Goal: Task Accomplishment & Management: Manage account settings

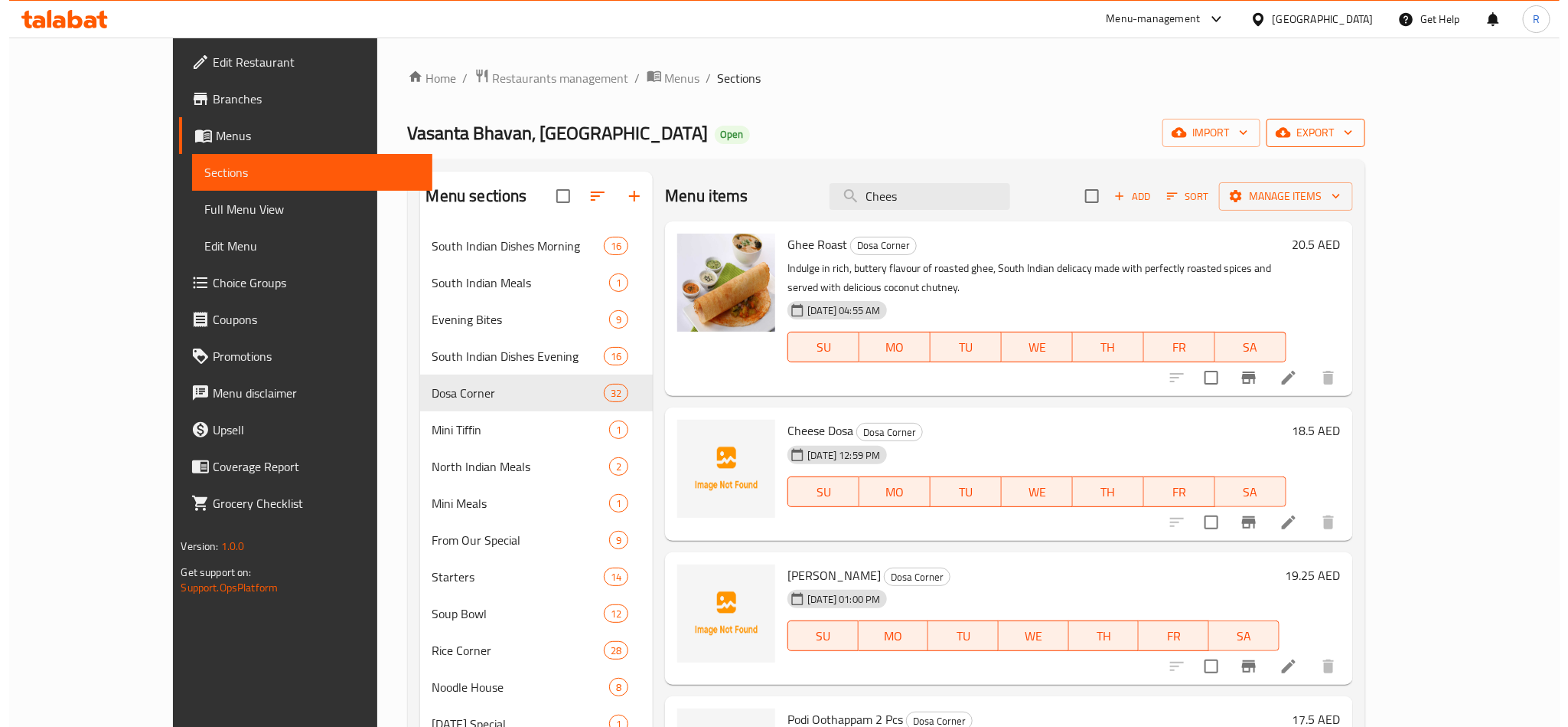
scroll to position [919, 0]
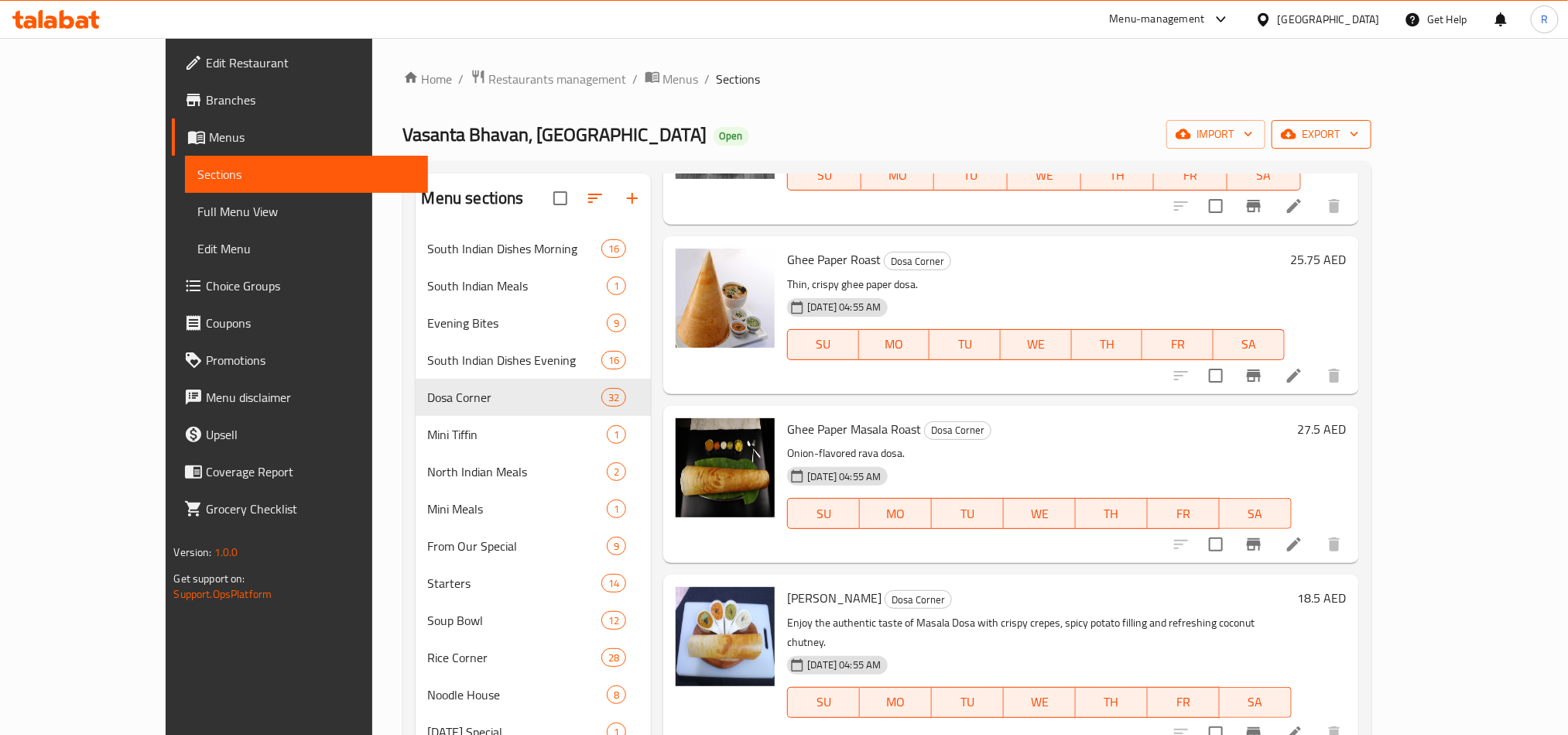
click at [1359, 129] on span "export" at bounding box center [1321, 134] width 75 height 19
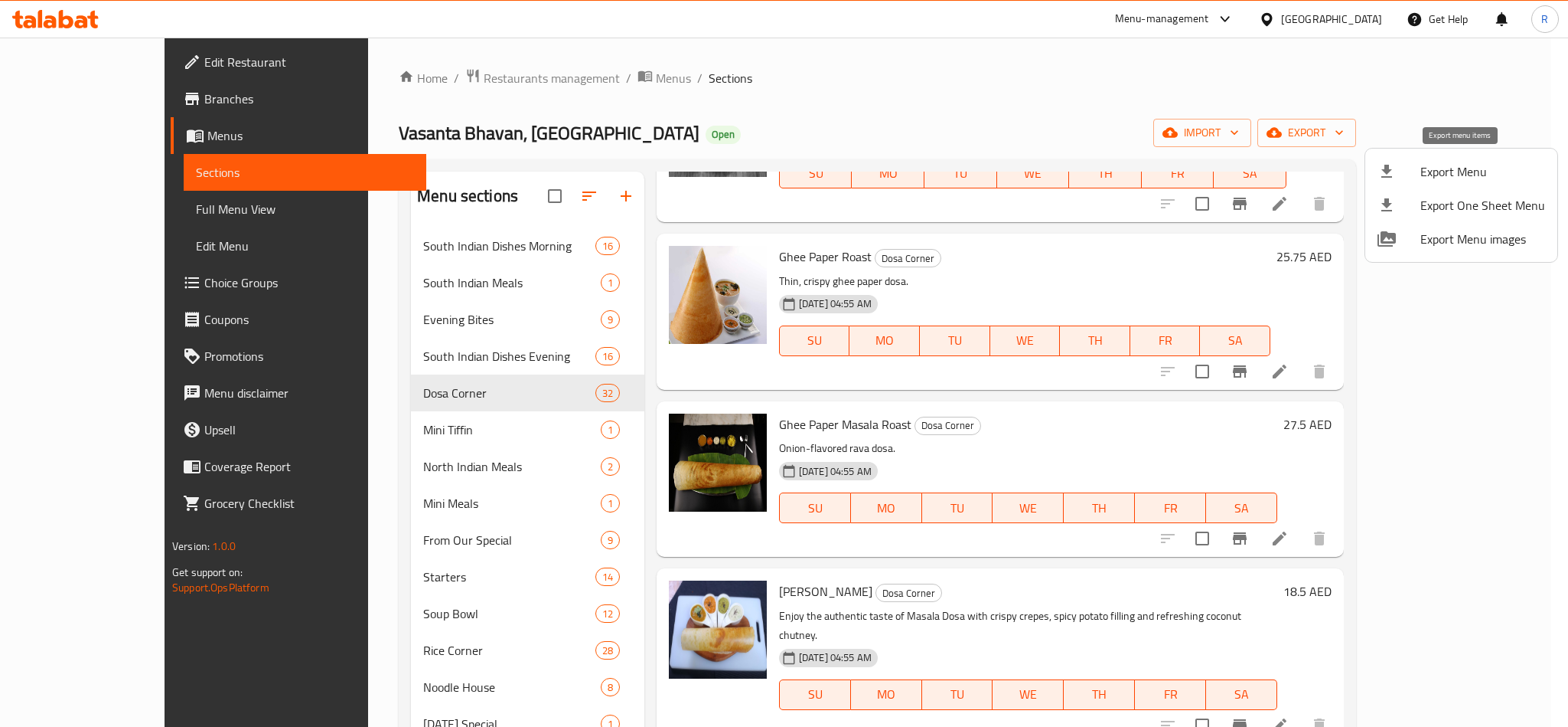
click at [1428, 170] on span "Export Menu" at bounding box center [1482, 171] width 125 height 18
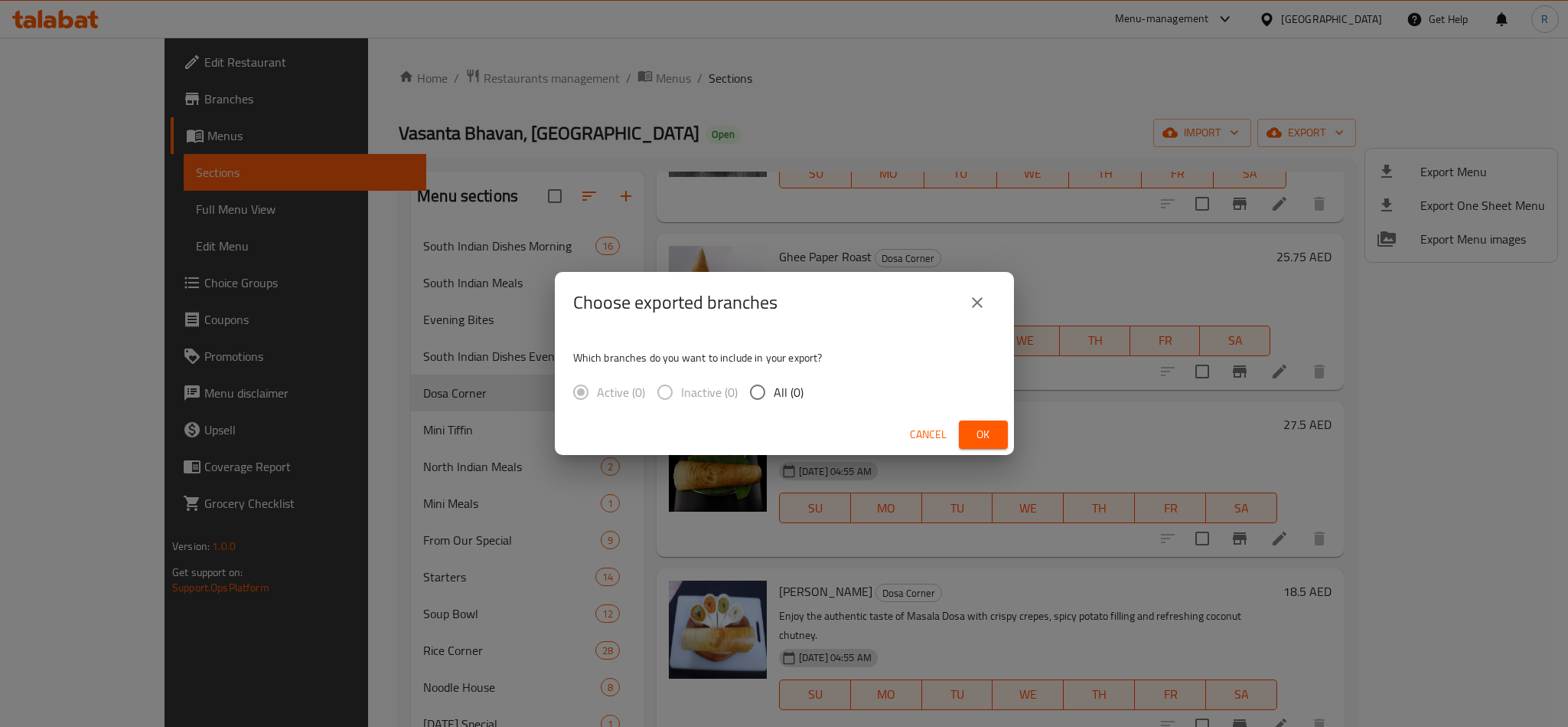
click at [1035, 111] on div "Choose exported branches Which branches do you want to include in your export? …" at bounding box center [784, 364] width 1568 height 727
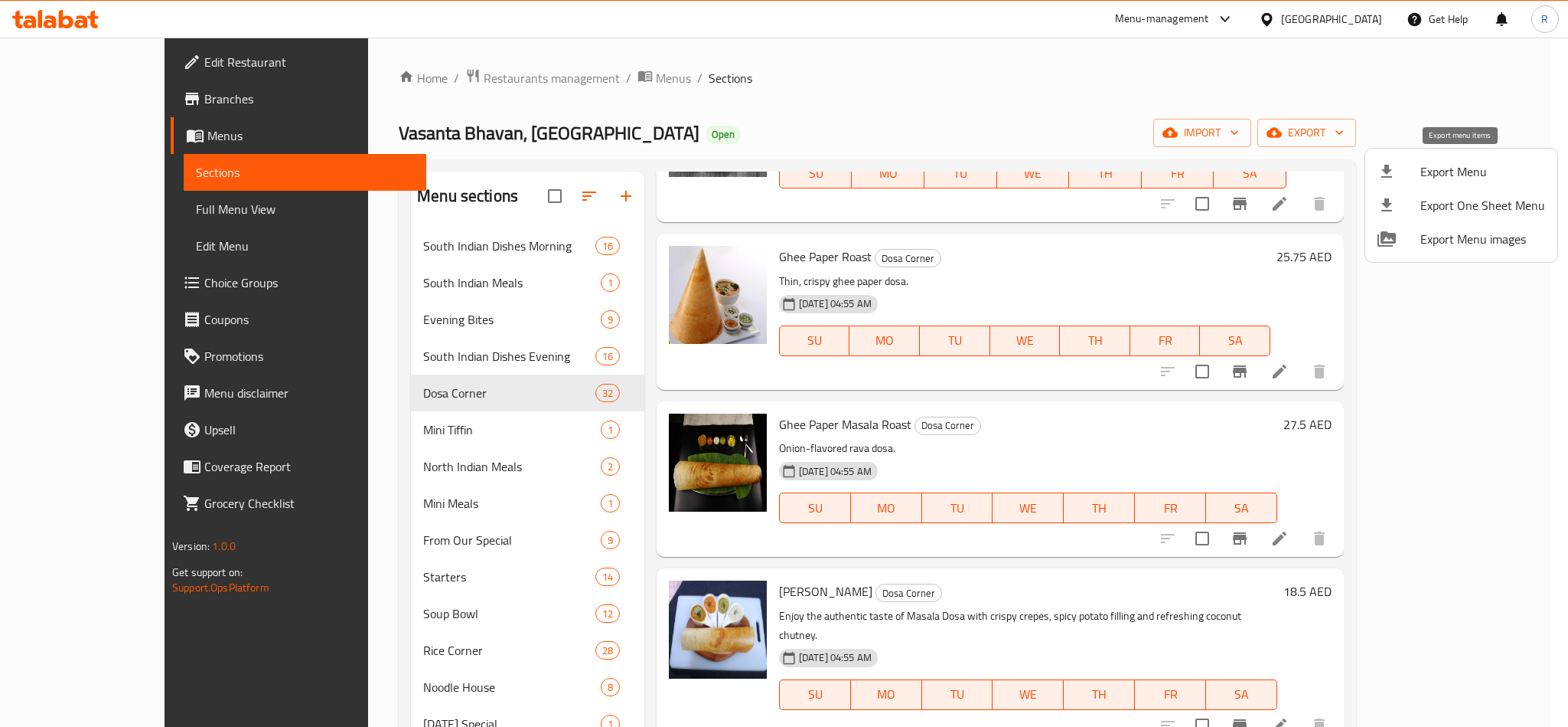
click at [1424, 166] on span "Export Menu" at bounding box center [1482, 171] width 125 height 18
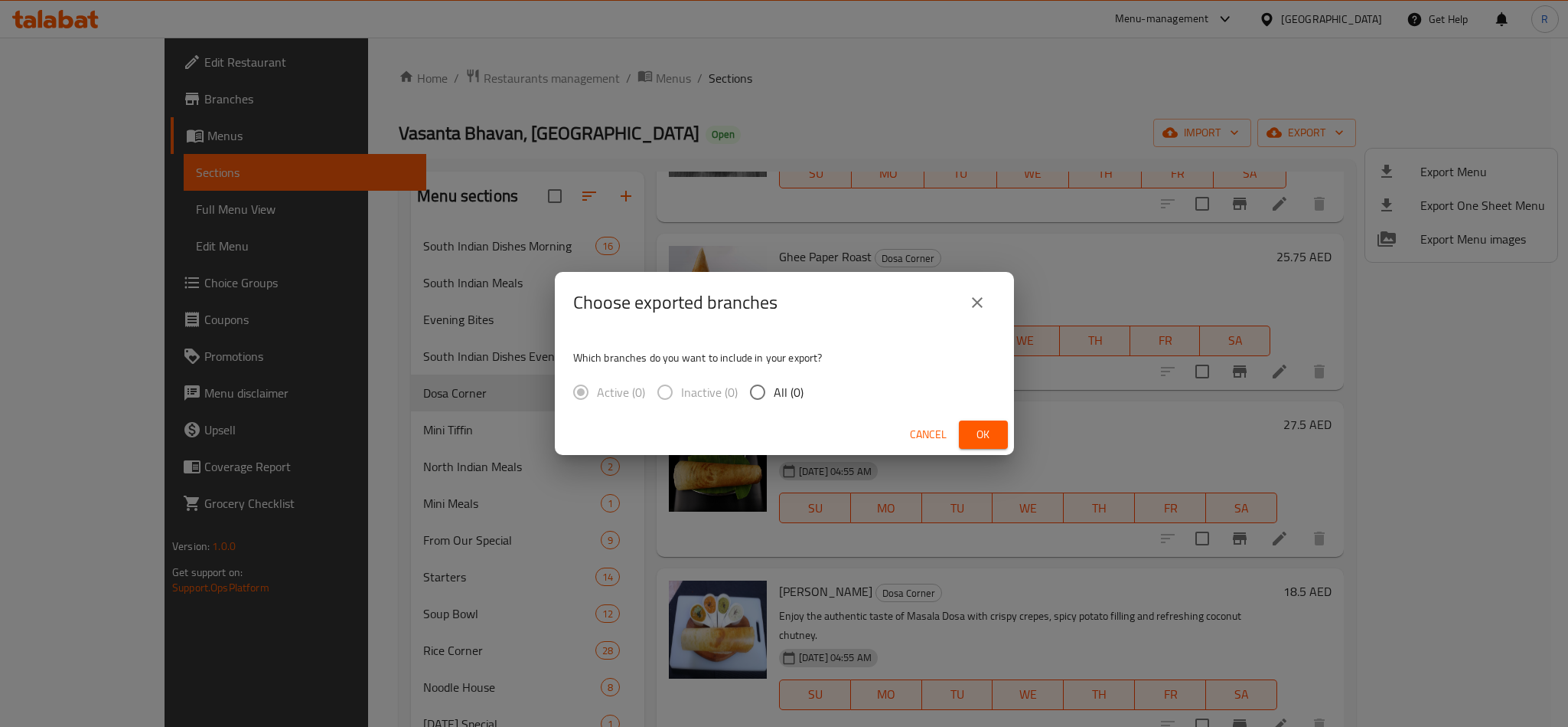
click at [942, 435] on span "Cancel" at bounding box center [928, 434] width 37 height 19
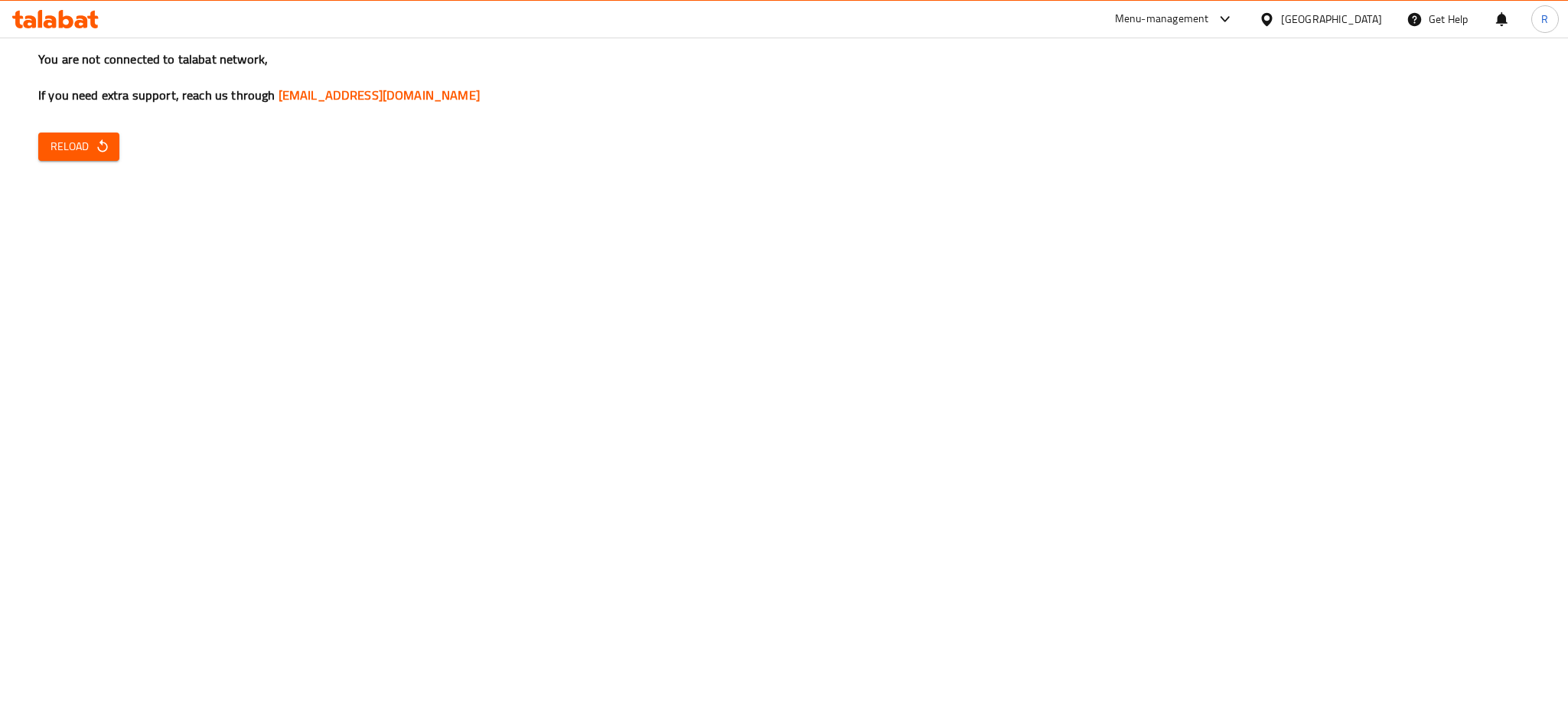
click at [95, 147] on icon "button" at bounding box center [102, 146] width 15 height 15
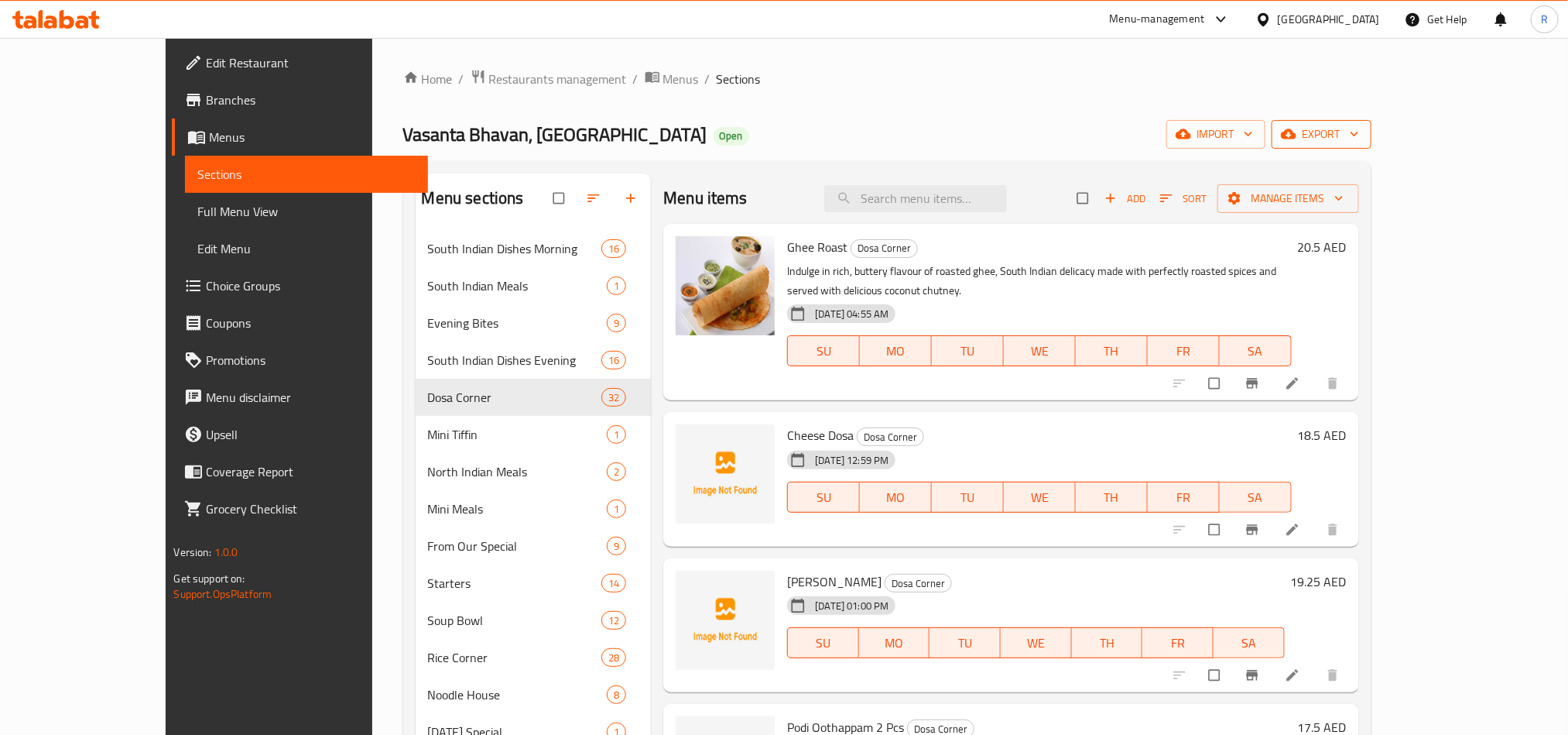
click at [1359, 132] on span "export" at bounding box center [1321, 134] width 75 height 19
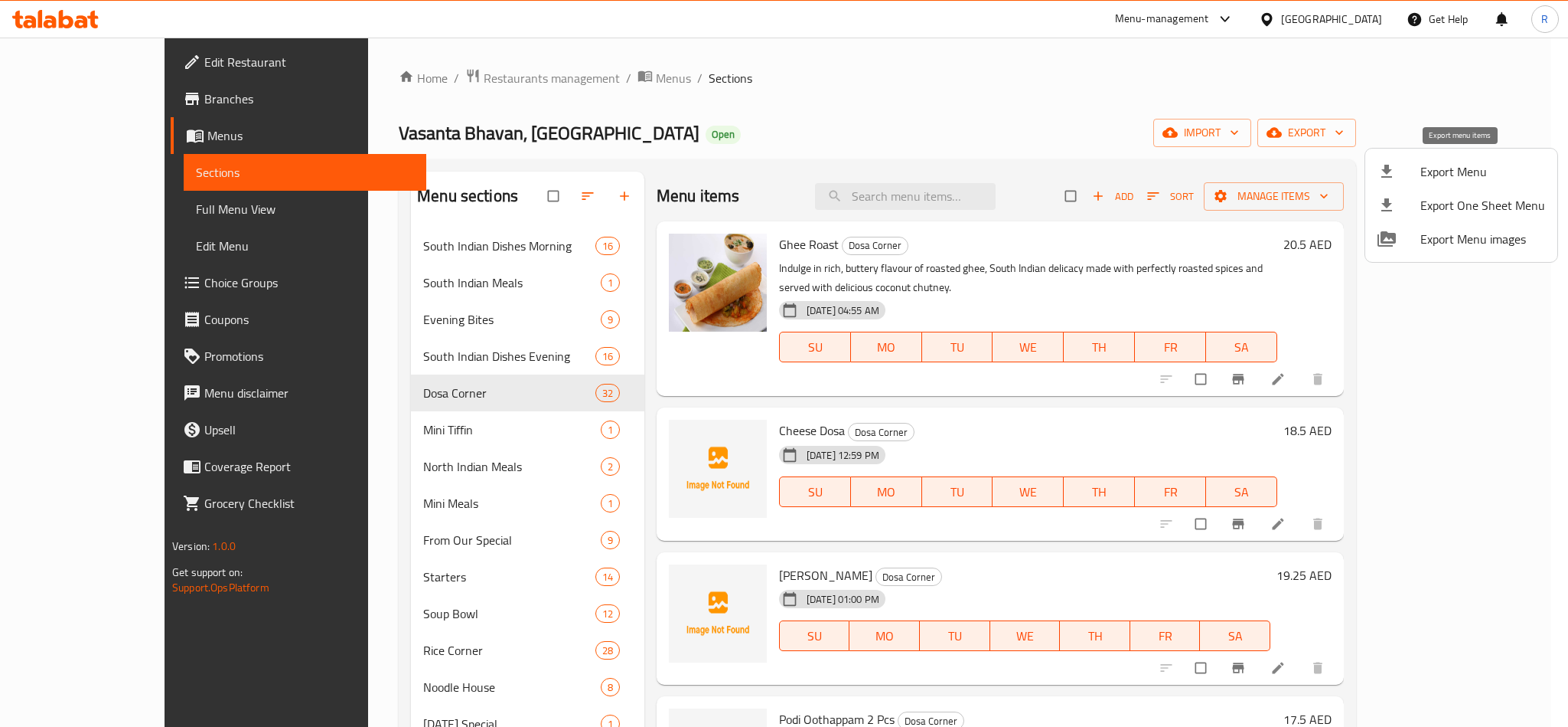
click at [1403, 179] on div at bounding box center [1399, 171] width 43 height 18
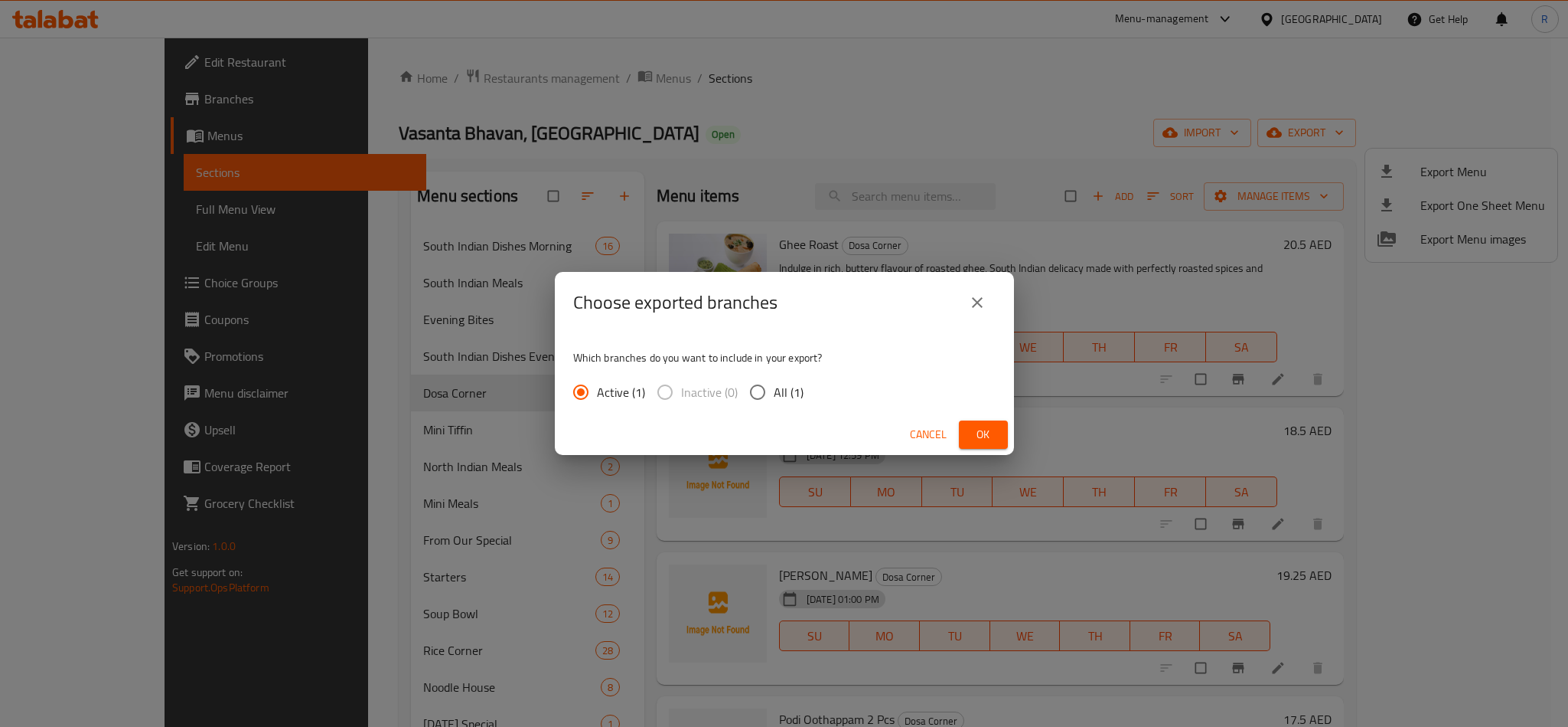
click at [962, 441] on button "Ok" at bounding box center [983, 434] width 49 height 28
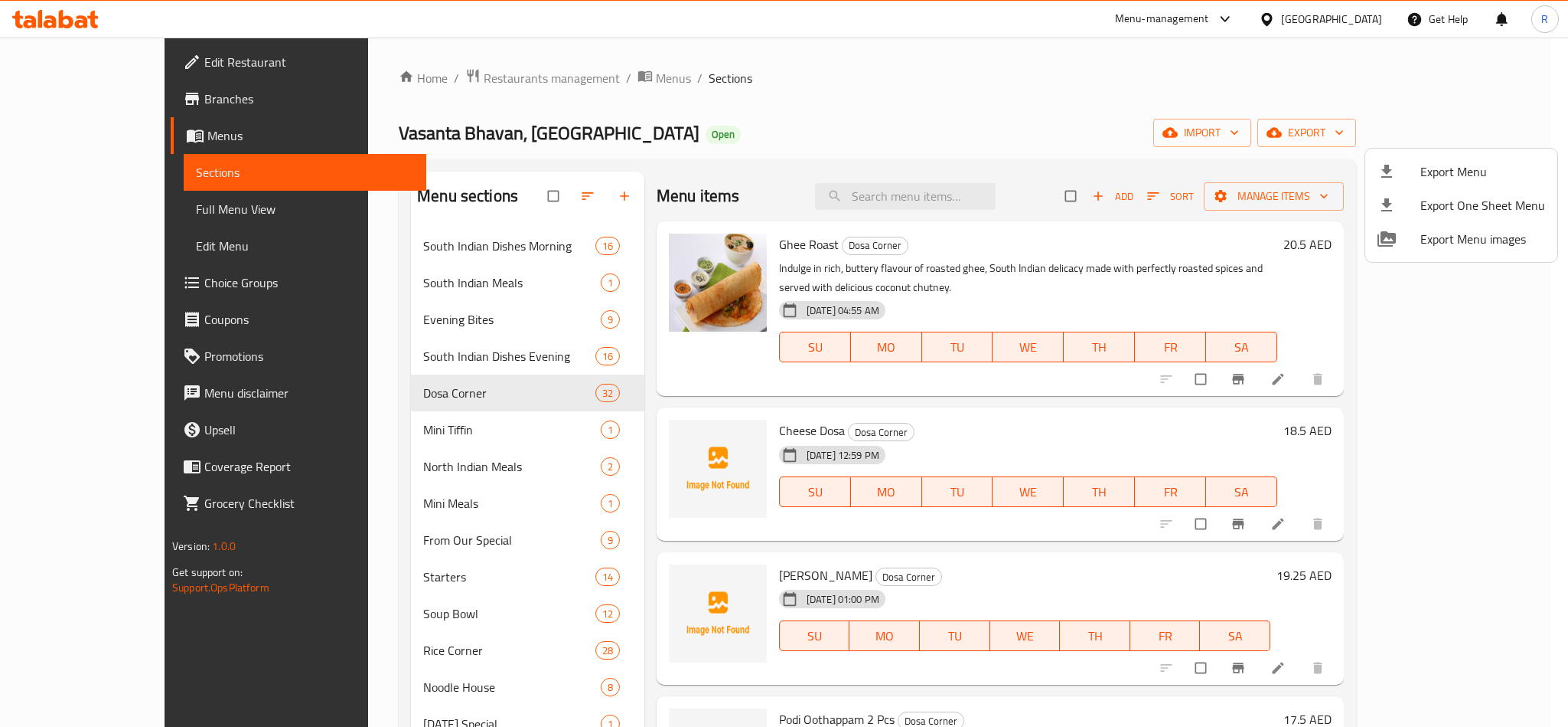
click at [878, 112] on div at bounding box center [784, 364] width 1568 height 727
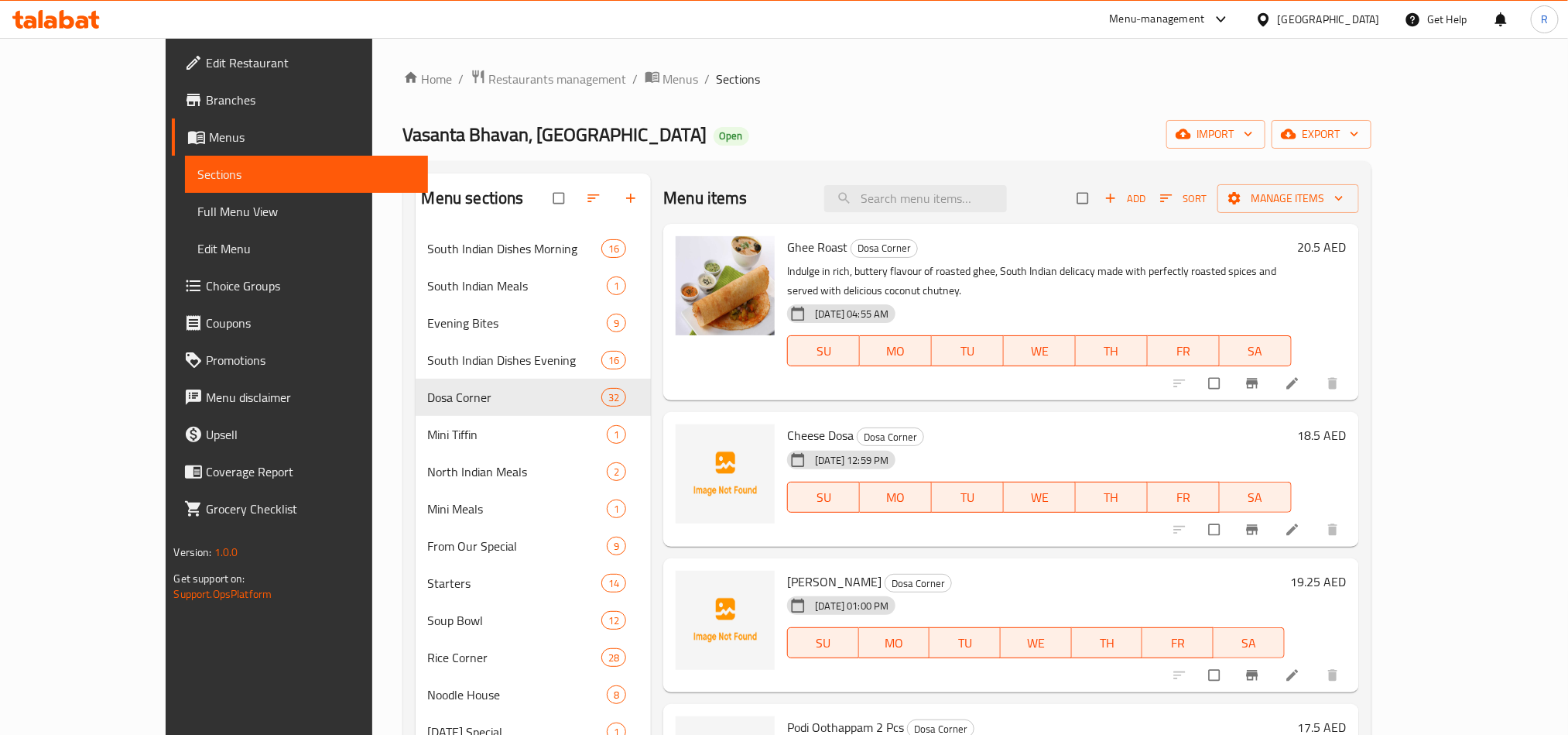
click at [1312, 22] on div "United Arab Emirates" at bounding box center [1328, 19] width 102 height 17
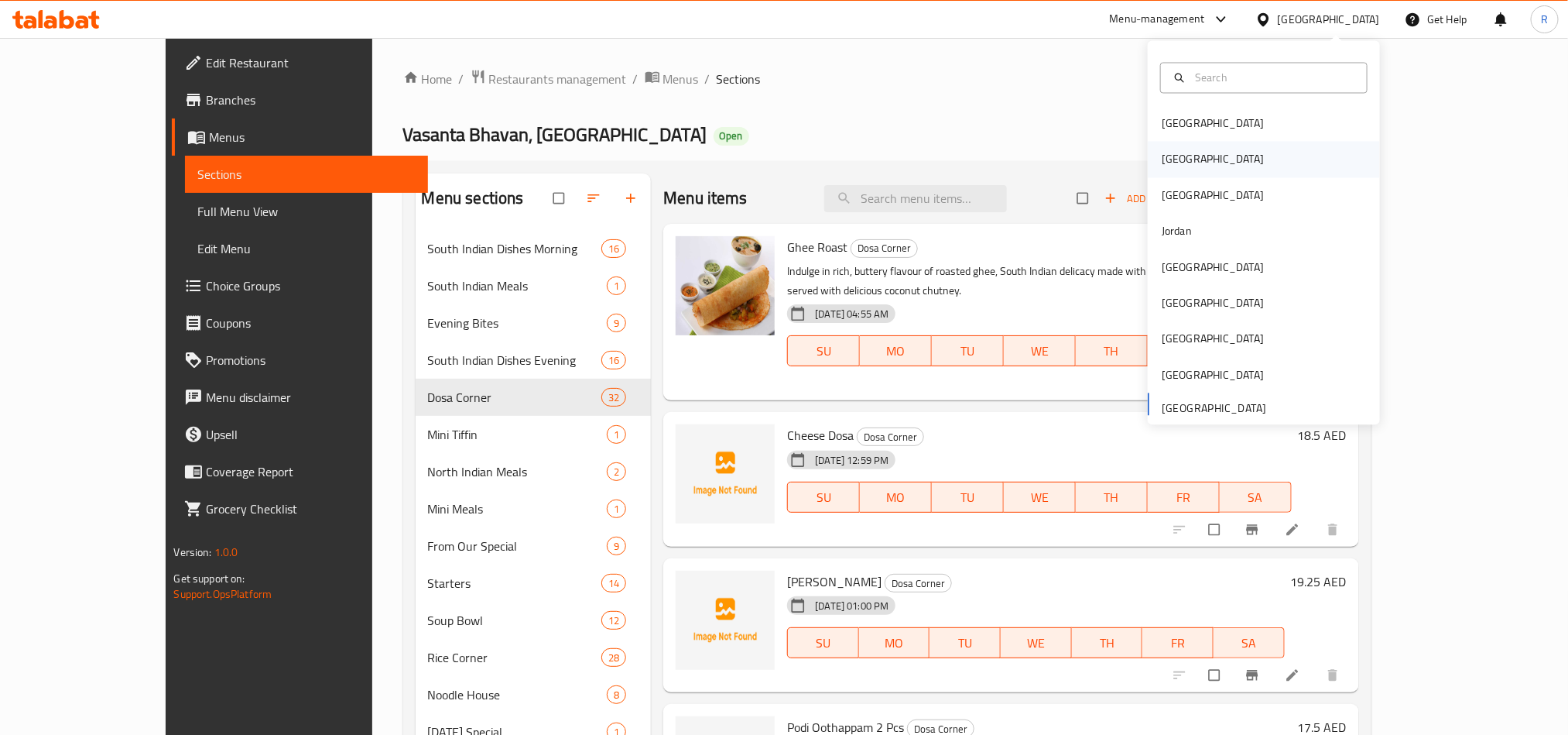
click at [1190, 161] on div "[GEOGRAPHIC_DATA]" at bounding box center [1264, 159] width 232 height 35
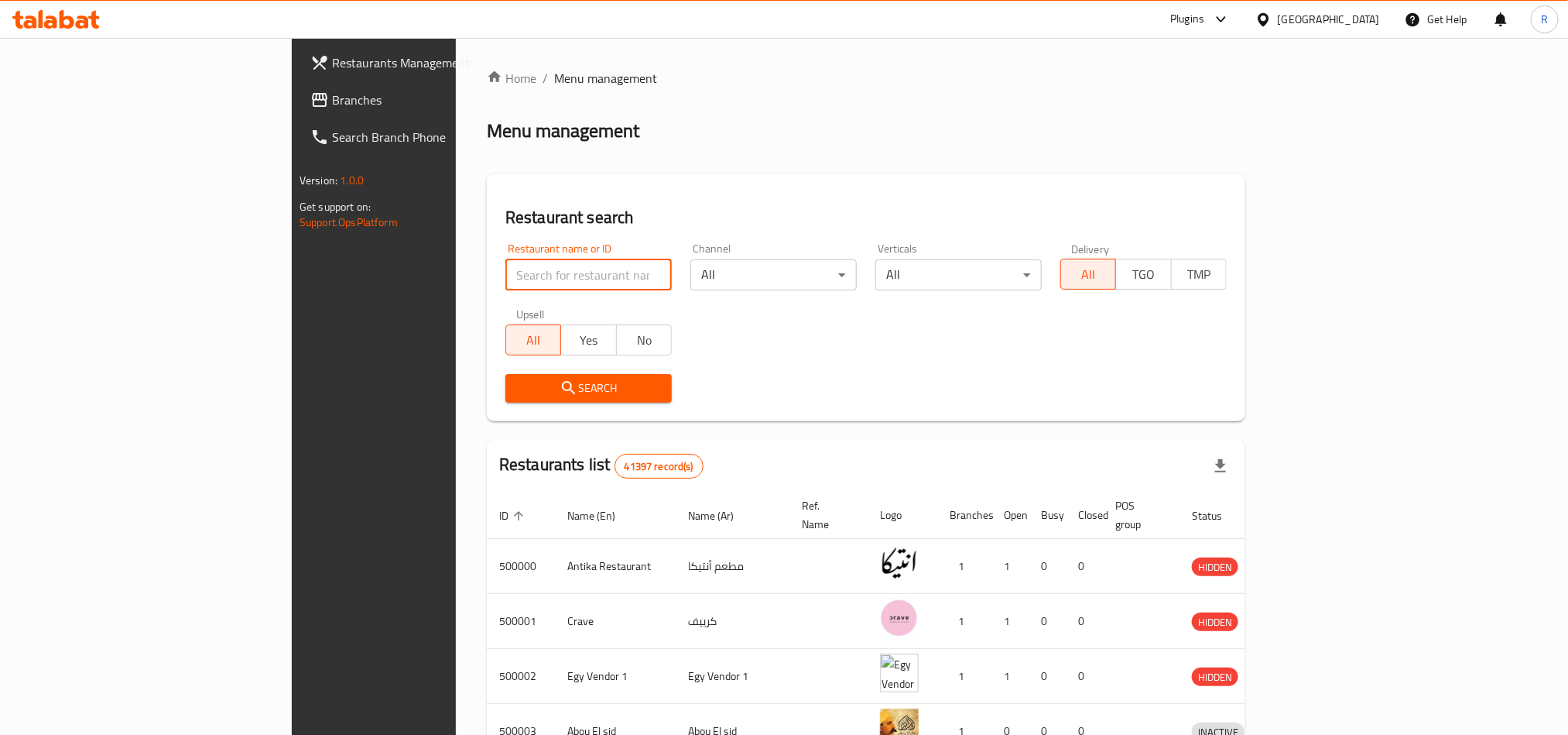
paste input "681323"
type input "681323"
click at [518, 378] on span "Search" at bounding box center [589, 388] width 141 height 19
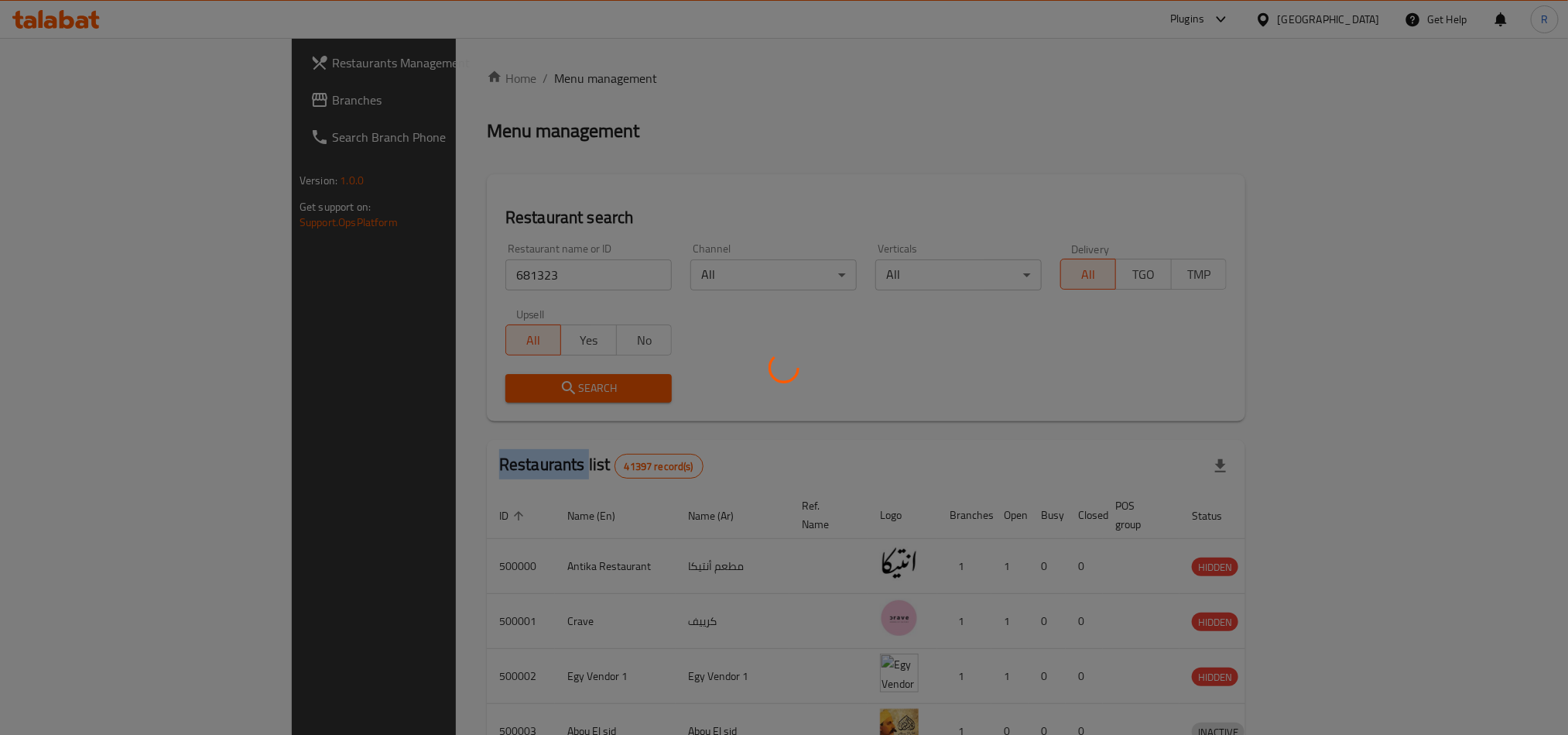
click at [469, 378] on div at bounding box center [784, 368] width 1568 height 735
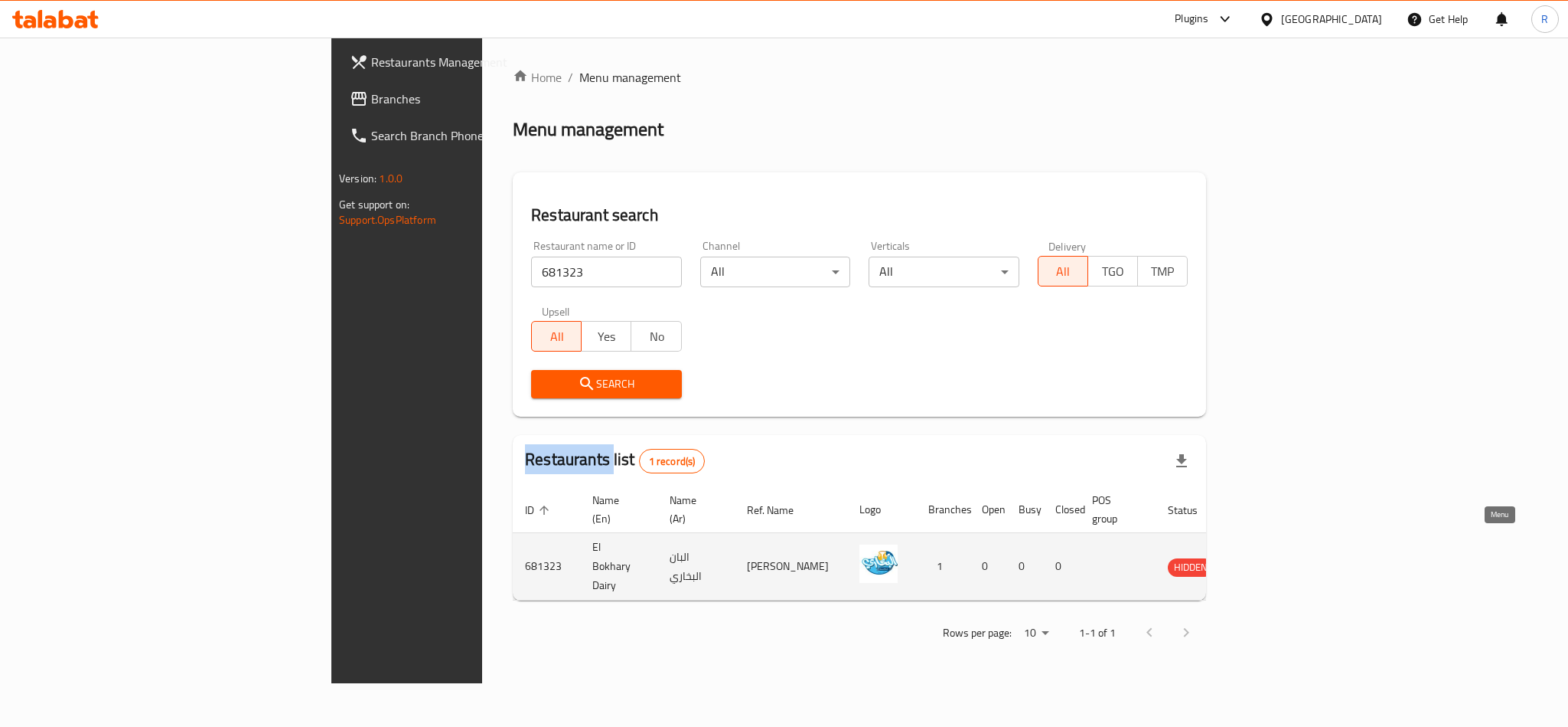
click at [1276, 557] on link "enhanced table" at bounding box center [1262, 566] width 28 height 18
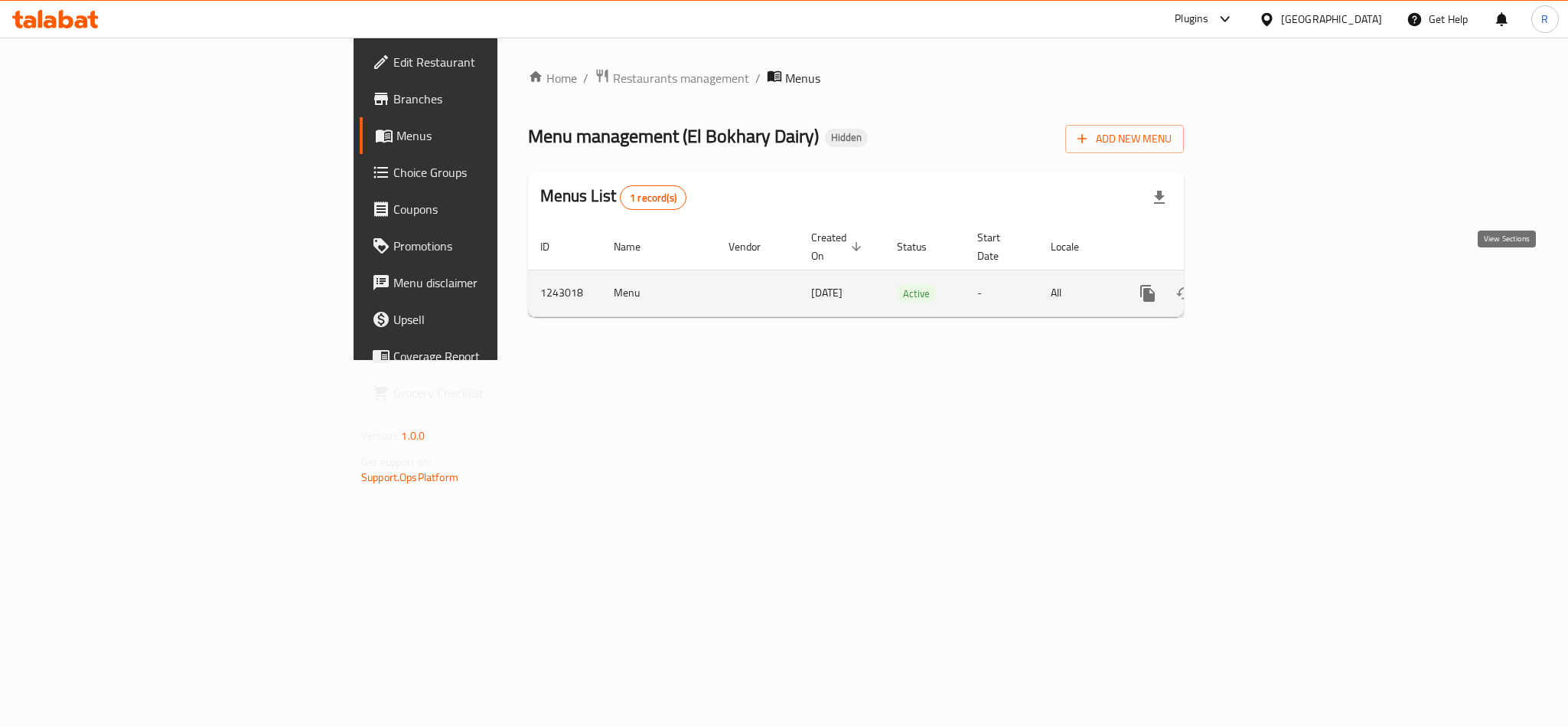
click at [1267, 284] on icon "enhanced table" at bounding box center [1258, 293] width 18 height 18
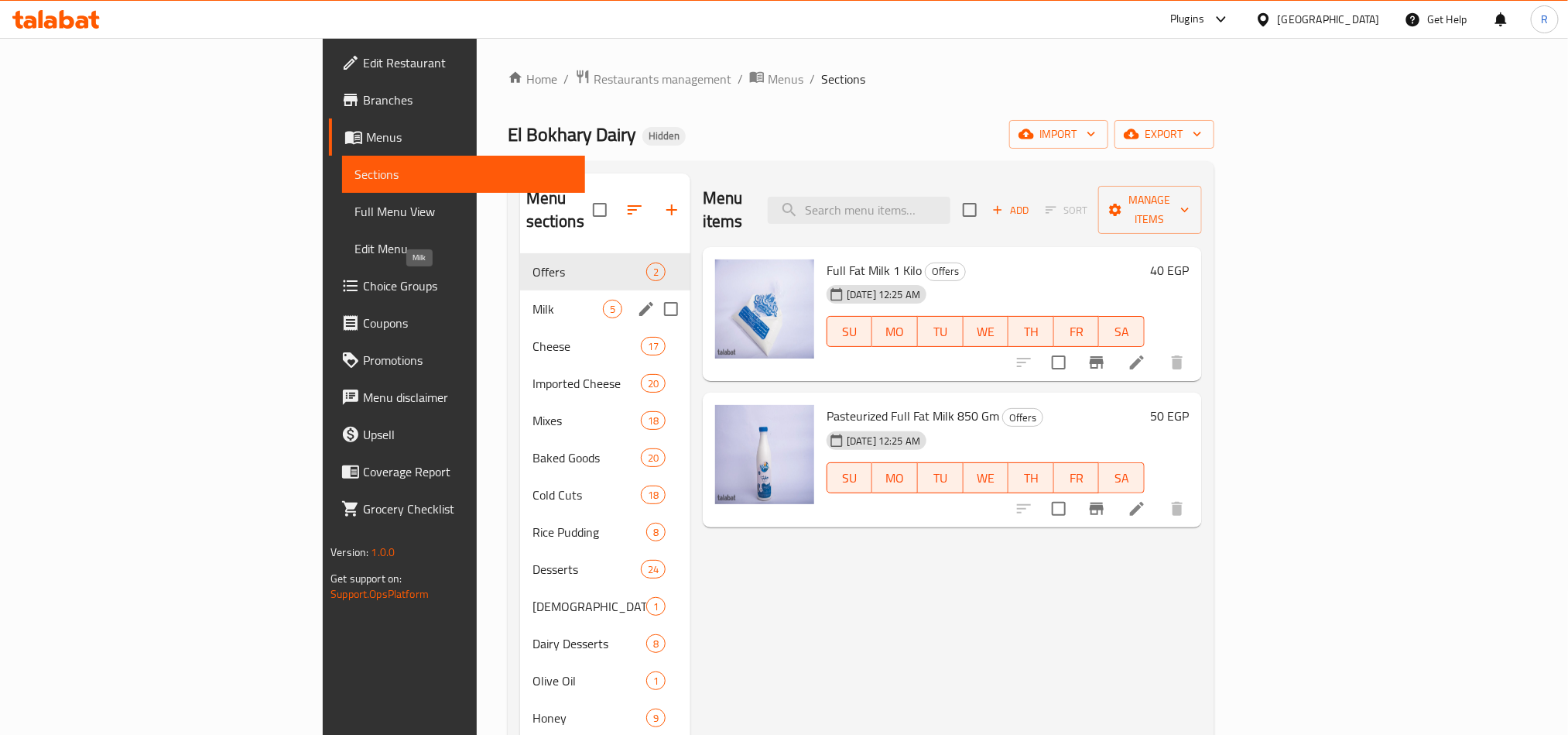
click at [532, 299] on span "Milk" at bounding box center [568, 309] width 71 height 19
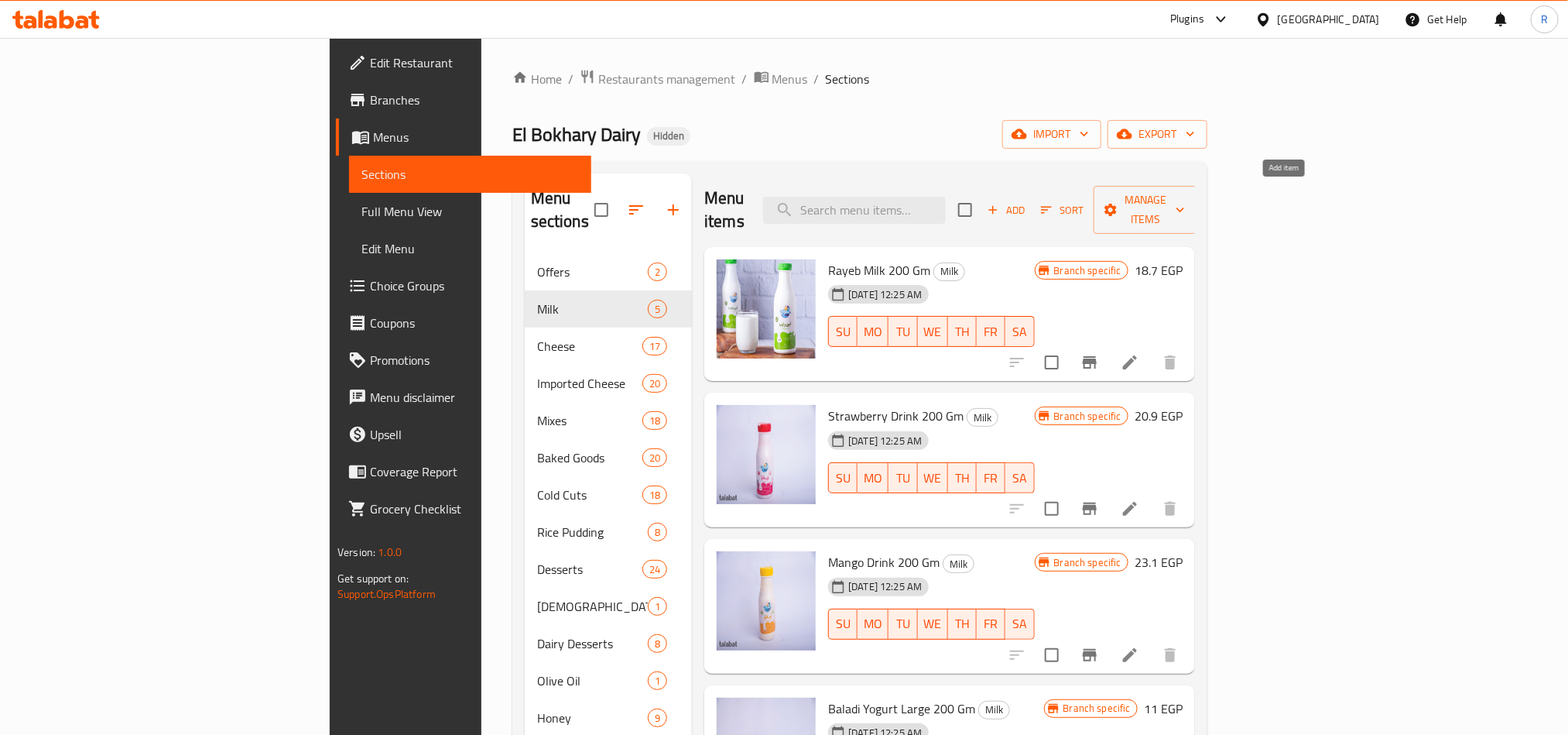
click at [1027, 202] on span "Add" at bounding box center [1006, 209] width 42 height 18
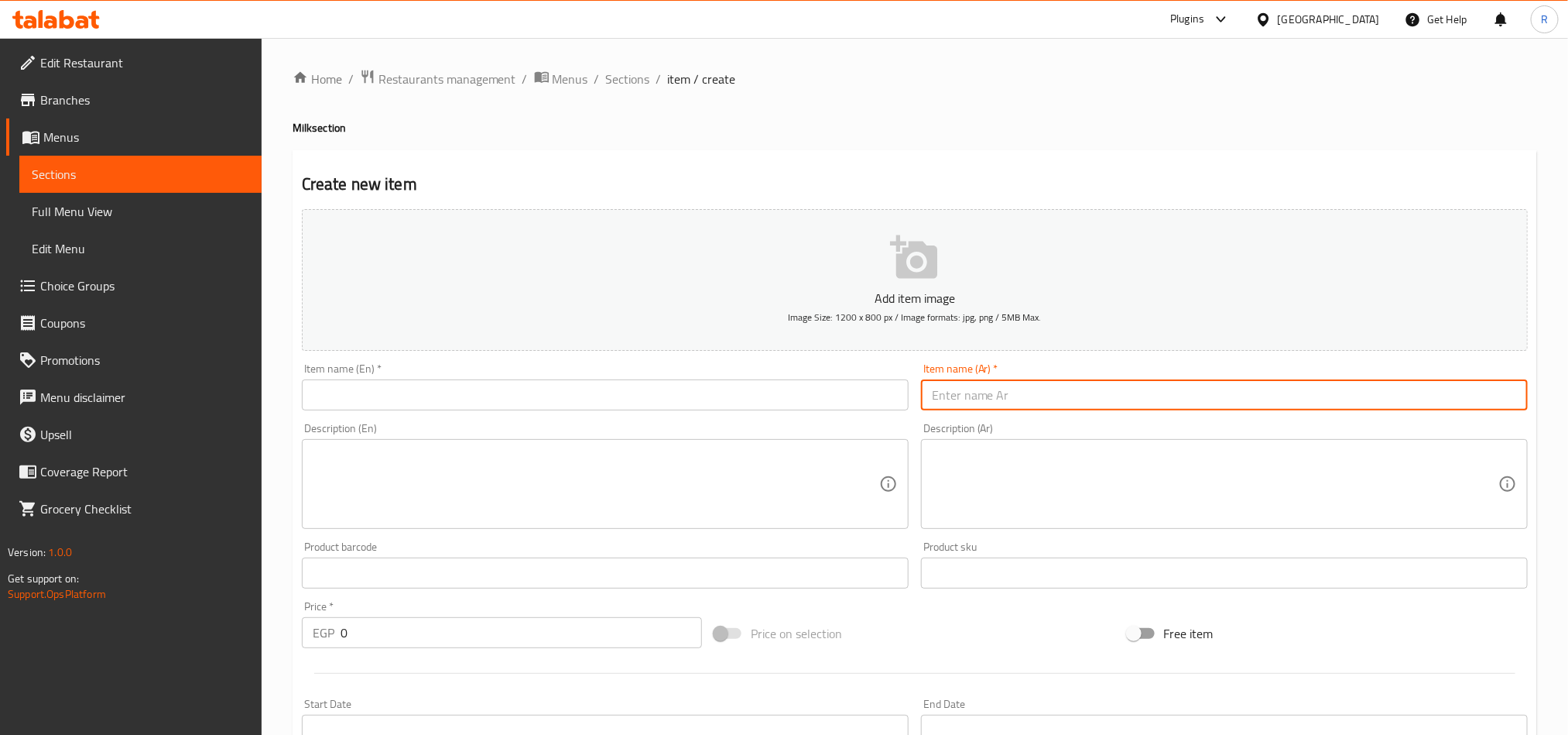
click at [1211, 398] on input "text" at bounding box center [1224, 394] width 607 height 31
paste input "لبن حليب كامل الدسم 1 كيلو"
click at [1212, 398] on input "لبن حليب كامل الدسم 1 كيلو" at bounding box center [1224, 394] width 607 height 31
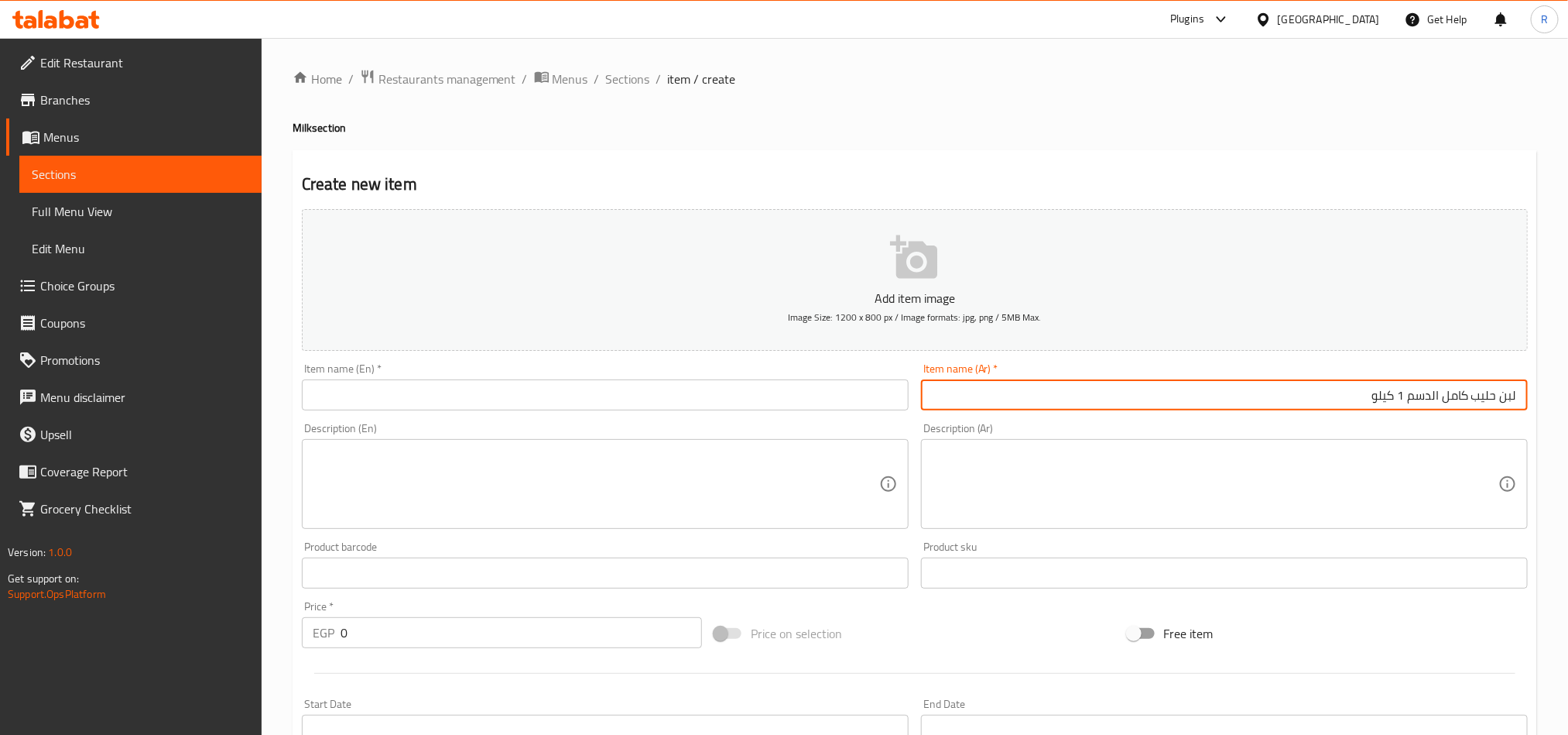
type input "لبن حليب كامل الدسم 1 كيلو"
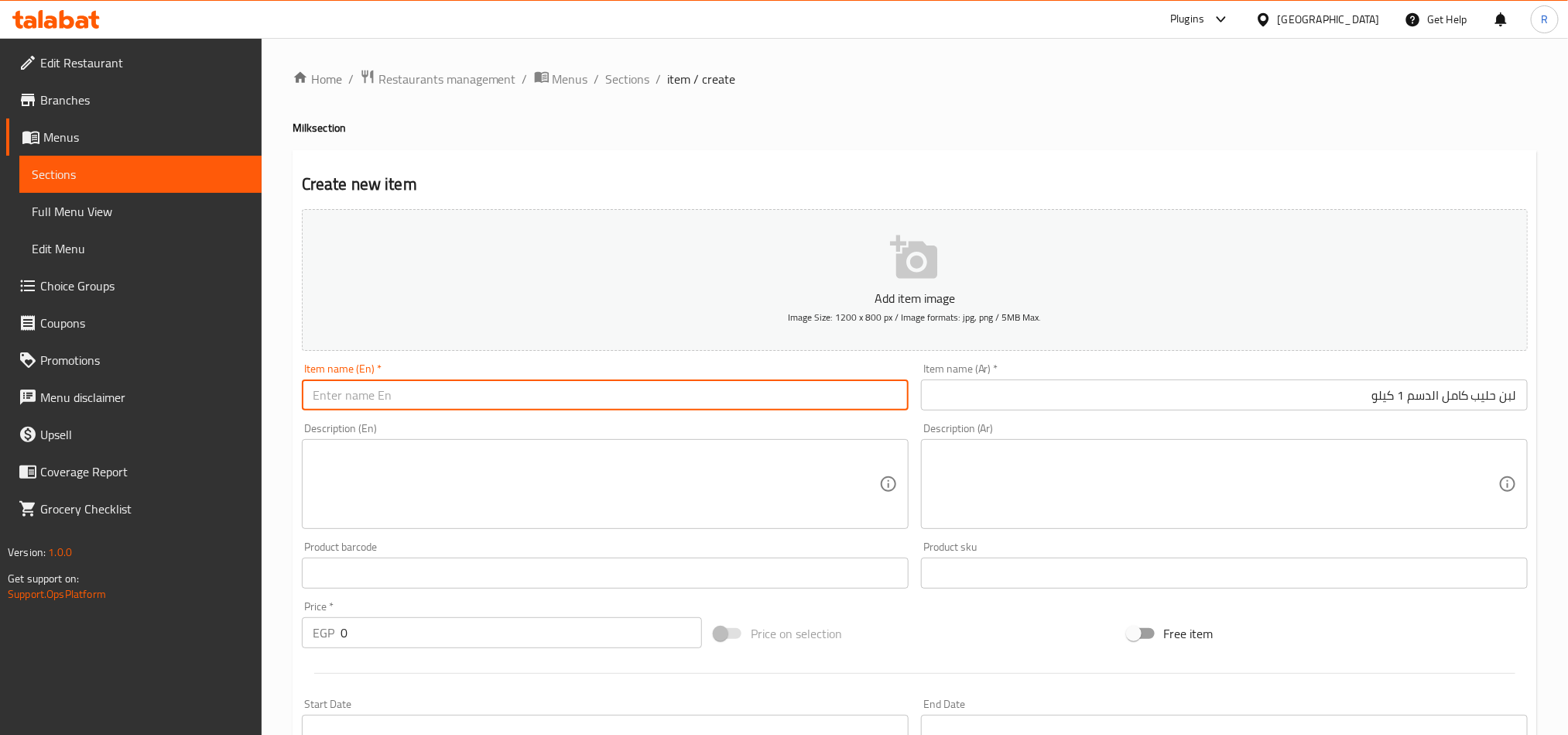
click at [601, 399] on input "text" at bounding box center [605, 394] width 607 height 31
paste input "1 kg of whole milk"
type input "1 kg of whole milk"
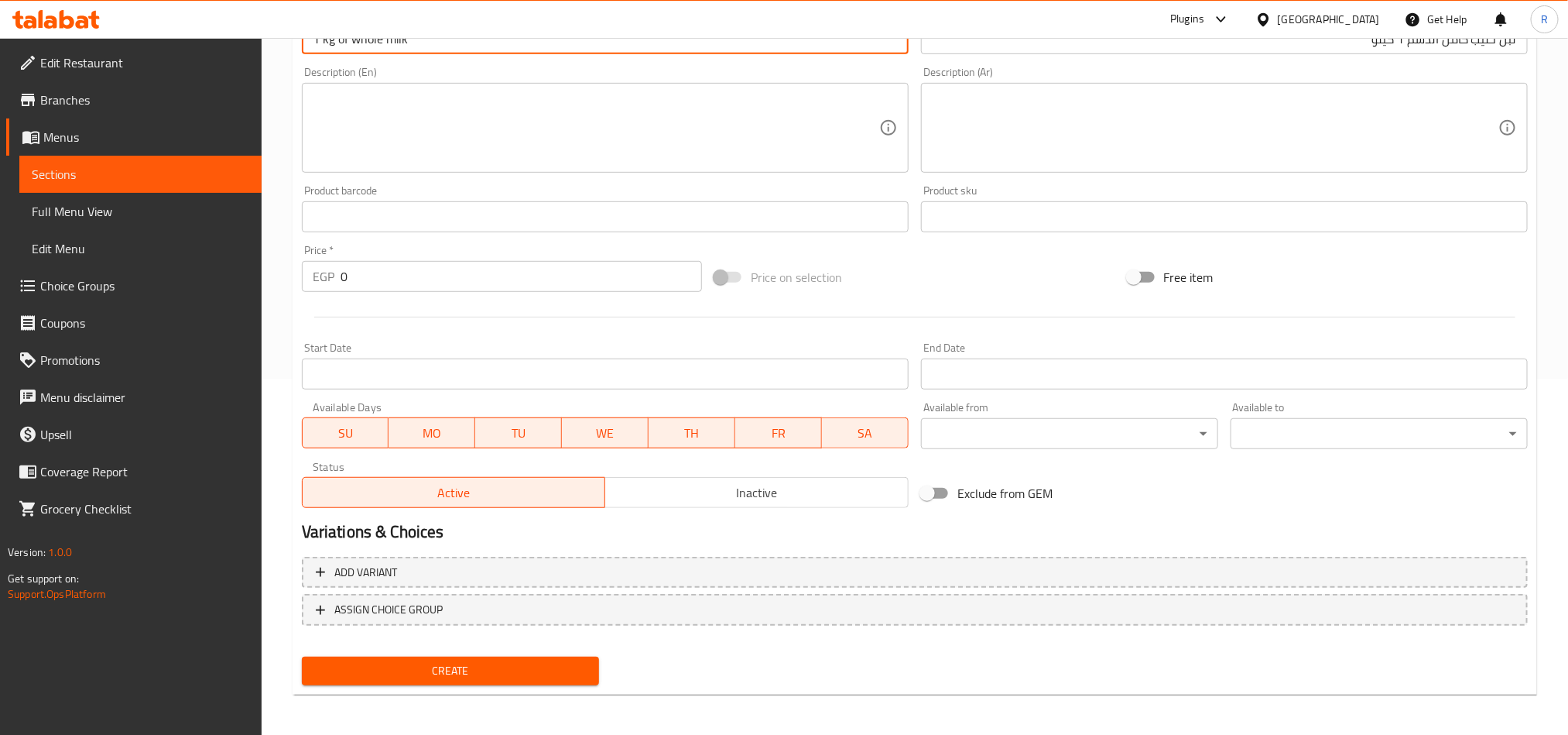
scroll to position [357, 0]
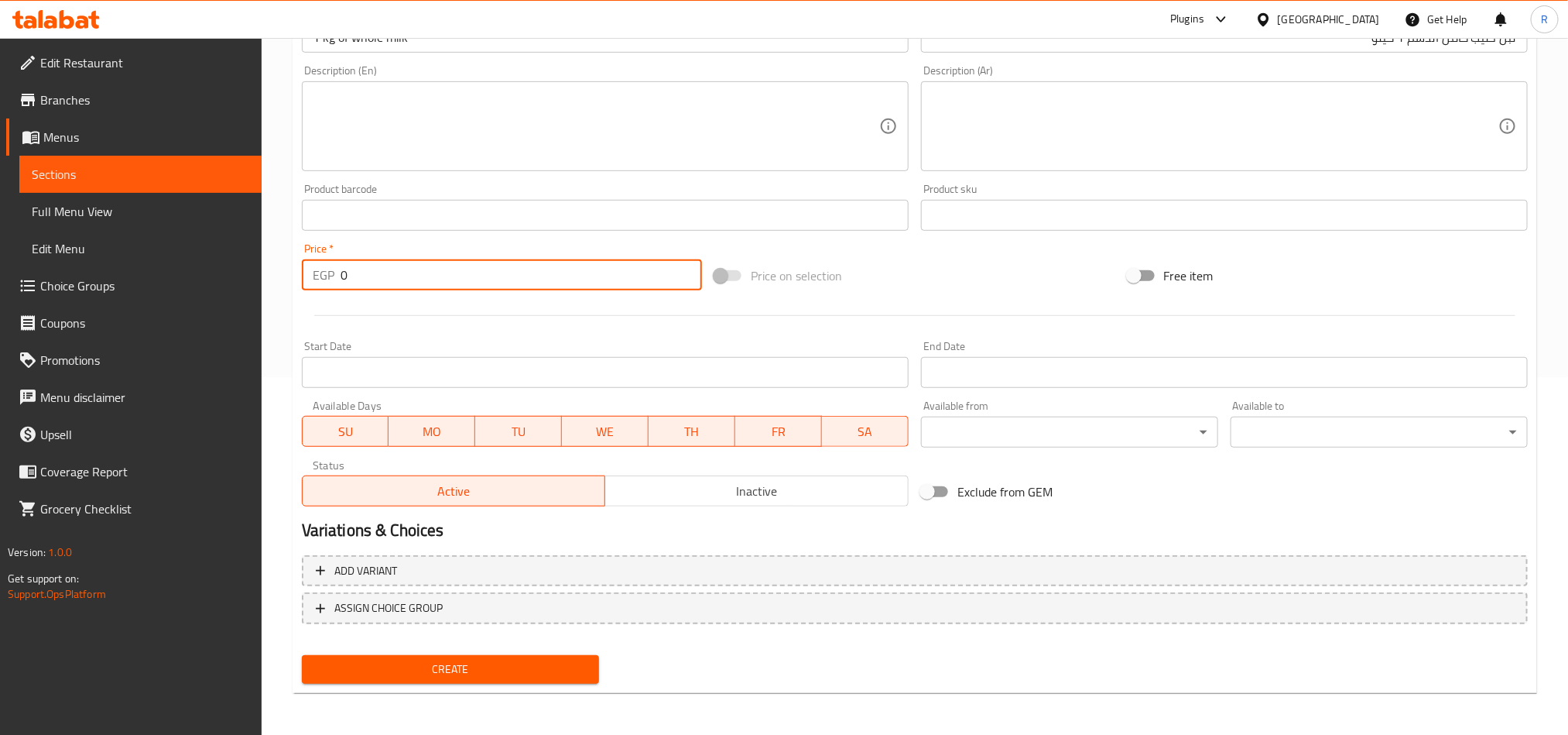
drag, startPoint x: 351, startPoint y: 262, endPoint x: 332, endPoint y: 263, distance: 19.0
click at [332, 263] on div "EGP 0 Price *" at bounding box center [502, 274] width 400 height 31
type input "52"
drag, startPoint x: 465, startPoint y: 669, endPoint x: 486, endPoint y: 656, distance: 24.7
click at [467, 669] on span "Create" at bounding box center [451, 669] width 272 height 19
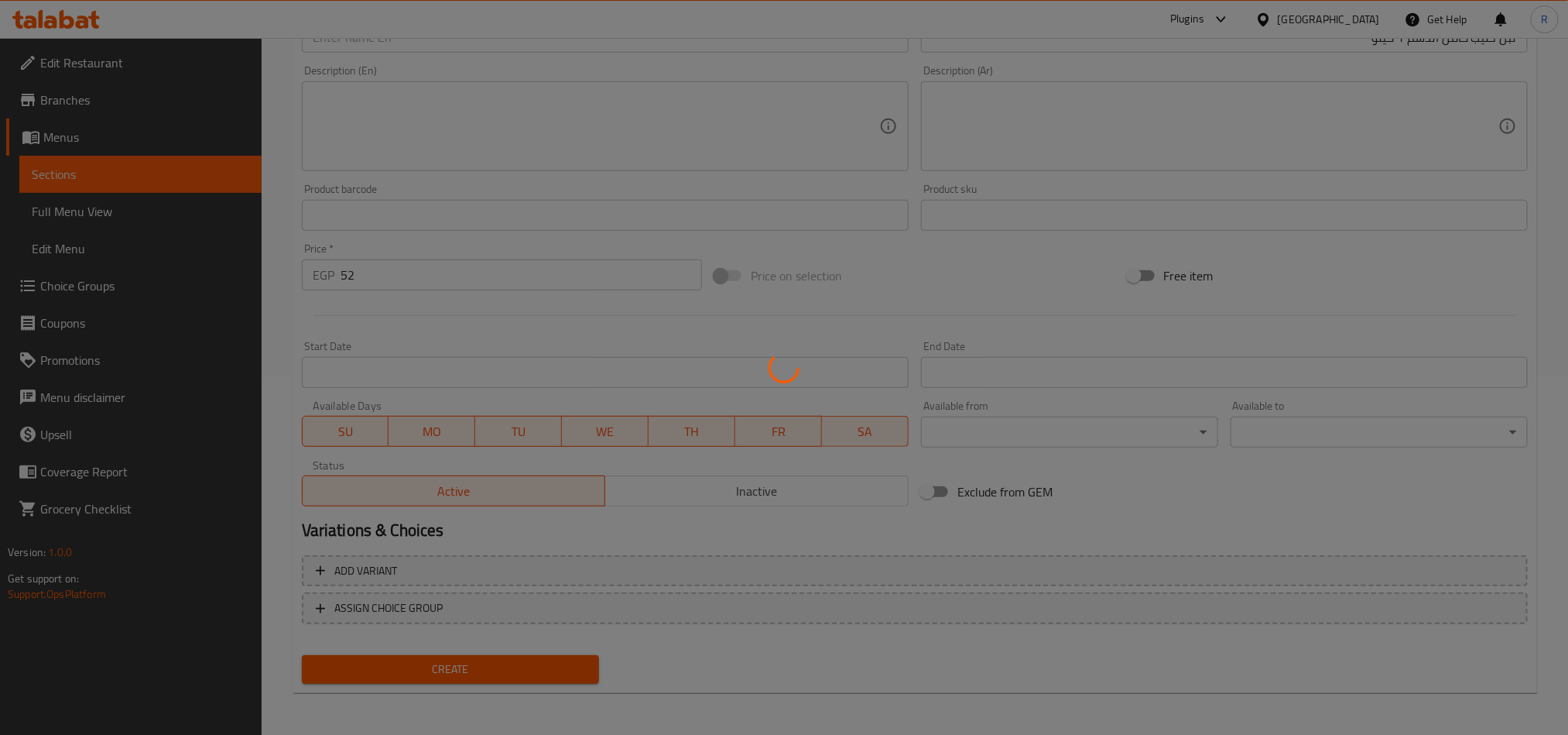
type input "0"
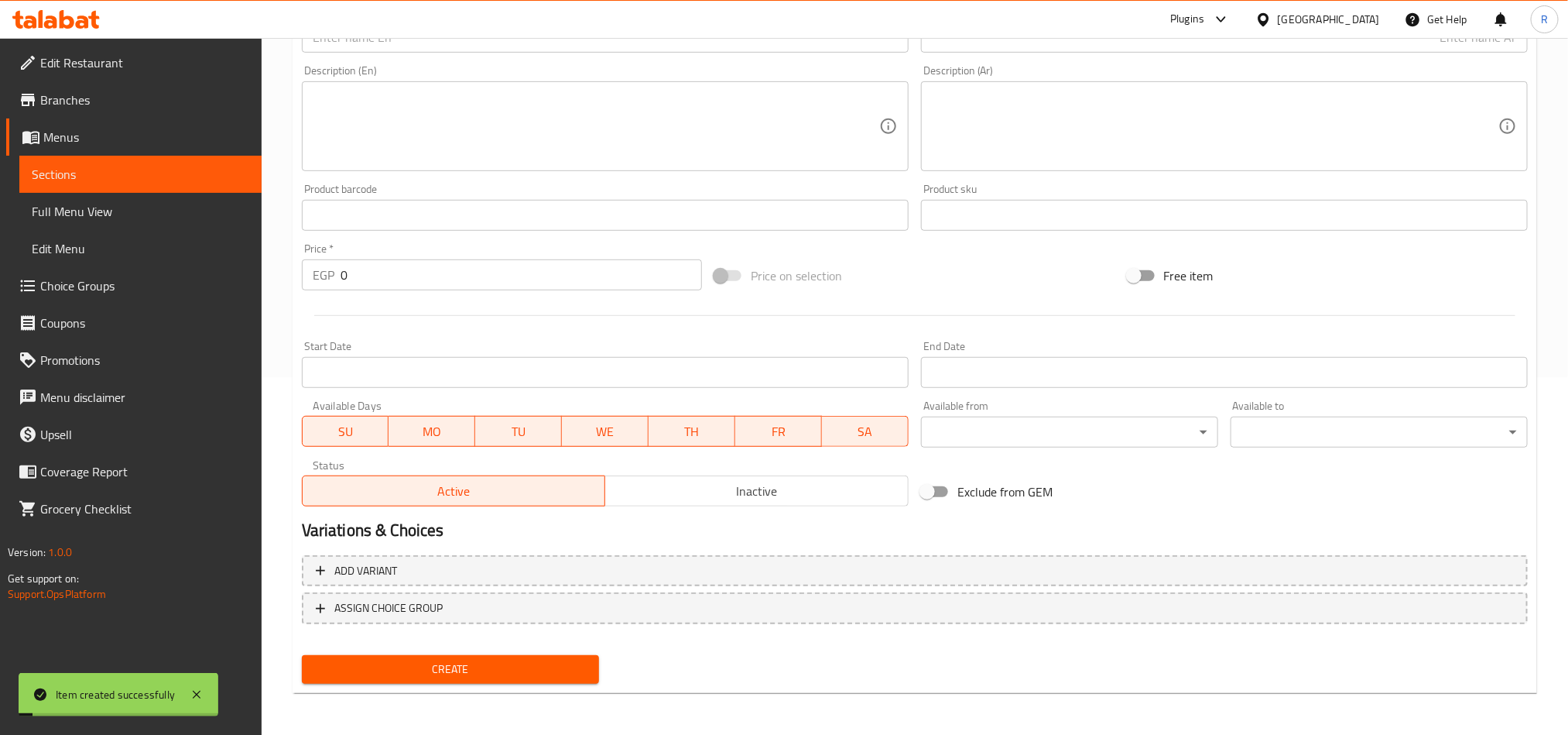
scroll to position [9, 0]
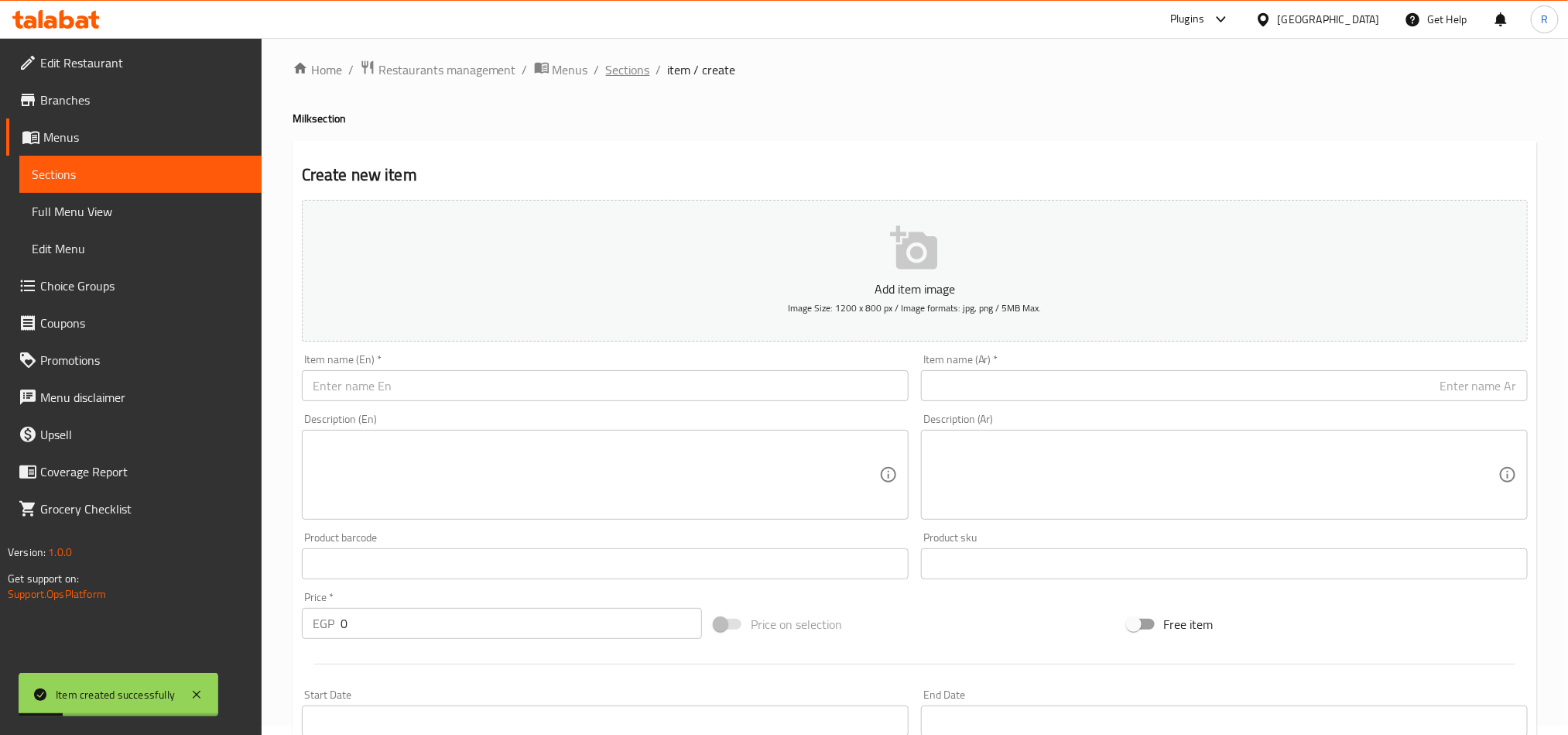
click at [627, 73] on span "Sections" at bounding box center [628, 70] width 44 height 19
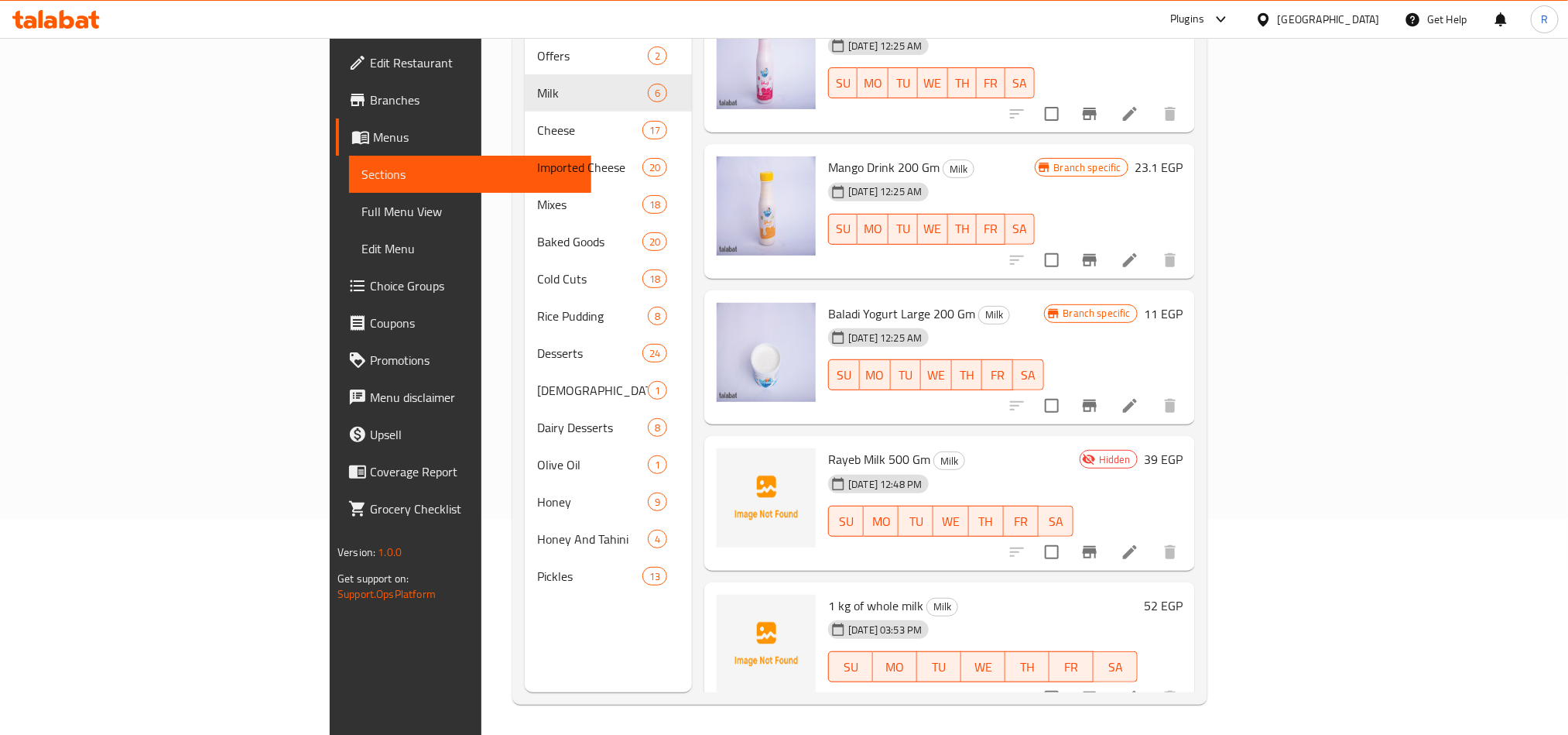
scroll to position [217, 0]
click at [1099, 542] on icon "Branch-specific-item" at bounding box center [1090, 551] width 18 height 19
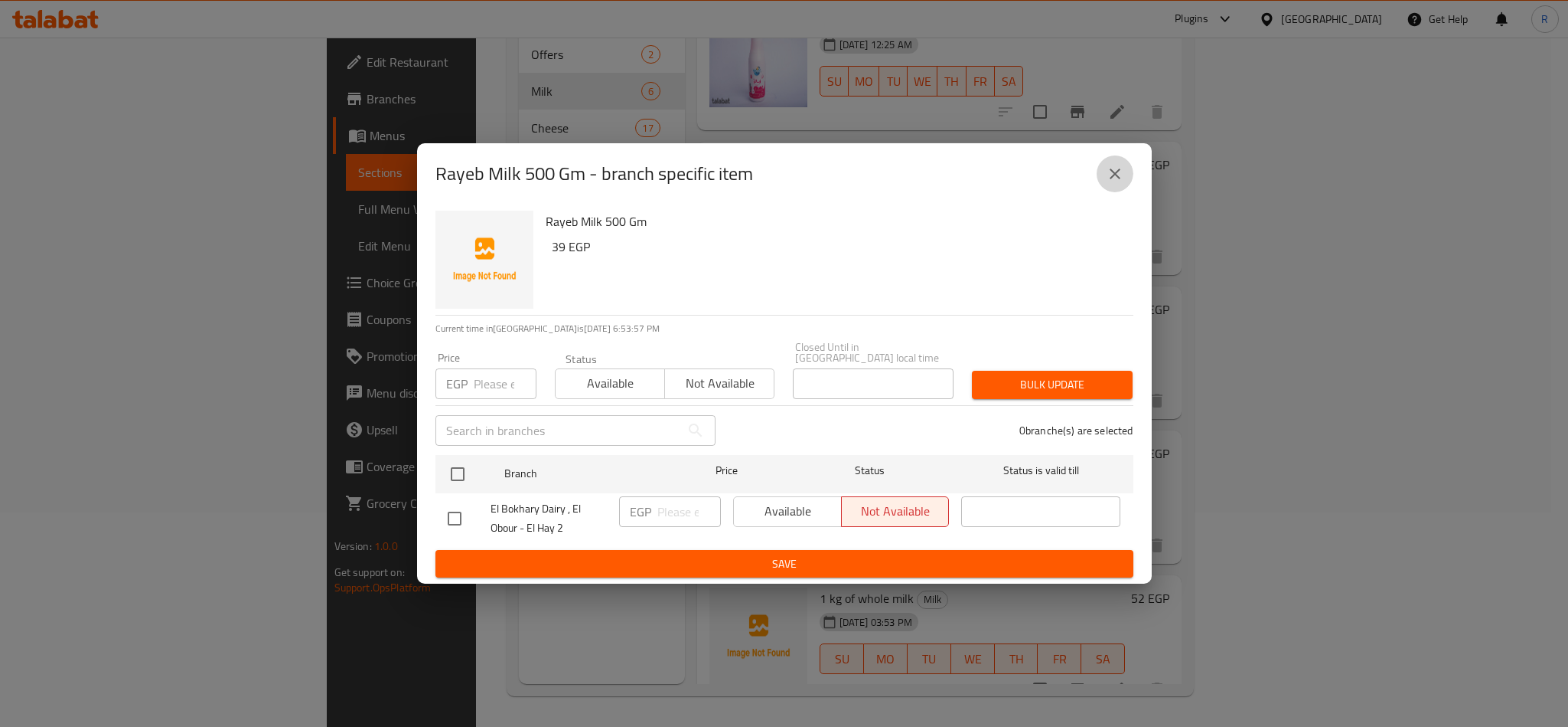
click at [1122, 166] on button "close" at bounding box center [1115, 174] width 37 height 37
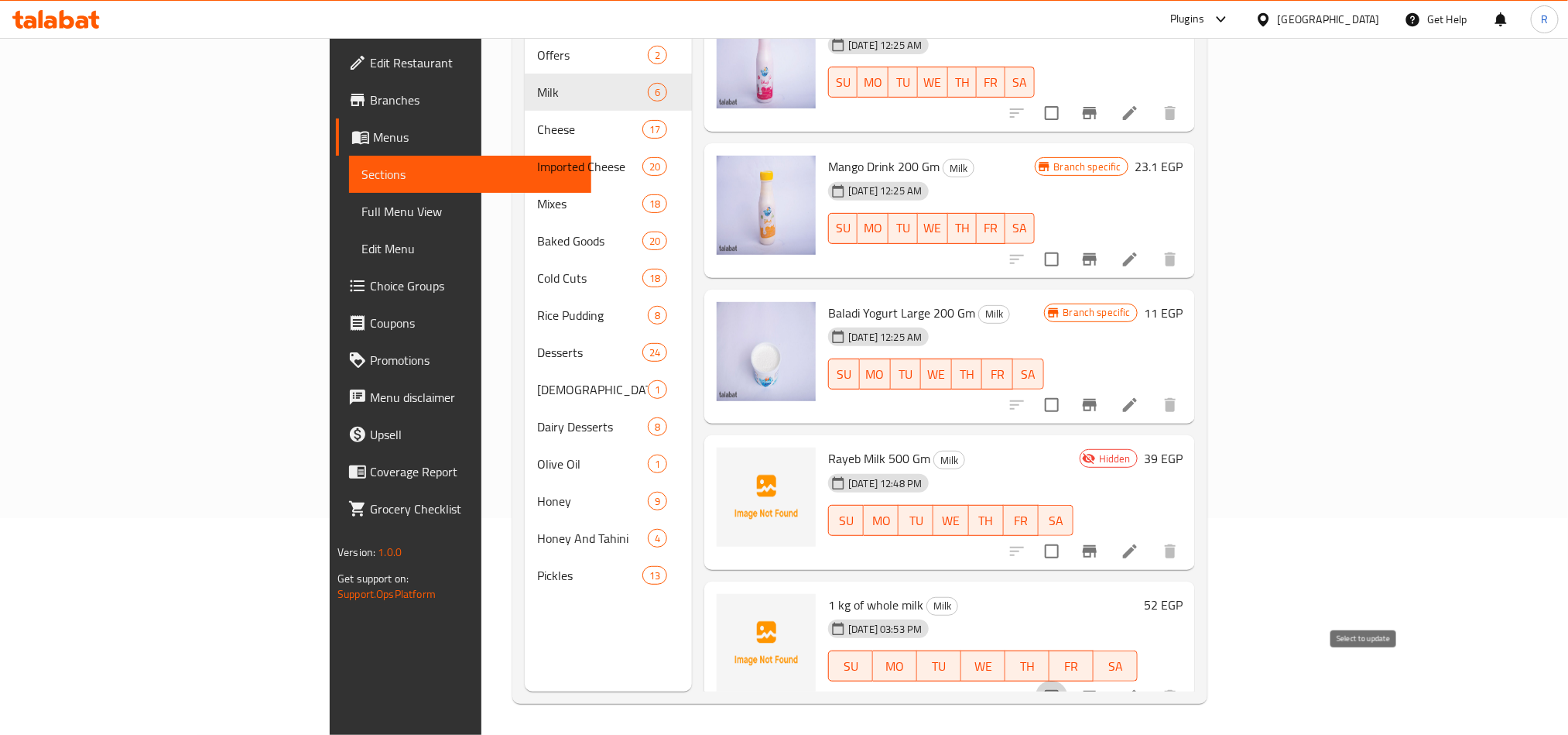
click at [1068, 680] on input "checkbox" at bounding box center [1052, 696] width 33 height 33
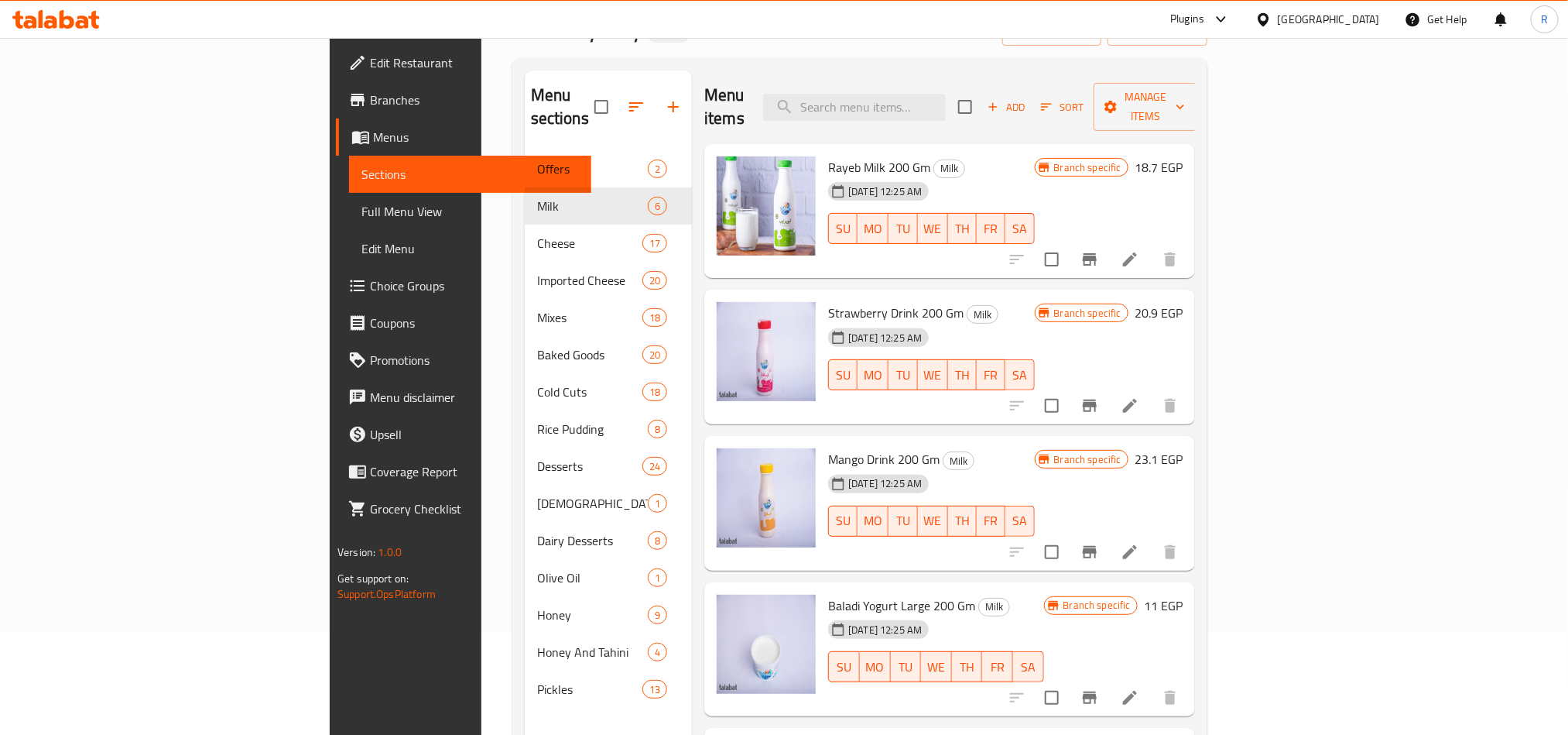
scroll to position [0, 0]
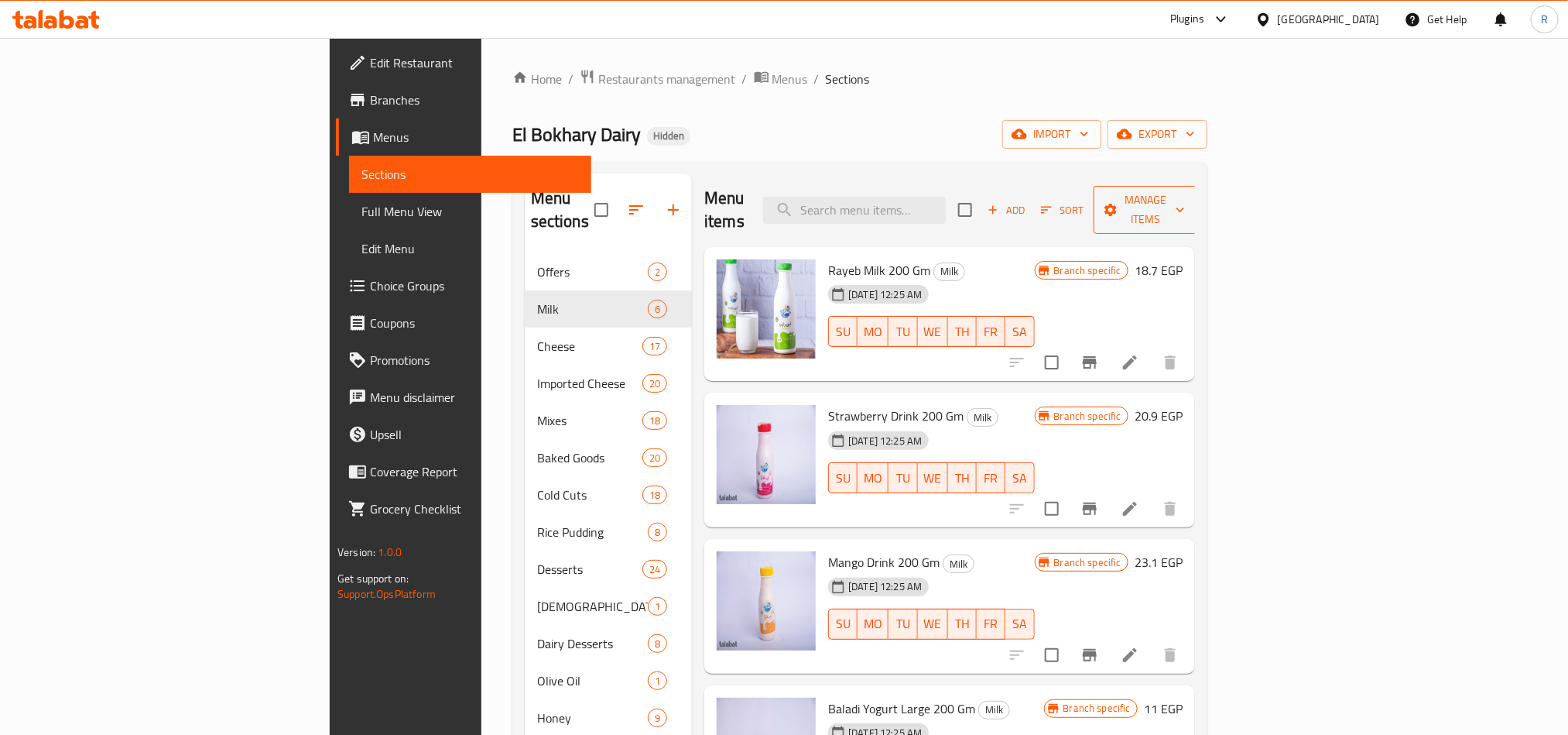
click at [1185, 190] on span "Manage items" at bounding box center [1145, 209] width 79 height 39
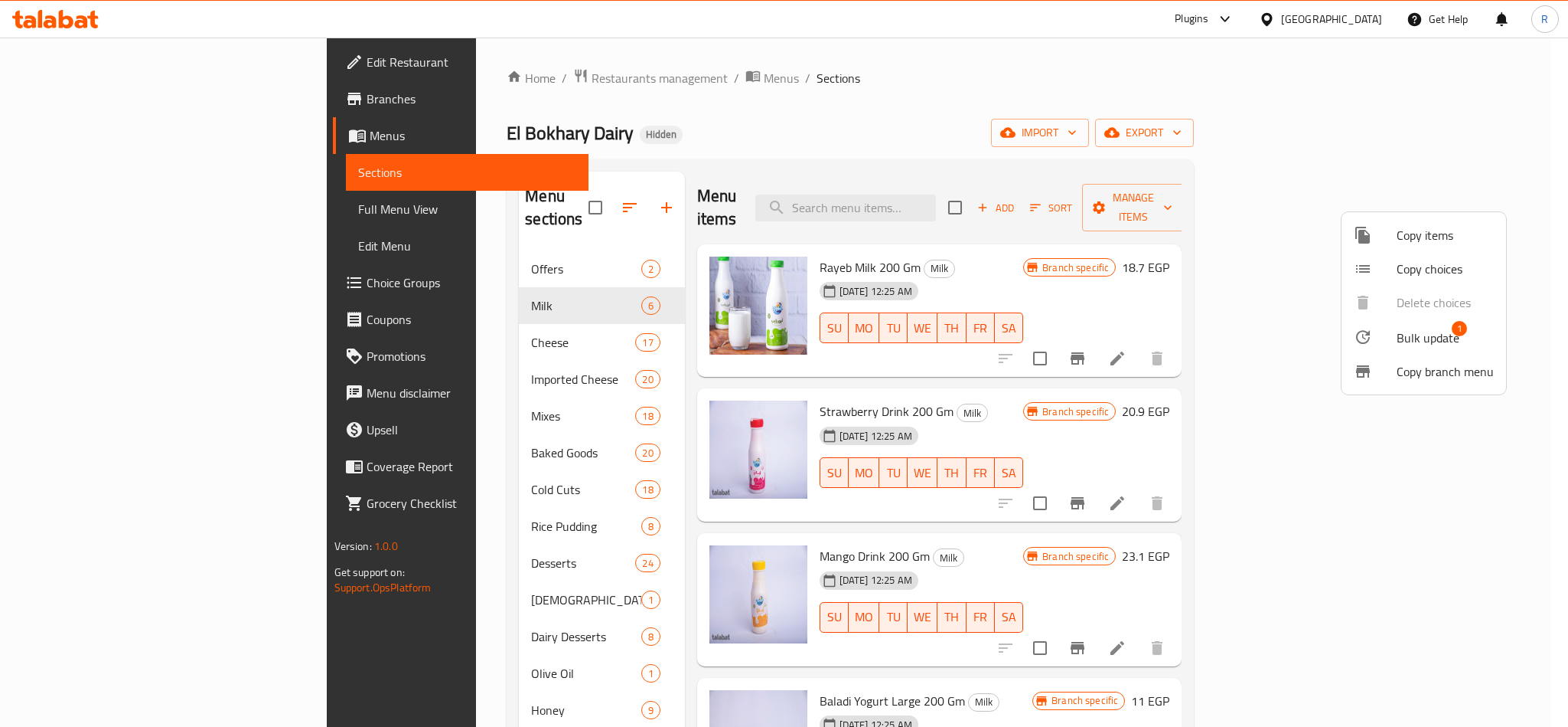
click at [1451, 334] on span "Bulk update" at bounding box center [1427, 338] width 62 height 18
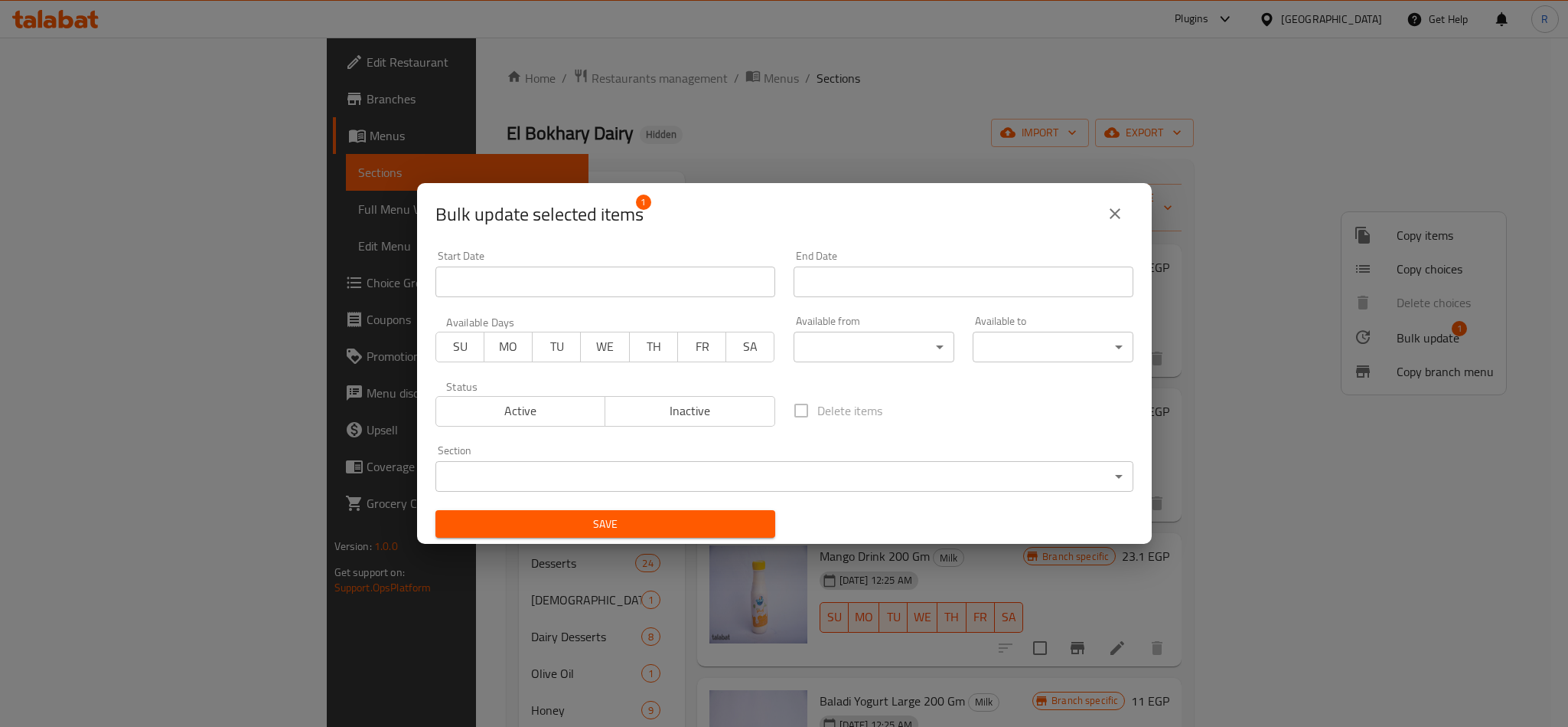
click at [694, 418] on span "Inactive" at bounding box center [690, 410] width 158 height 22
click at [705, 533] on span "Save" at bounding box center [604, 524] width 315 height 19
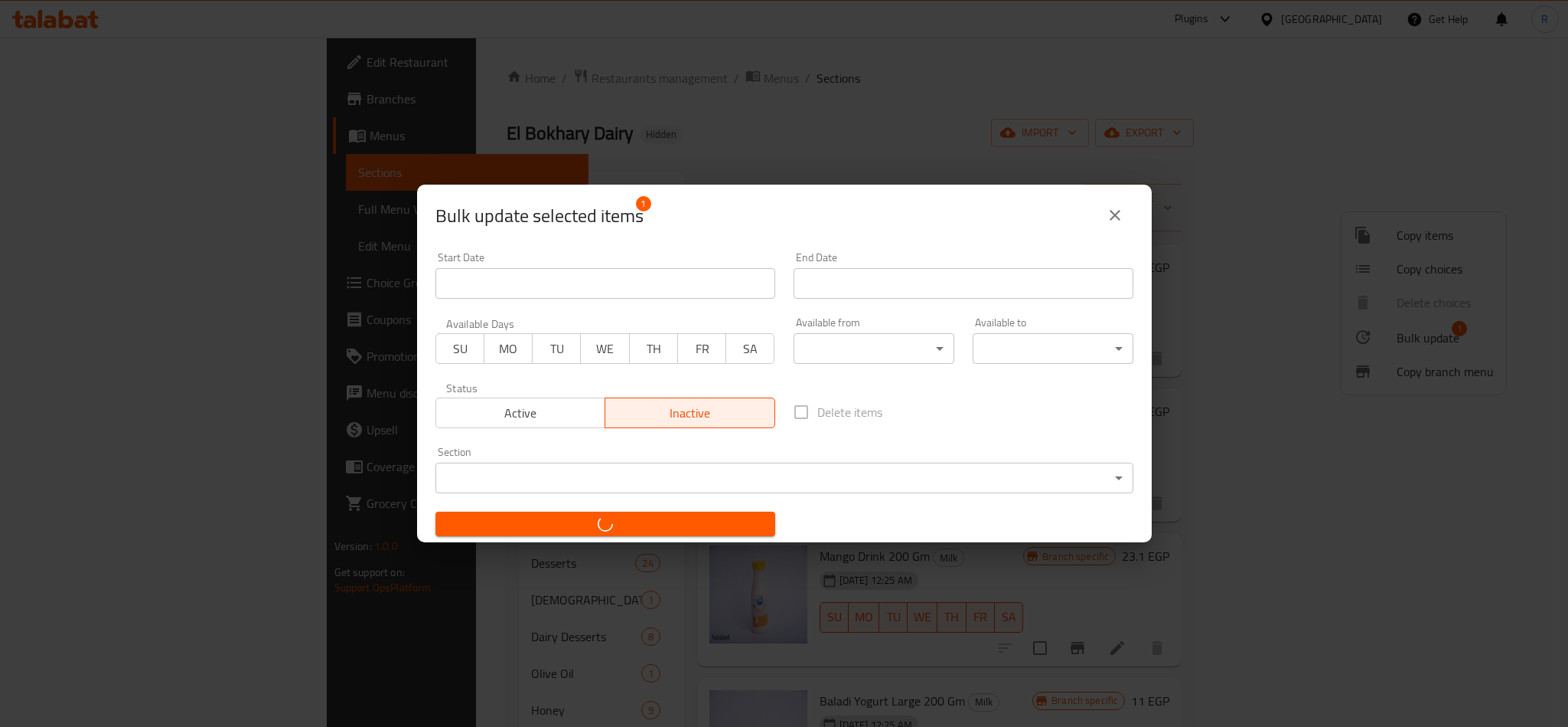
checkbox input "false"
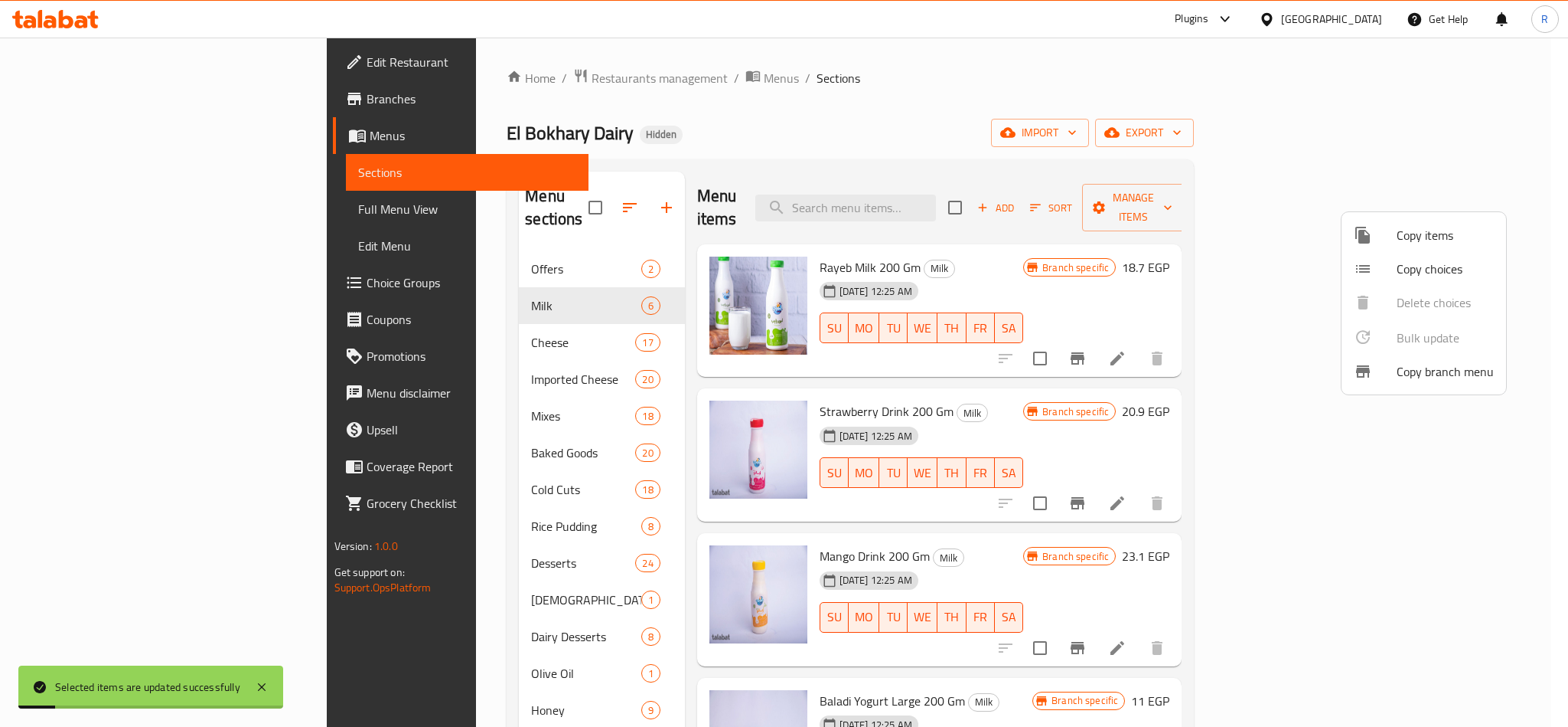
click at [1146, 370] on div at bounding box center [784, 364] width 1568 height 727
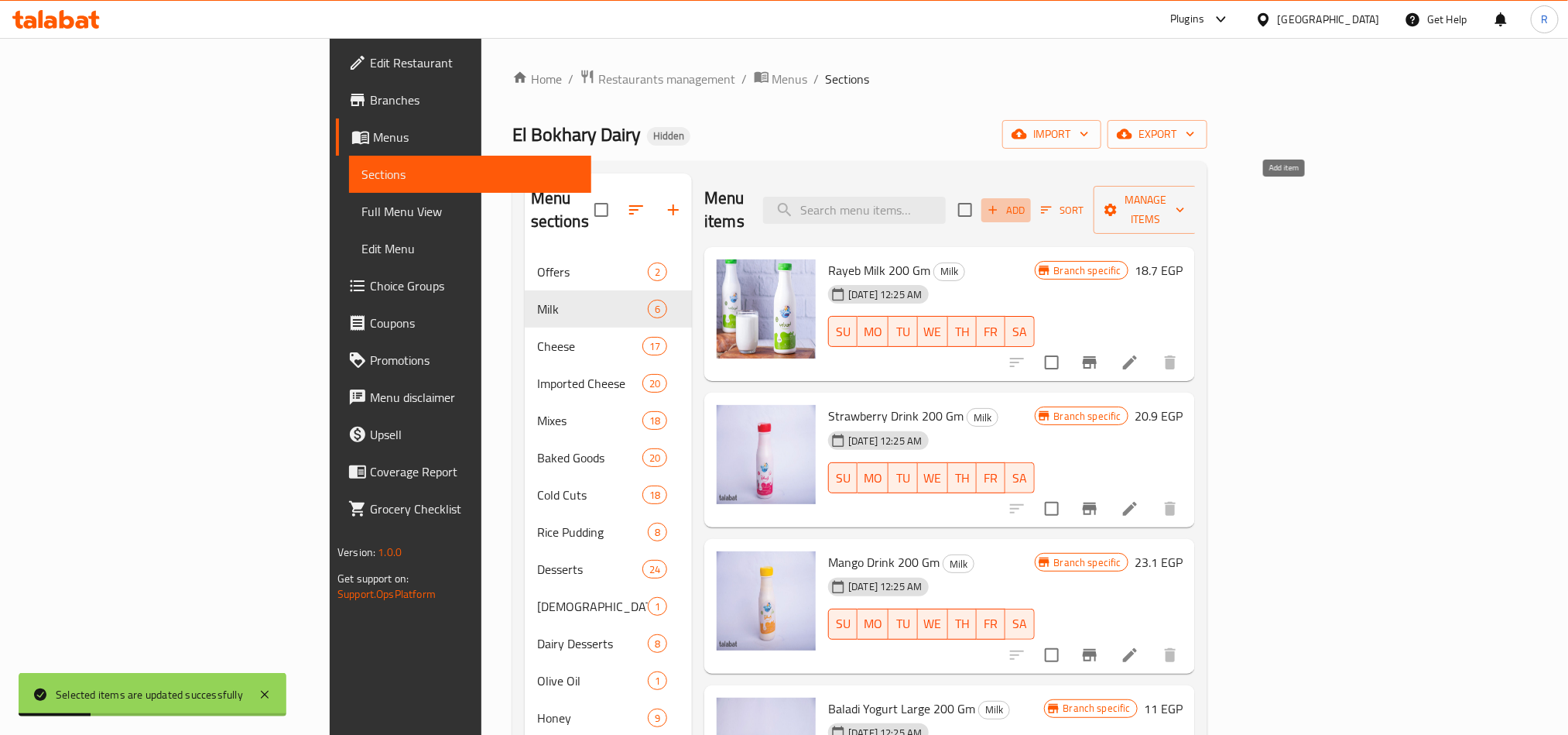
click at [1031, 198] on button "Add" at bounding box center [1006, 210] width 50 height 24
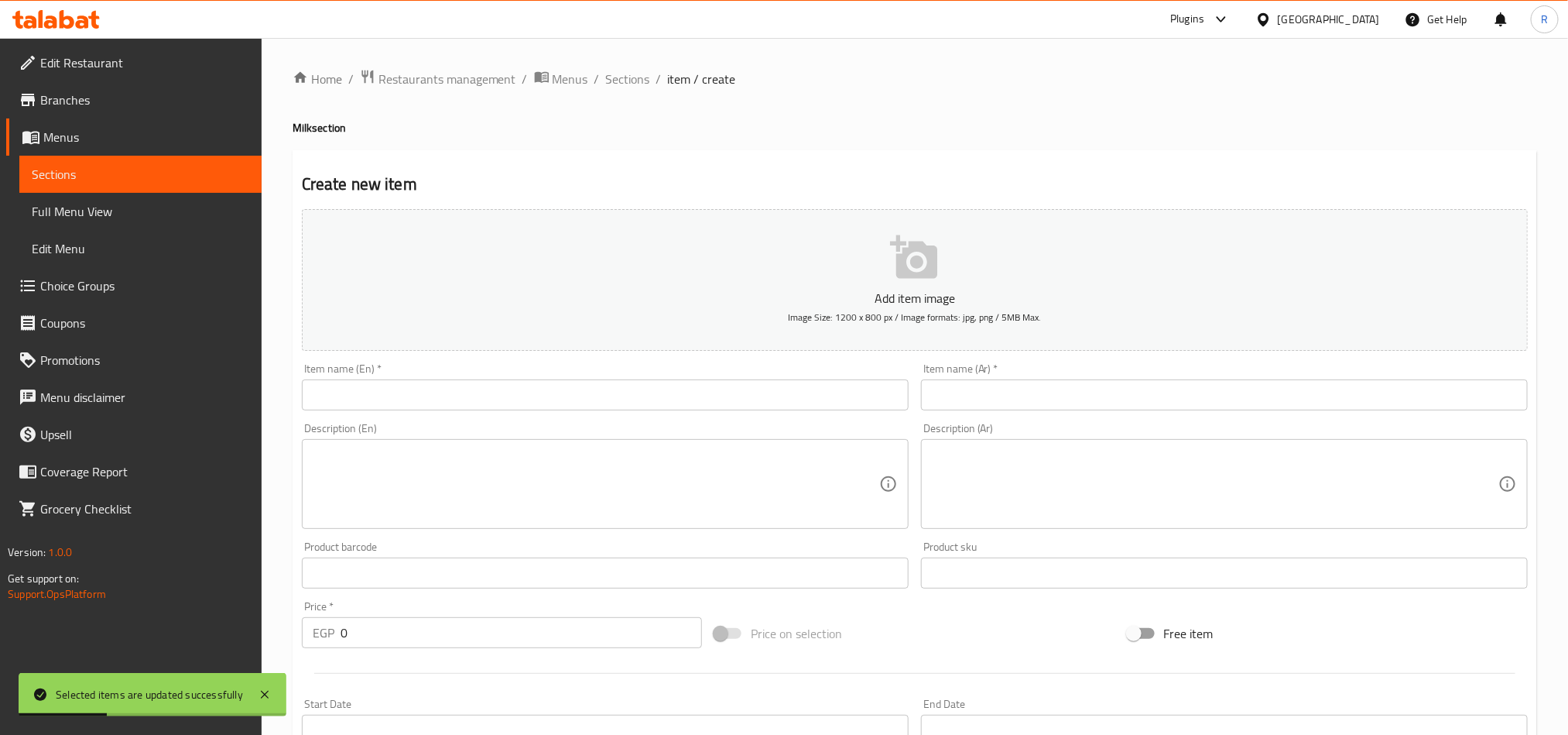
click at [1016, 390] on input "text" at bounding box center [1224, 394] width 607 height 31
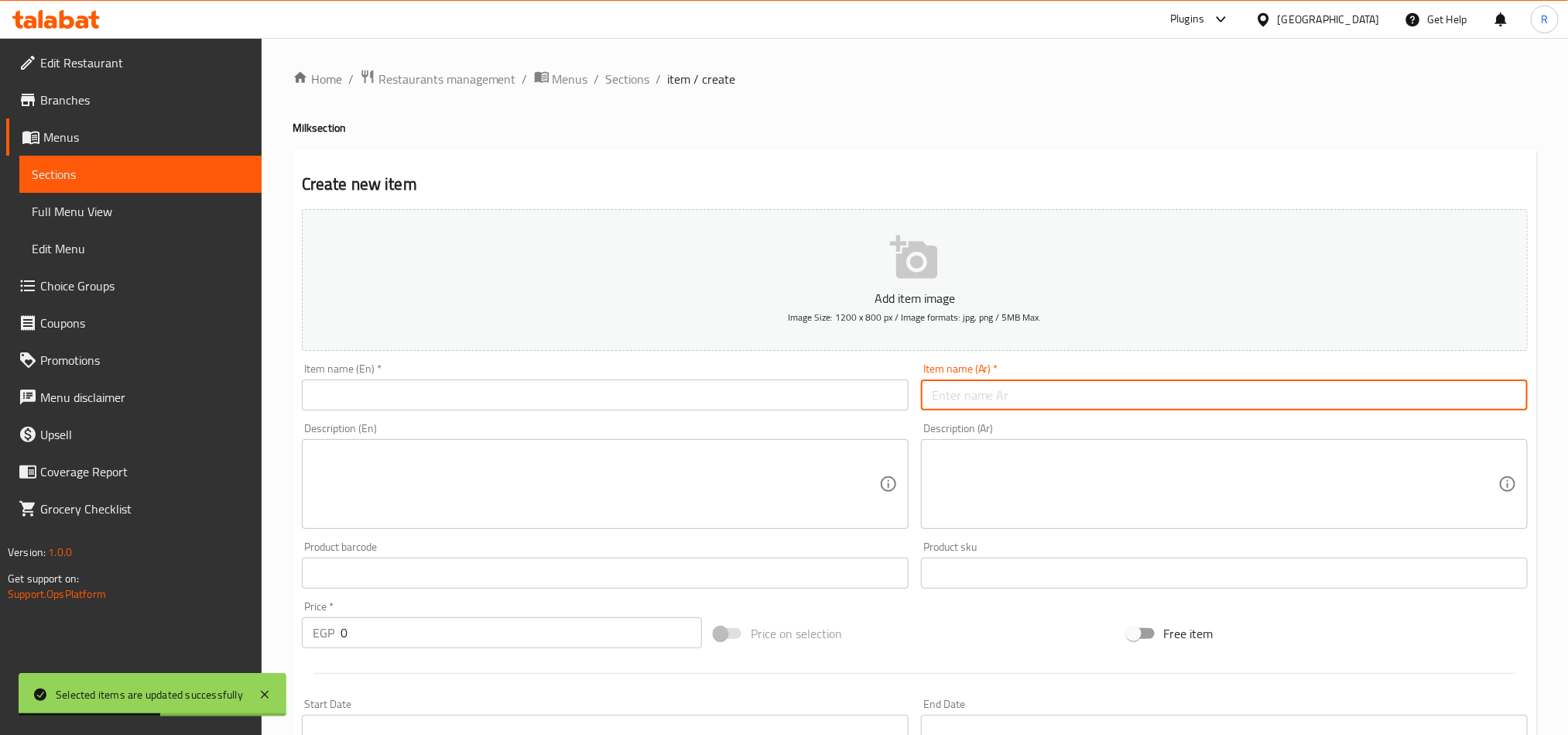
paste input "زبادي بلدي كبير 200 جرام"
type input "زبادي بلدي كبير 200 جرام"
click at [768, 412] on div "Item name (En)   * Item name (En) *" at bounding box center [605, 386] width 619 height 60
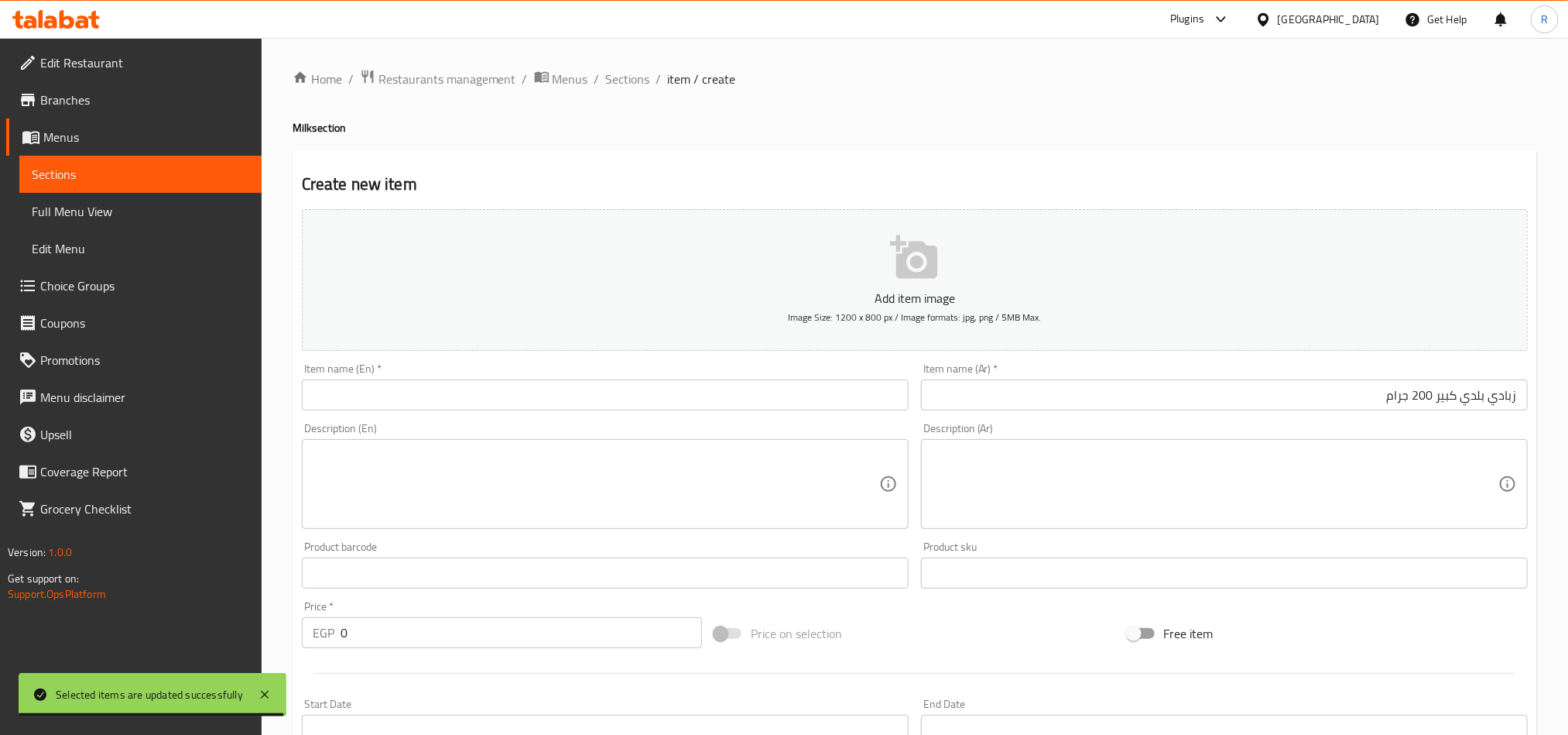
click at [768, 405] on input "text" at bounding box center [605, 394] width 607 height 31
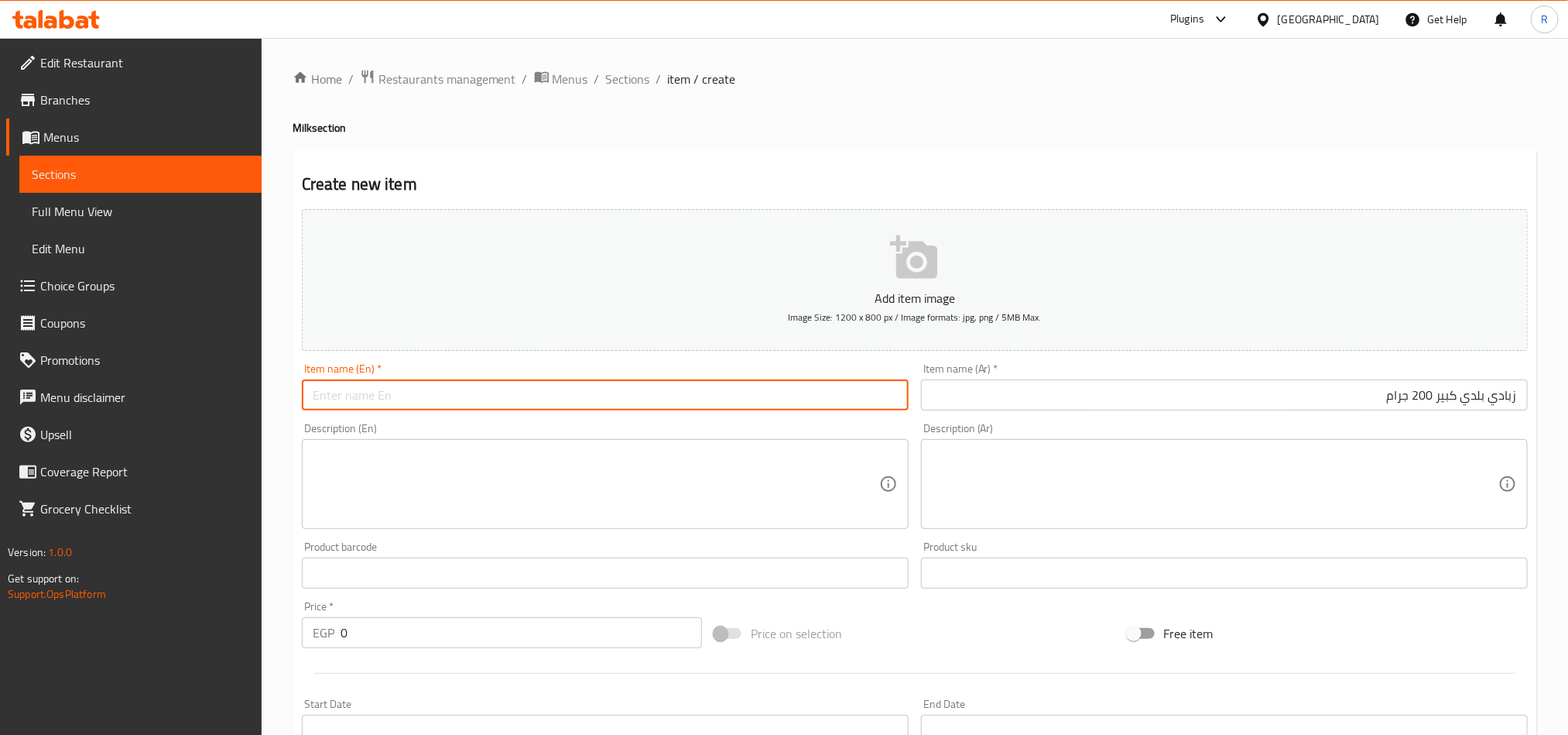
paste input "Large country yogurt 200 grams"
click at [372, 393] on input "Large country yogurt 200 grams" at bounding box center [605, 394] width 607 height 31
type input "Large Baladi yogurt 200 grams"
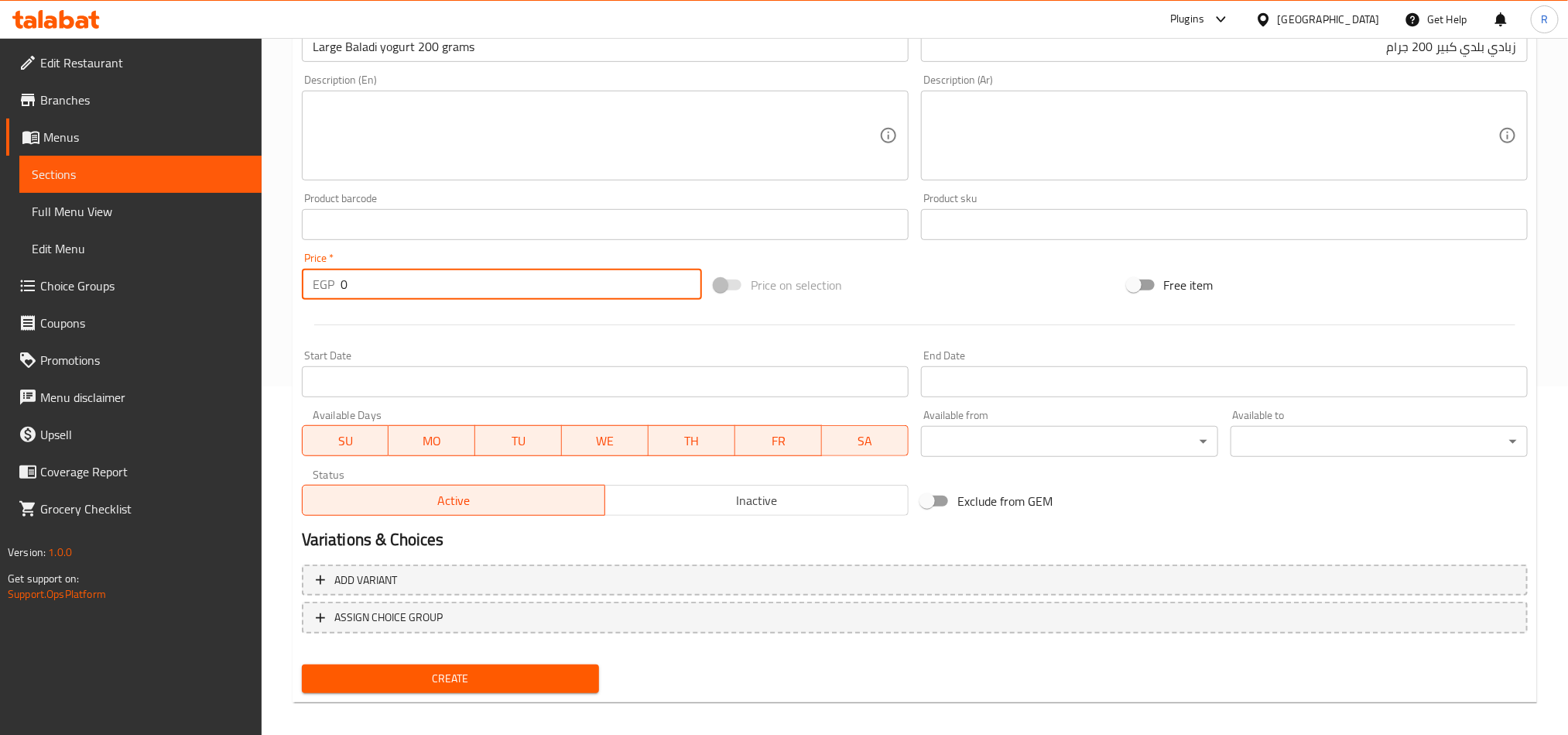
drag, startPoint x: 349, startPoint y: 288, endPoint x: 332, endPoint y: 283, distance: 17.7
click at [332, 283] on div "EGP 0 Price *" at bounding box center [502, 283] width 400 height 31
type input "15"
click at [483, 684] on span "Create" at bounding box center [451, 678] width 272 height 19
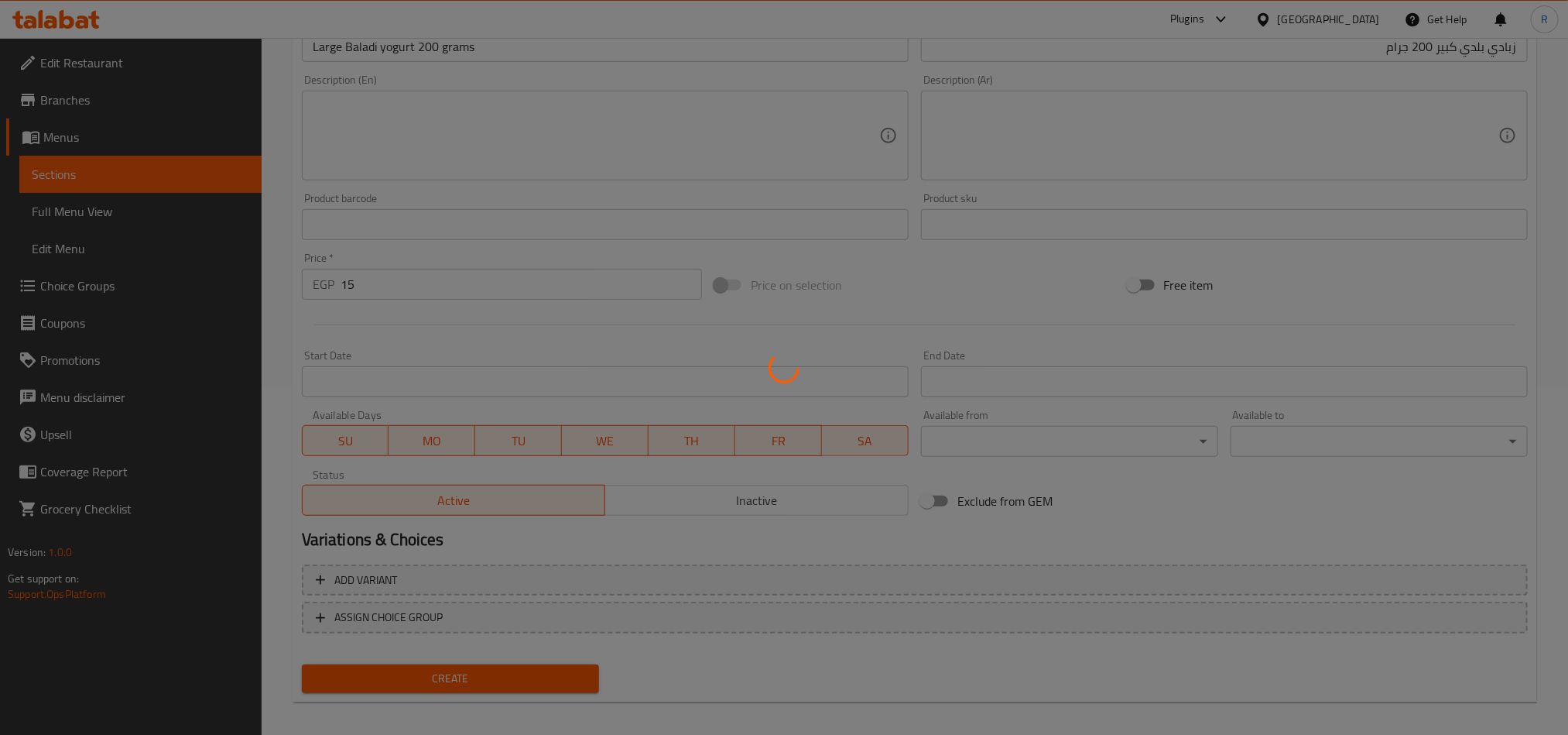
type input "0"
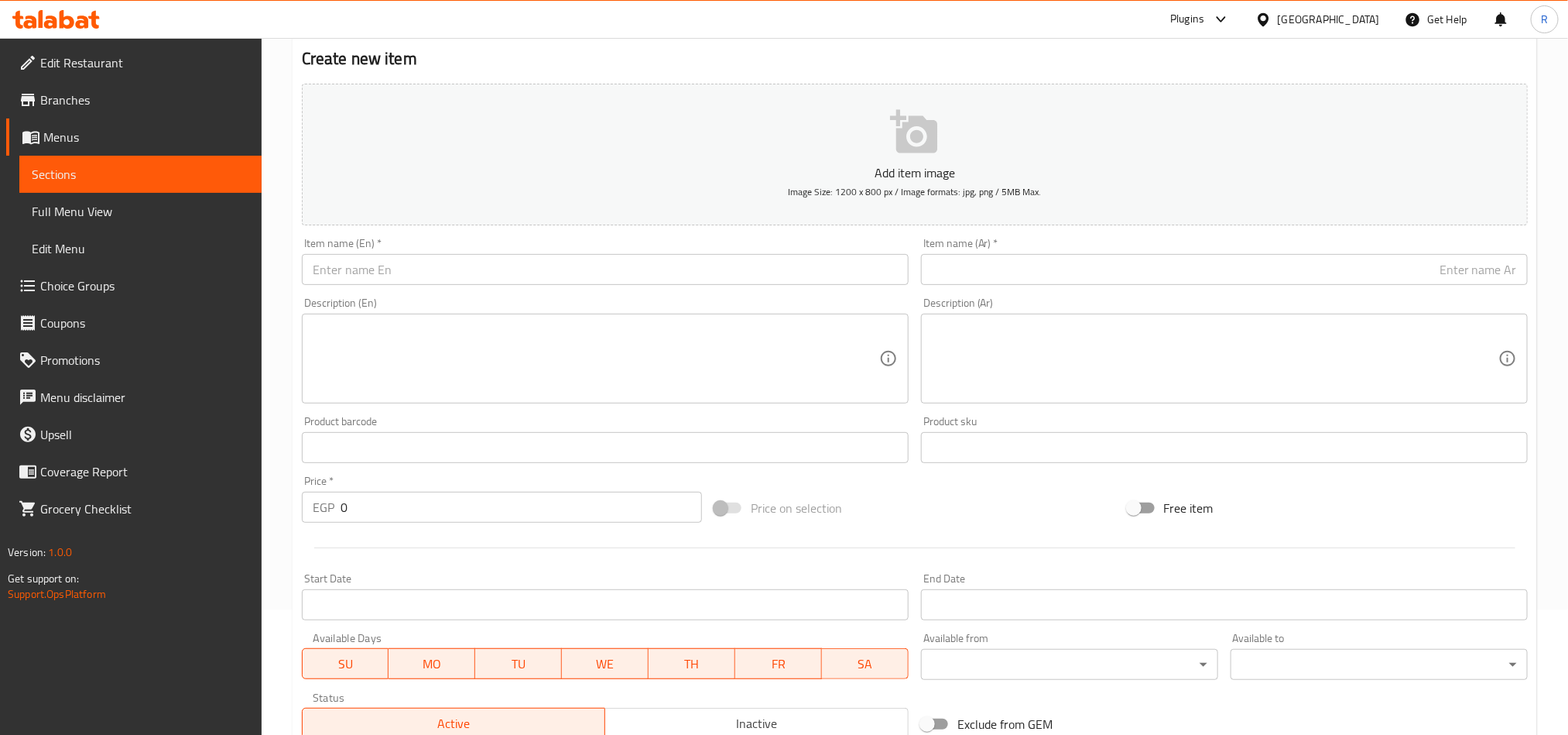
scroll to position [0, 0]
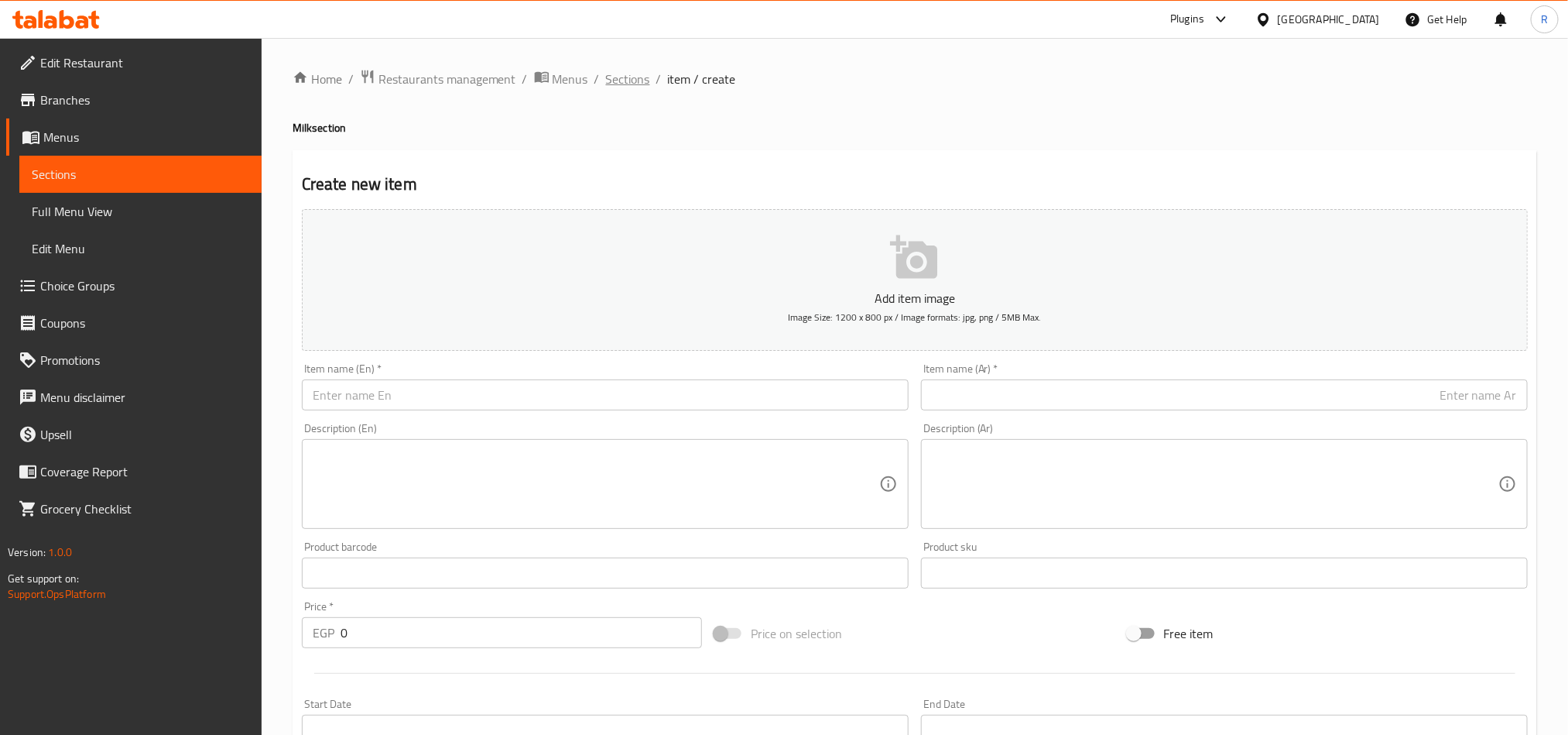
click at [638, 86] on span "Sections" at bounding box center [628, 79] width 44 height 19
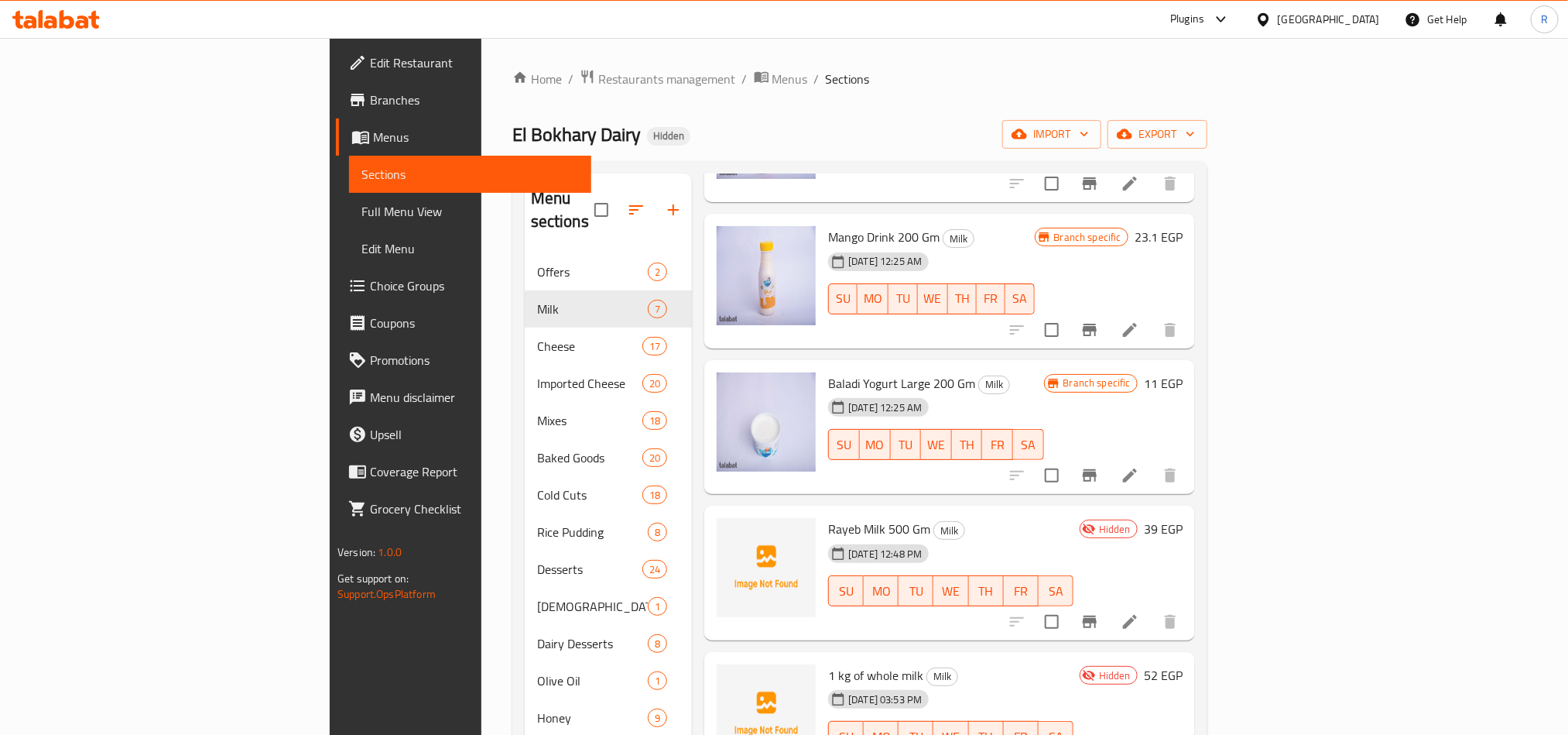
scroll to position [217, 0]
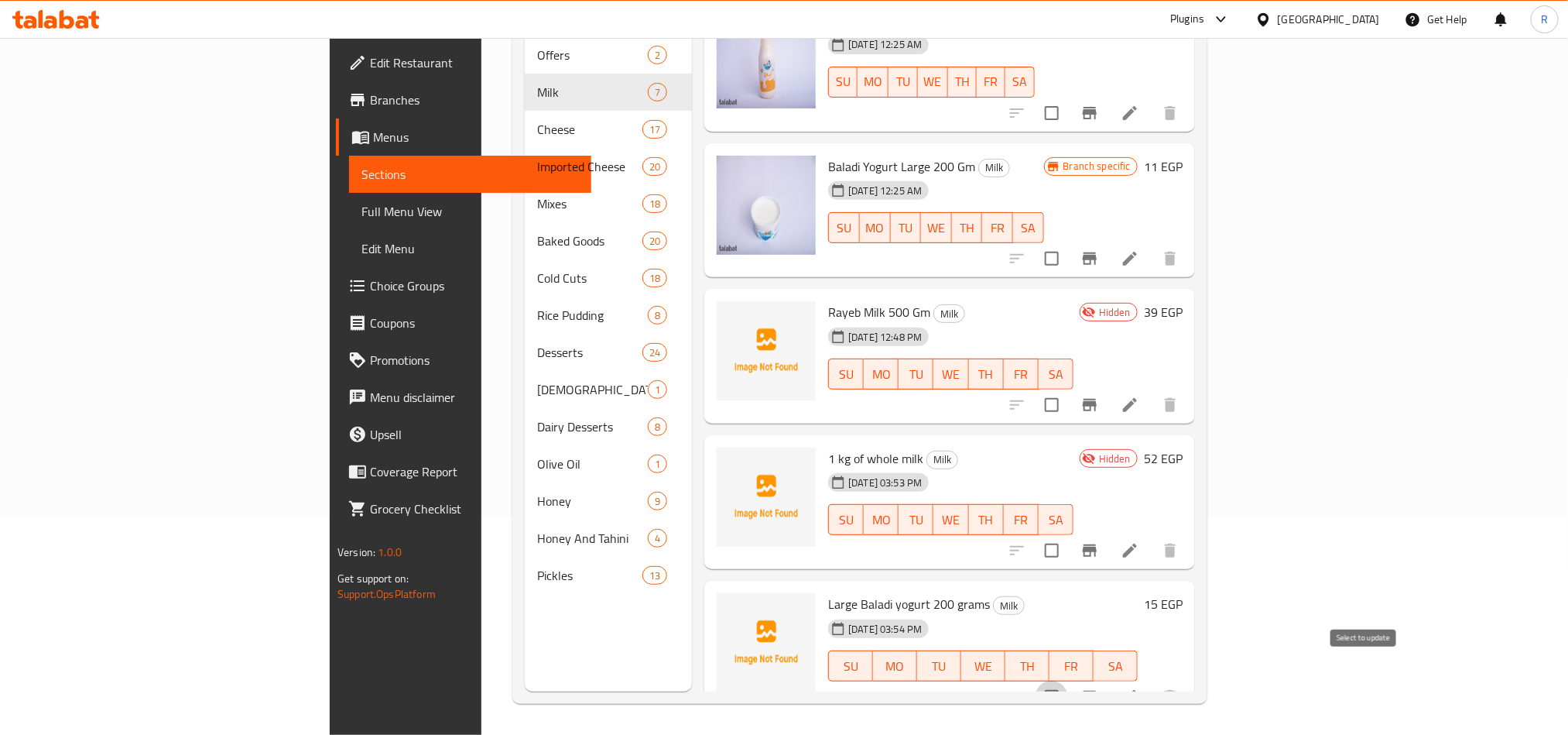
click at [1068, 680] on input "checkbox" at bounding box center [1052, 696] width 33 height 33
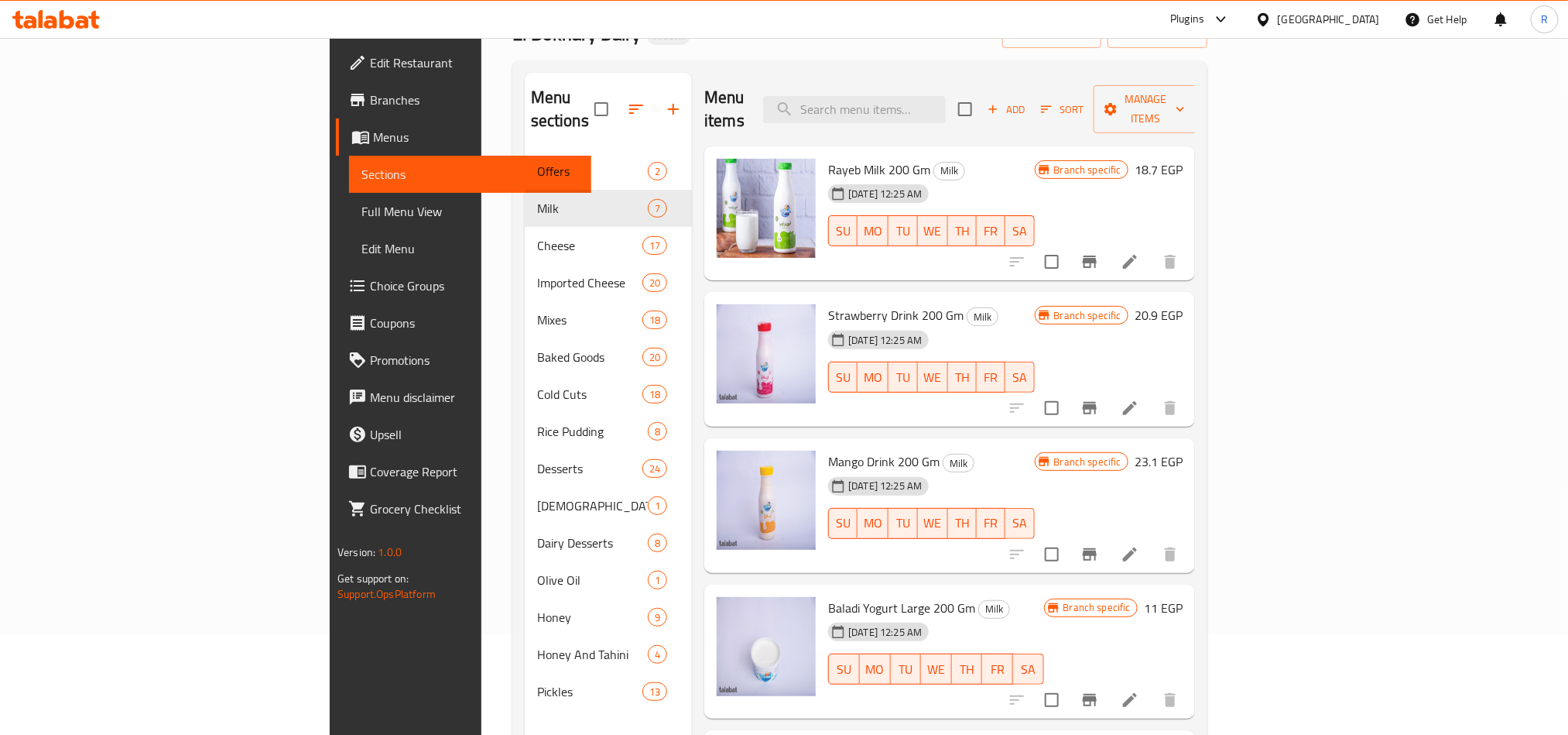
scroll to position [0, 0]
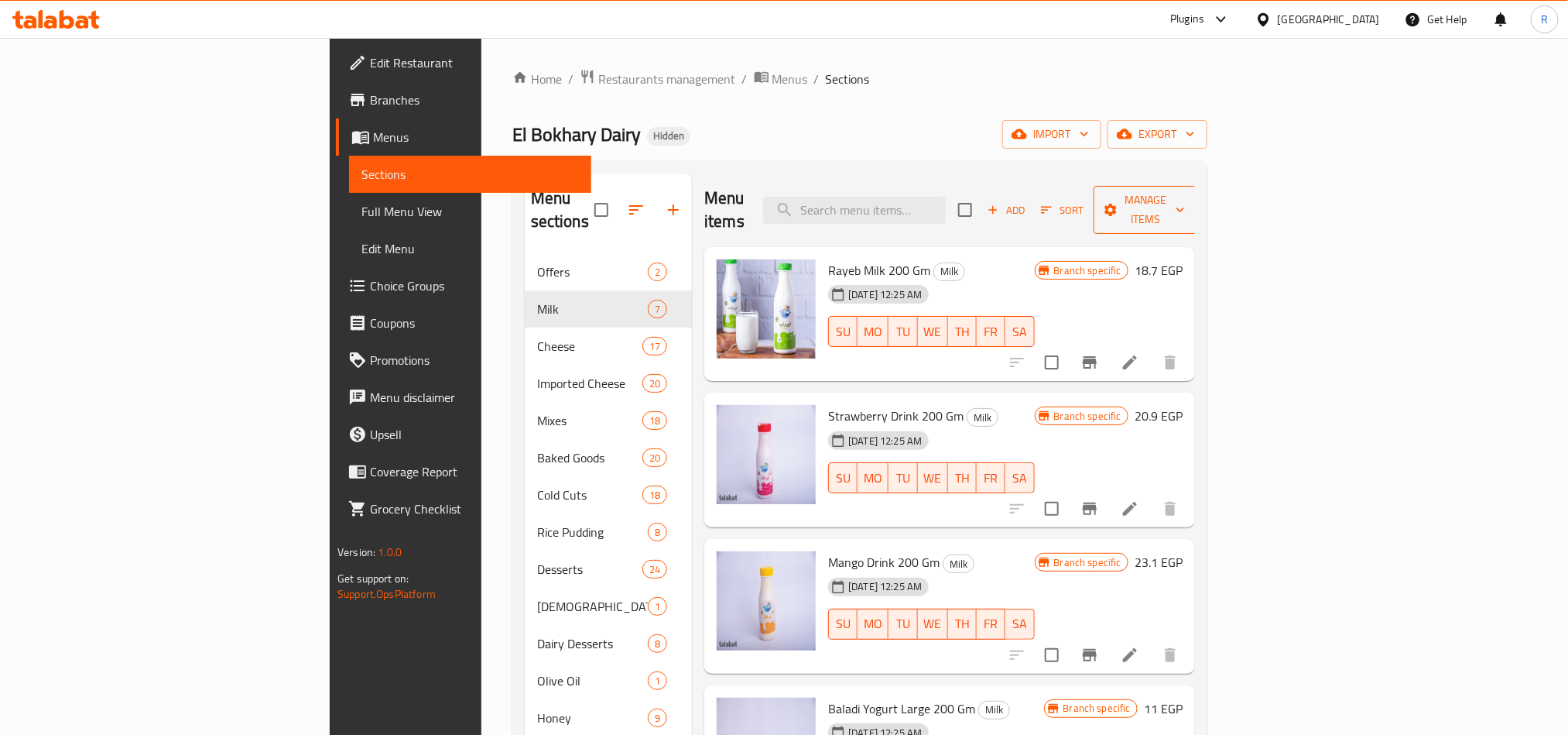
click at [1197, 209] on button "Manage items" at bounding box center [1145, 209] width 103 height 48
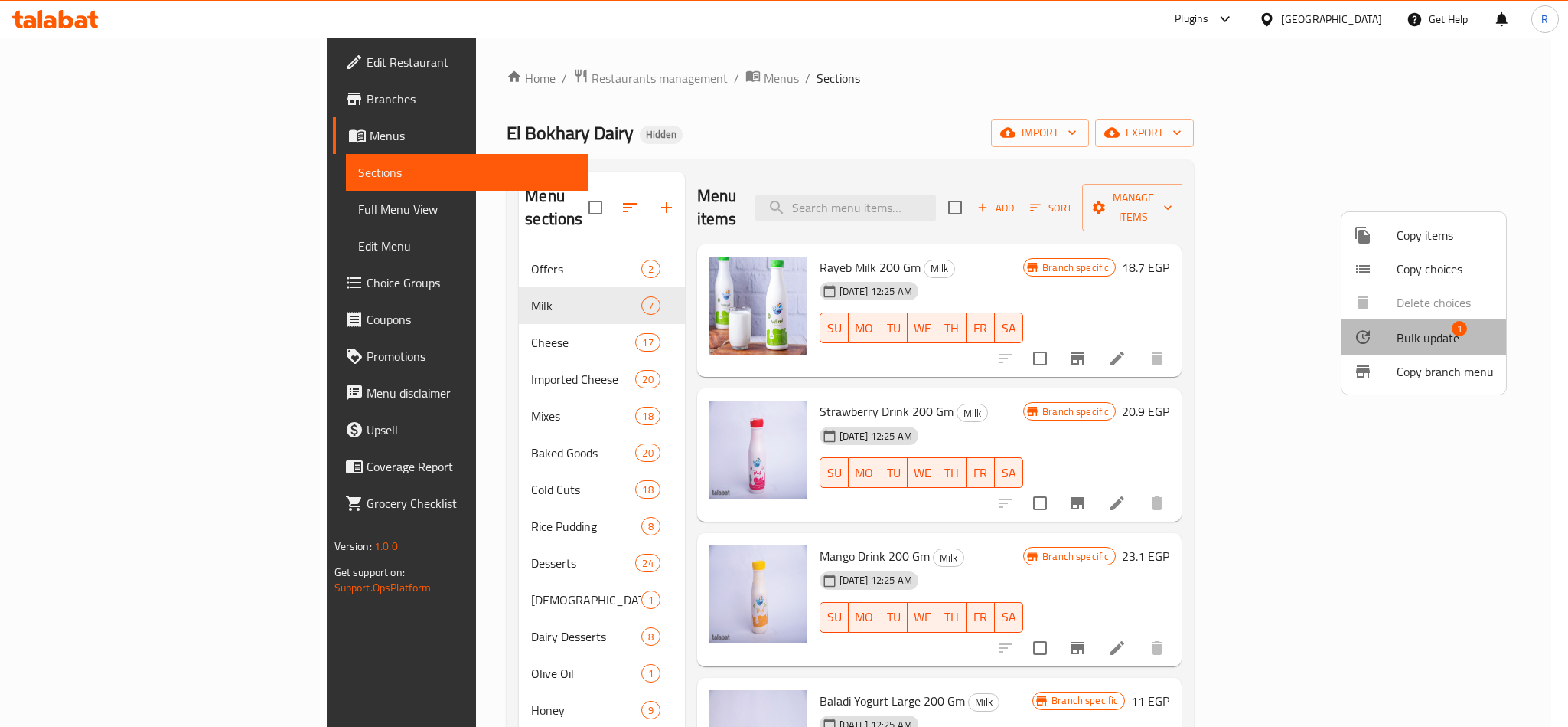
click at [1403, 345] on span "Bulk update" at bounding box center [1427, 338] width 62 height 18
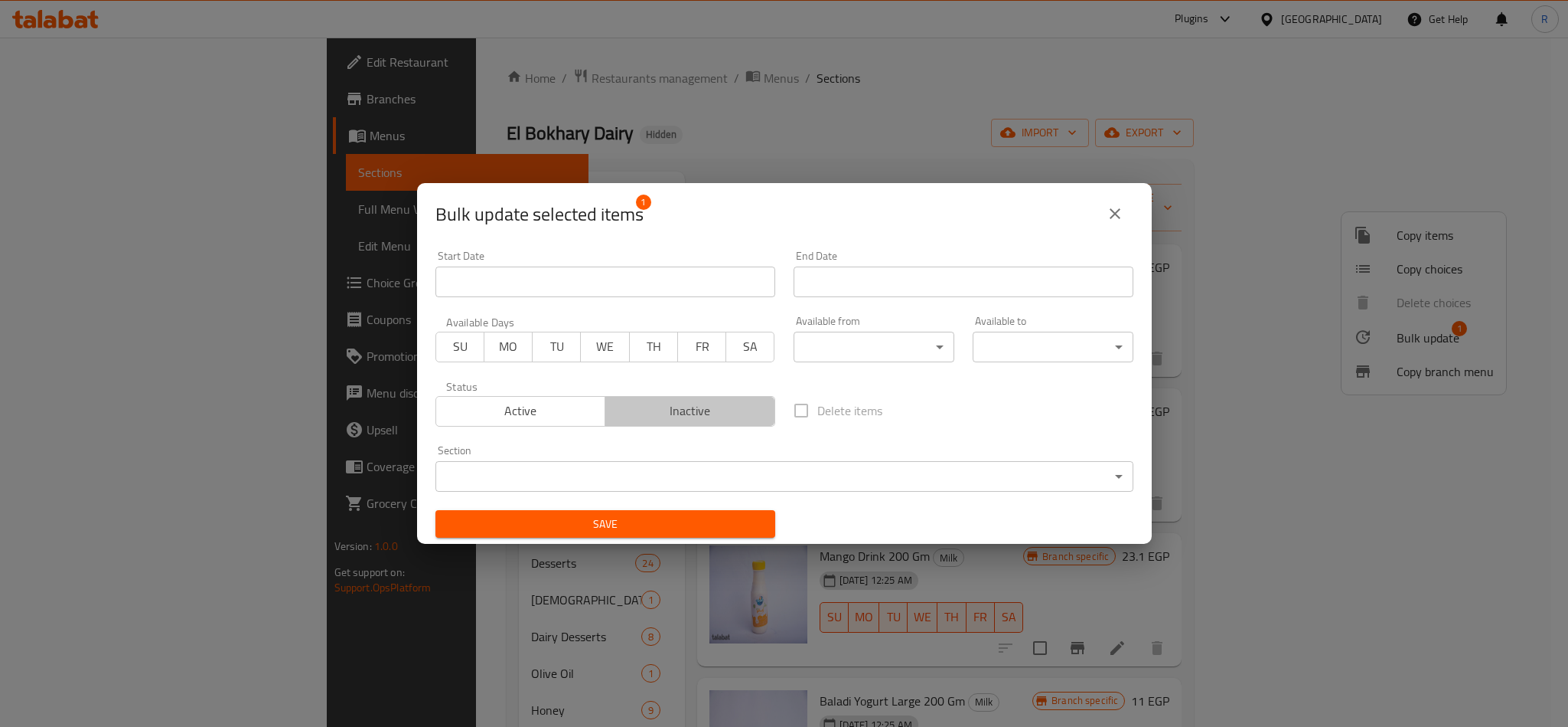
click at [691, 420] on span "Inactive" at bounding box center [690, 410] width 158 height 22
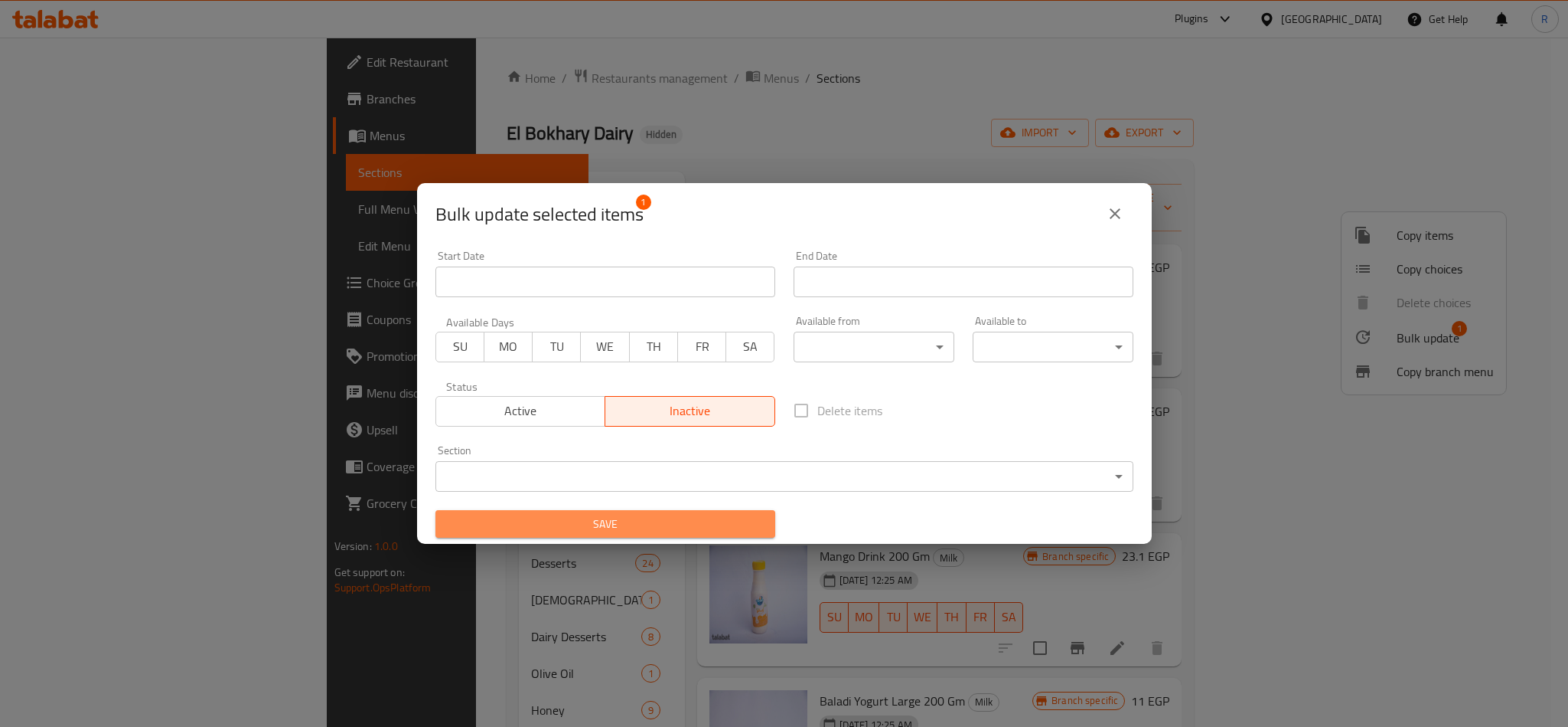
click at [689, 537] on button "Save" at bounding box center [605, 524] width 340 height 28
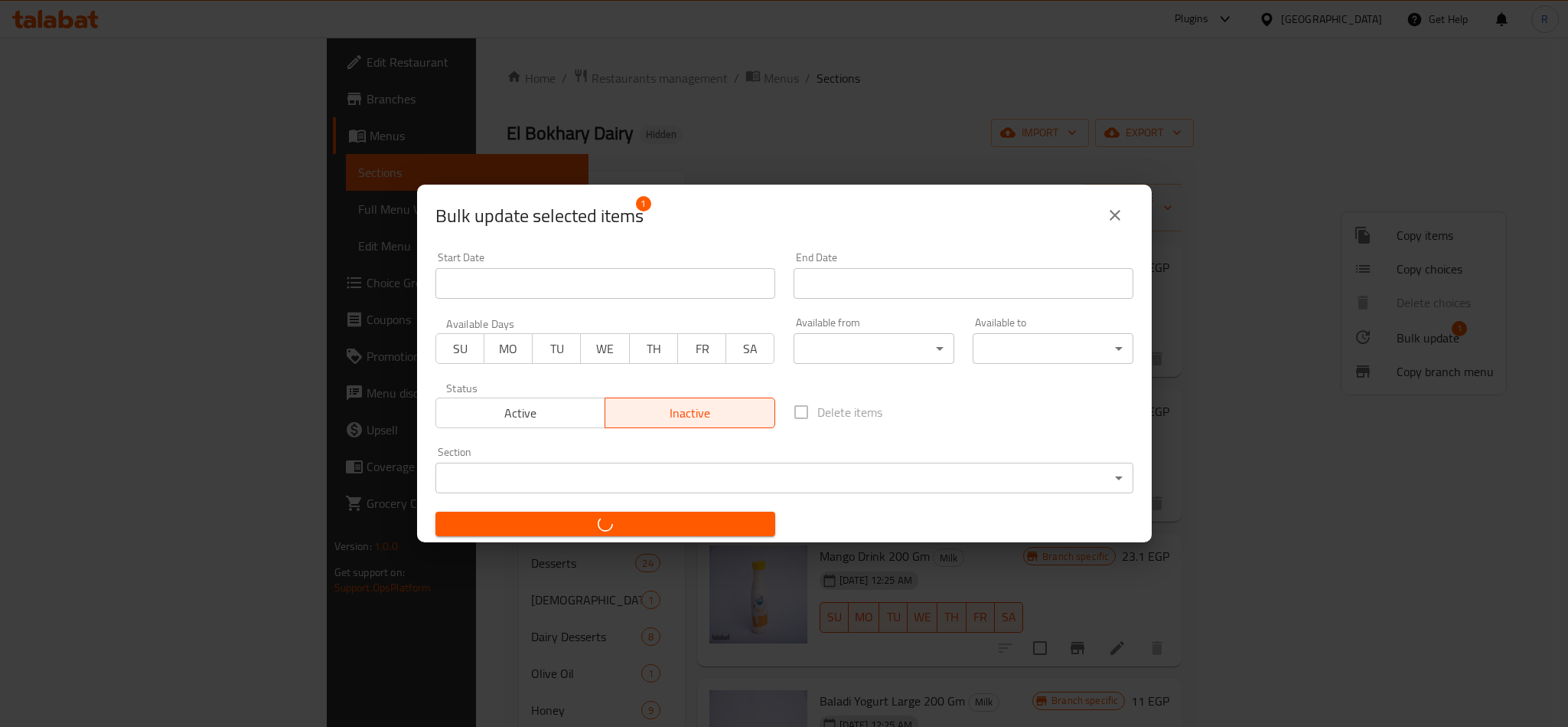
checkbox input "false"
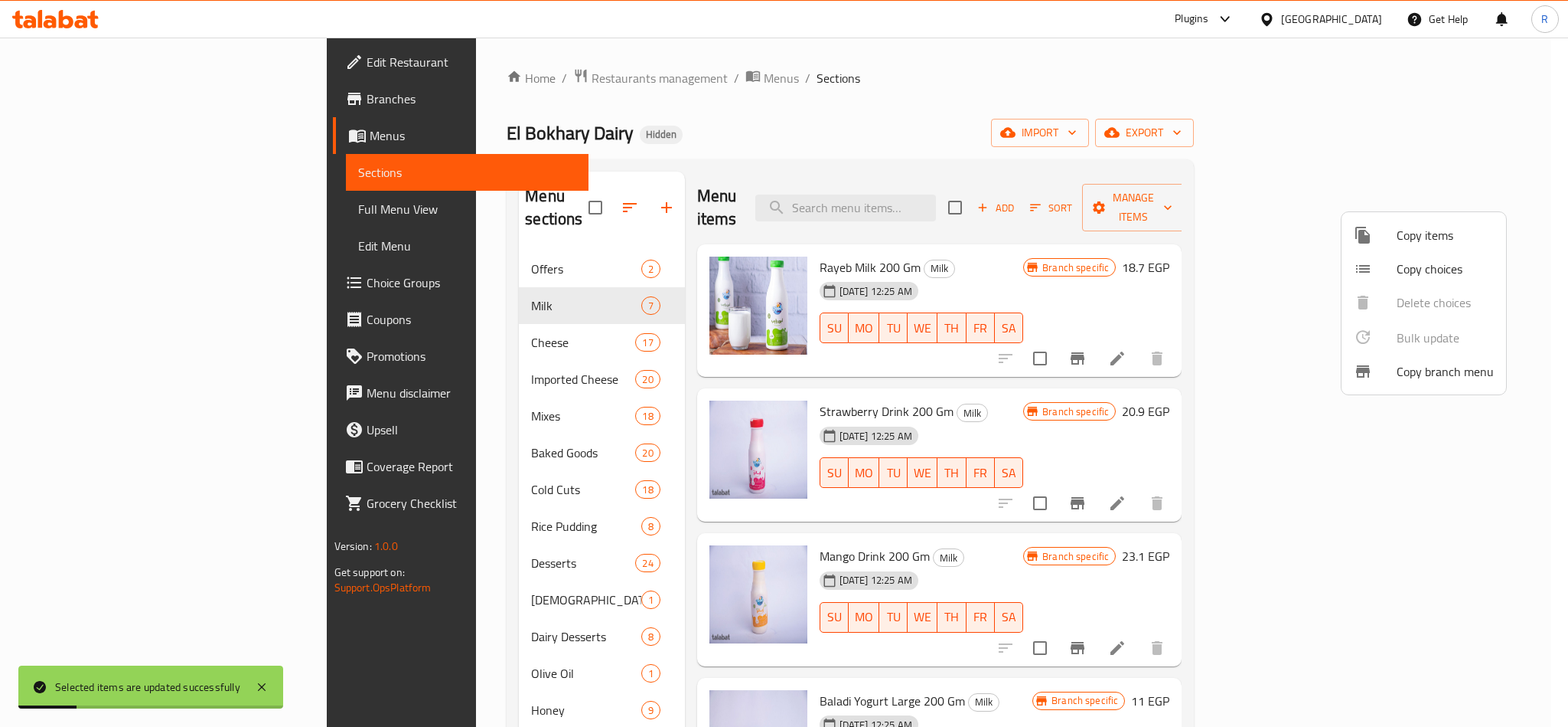
click at [1005, 395] on div at bounding box center [784, 364] width 1568 height 727
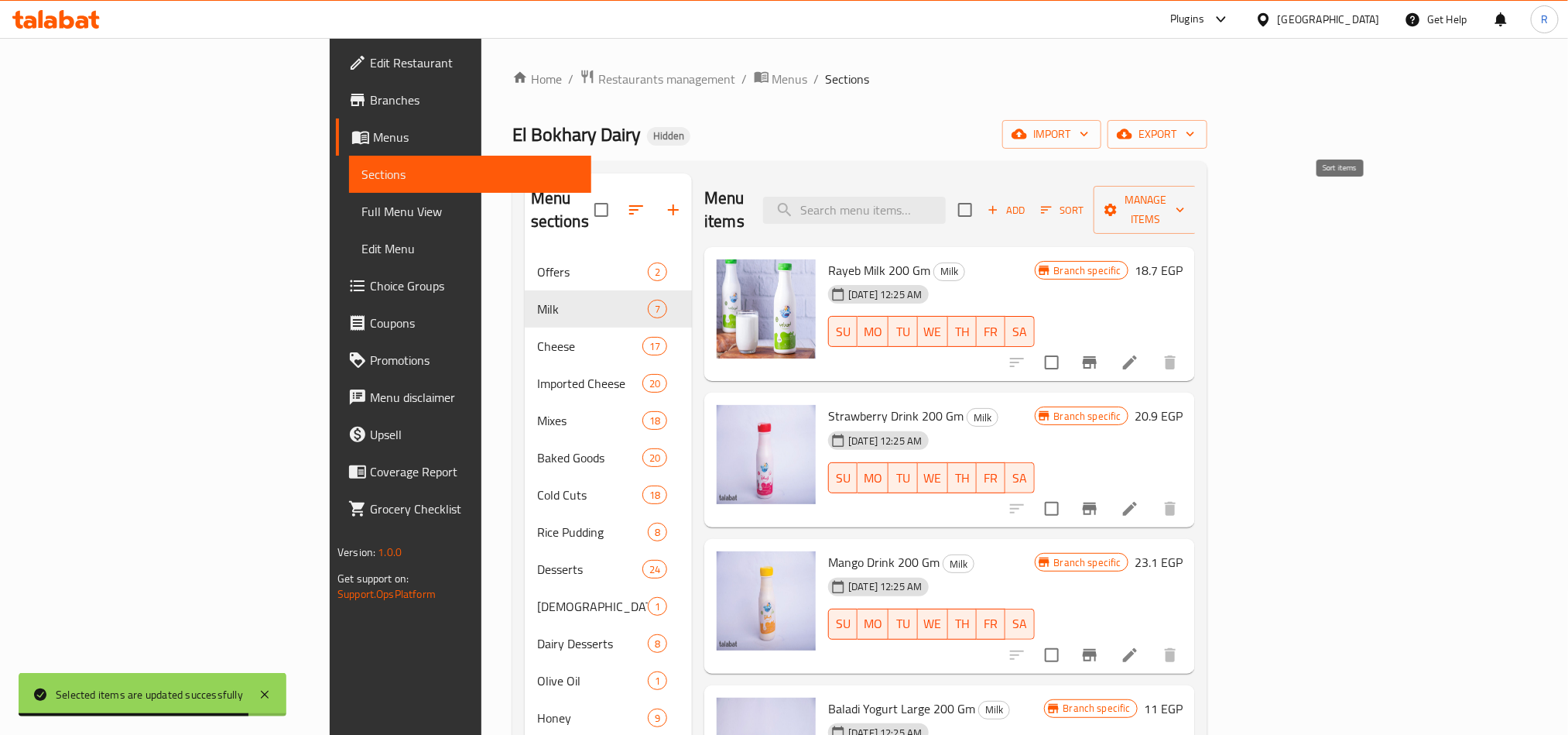
click at [1087, 198] on button "Sort" at bounding box center [1062, 210] width 50 height 24
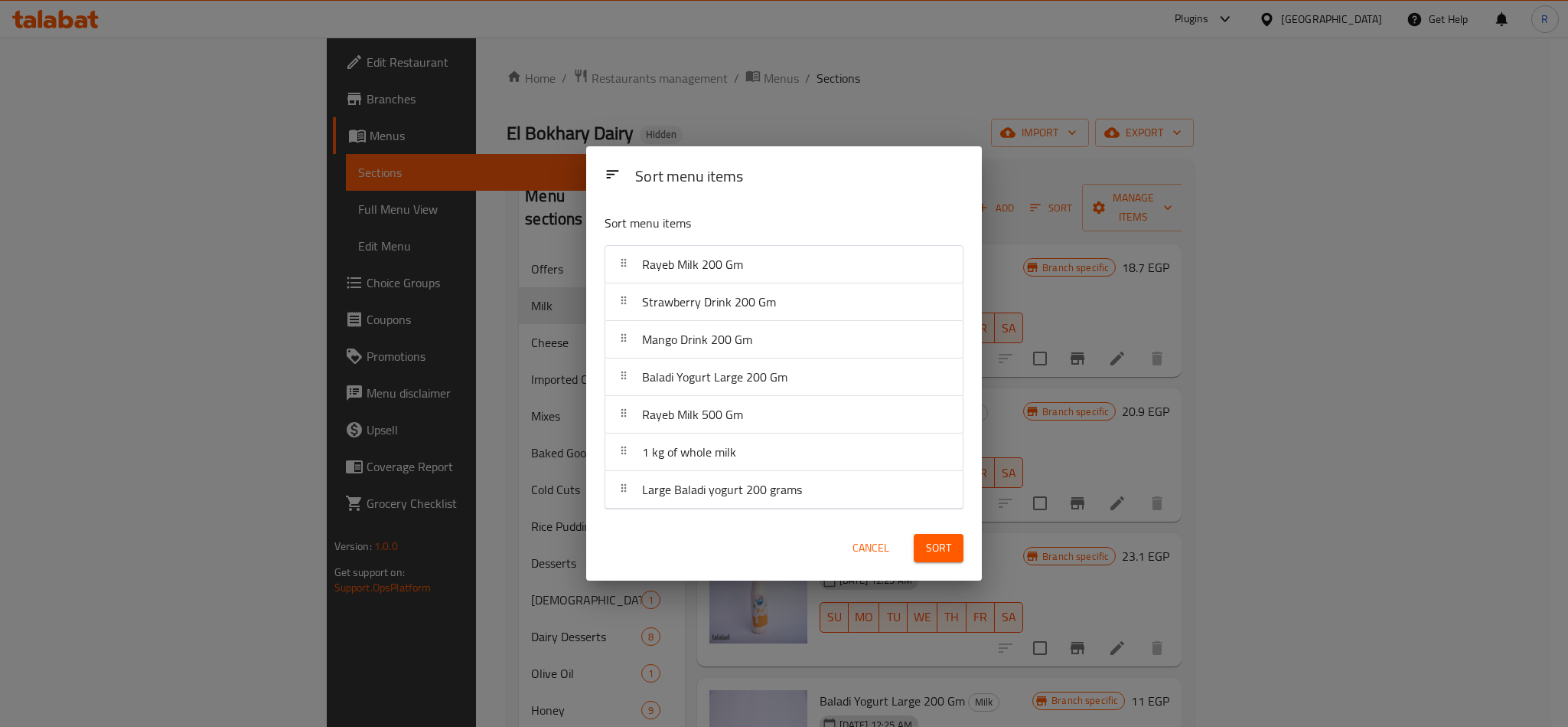
click at [870, 542] on span "Cancel" at bounding box center [870, 547] width 37 height 19
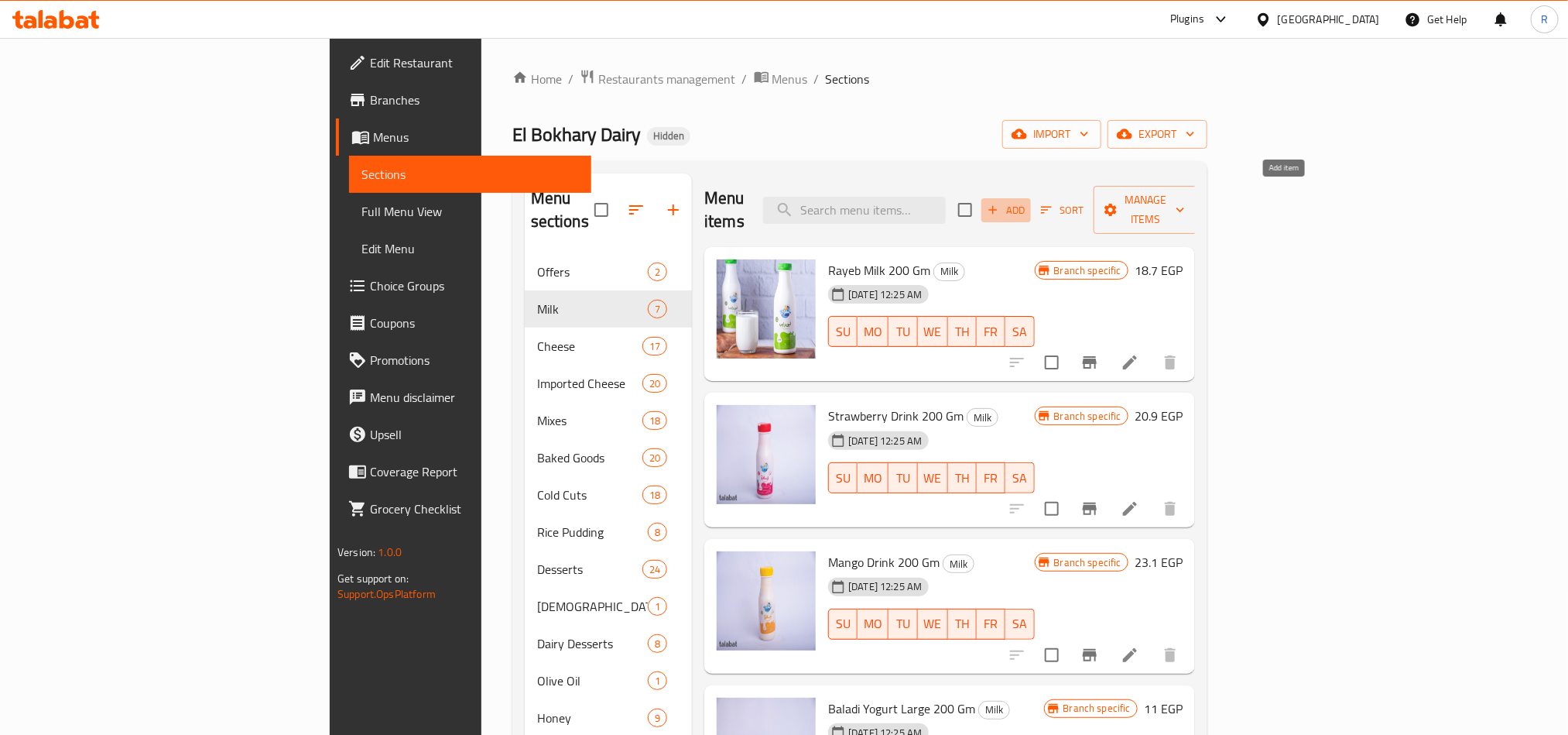
click at [1027, 201] on span "Add" at bounding box center [1006, 209] width 42 height 18
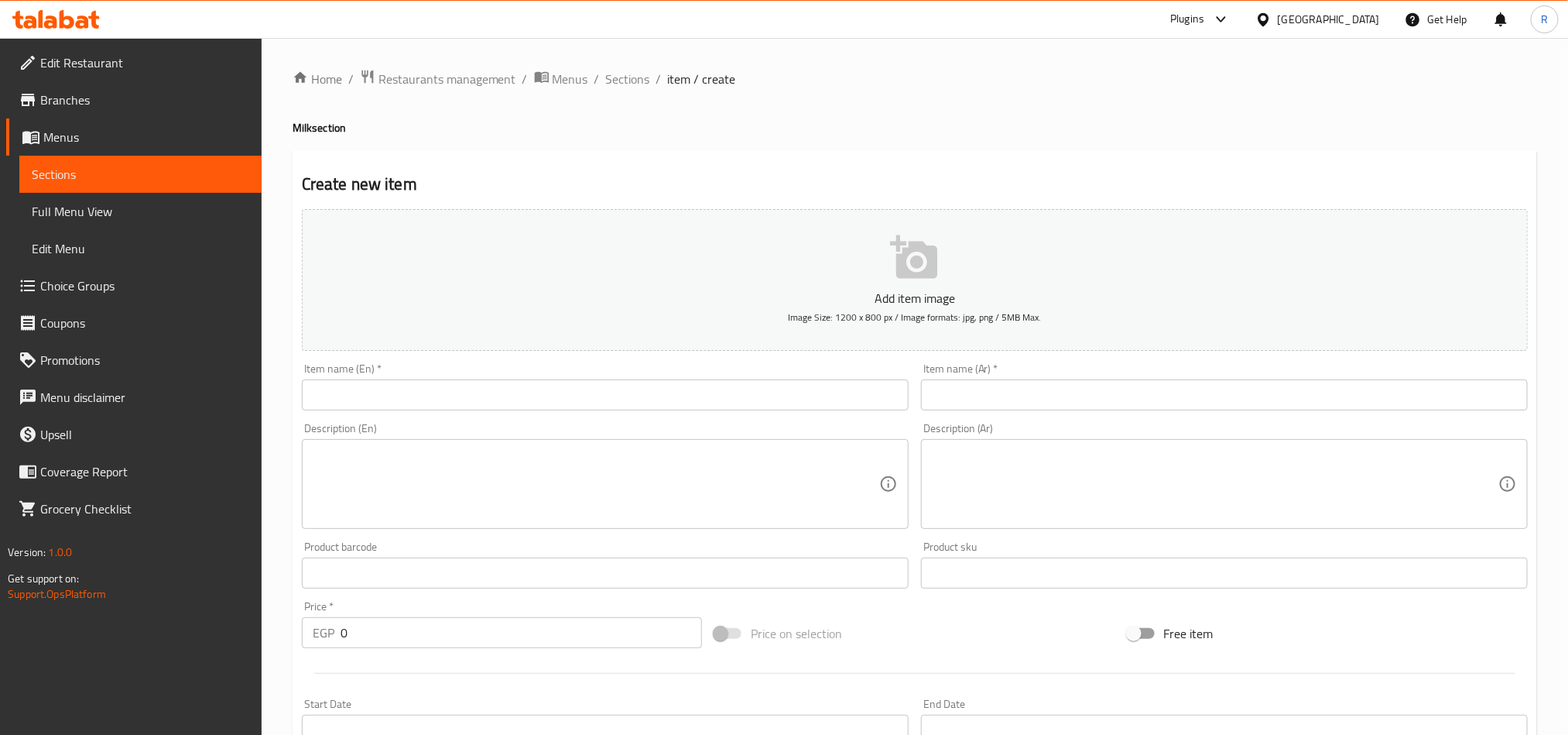
drag, startPoint x: 1082, startPoint y: 414, endPoint x: 1036, endPoint y: 388, distance: 52.8
click at [1036, 388] on input "text" at bounding box center [1224, 394] width 607 height 31
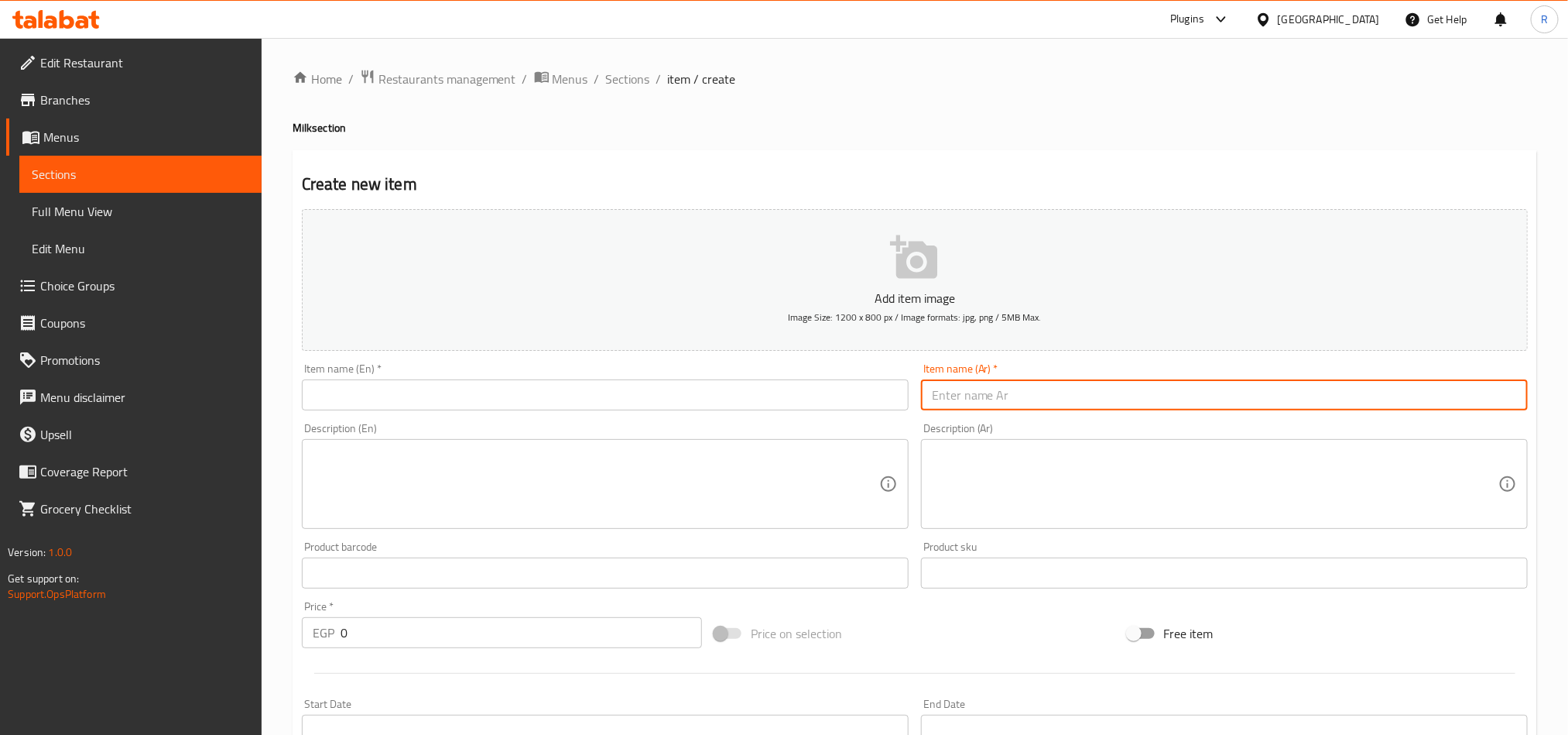
paste input "لبن حليب مبستر كامل الدسم 850 جرام"
type input "لبن حليب مبستر كامل الدسم 850 جرام"
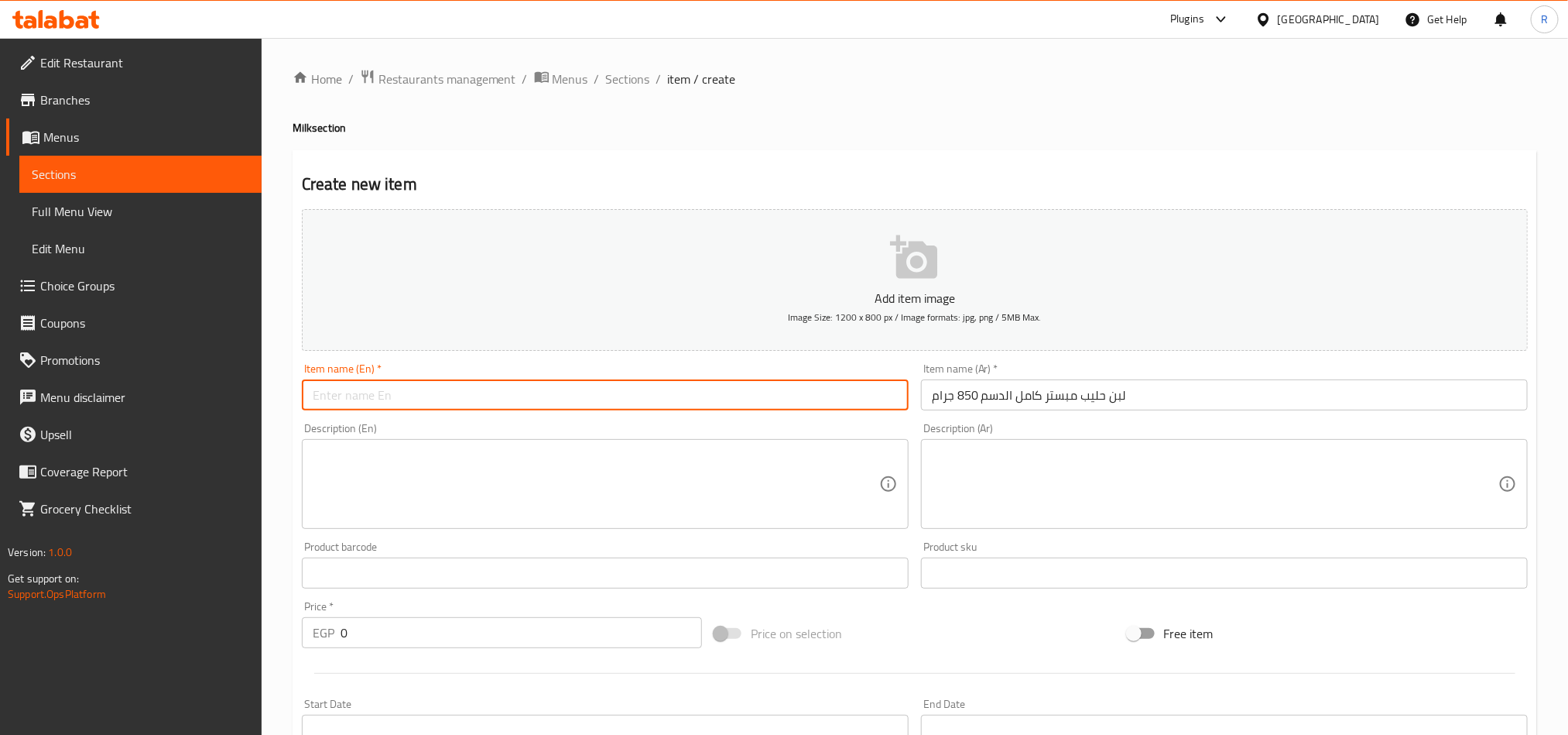
paste input "Skimmed Pasteurized Milk"
click at [430, 400] on input "Skimmed Pasteurized Milk" at bounding box center [605, 394] width 607 height 31
paste input "Full Cream Pasteurized Milk"
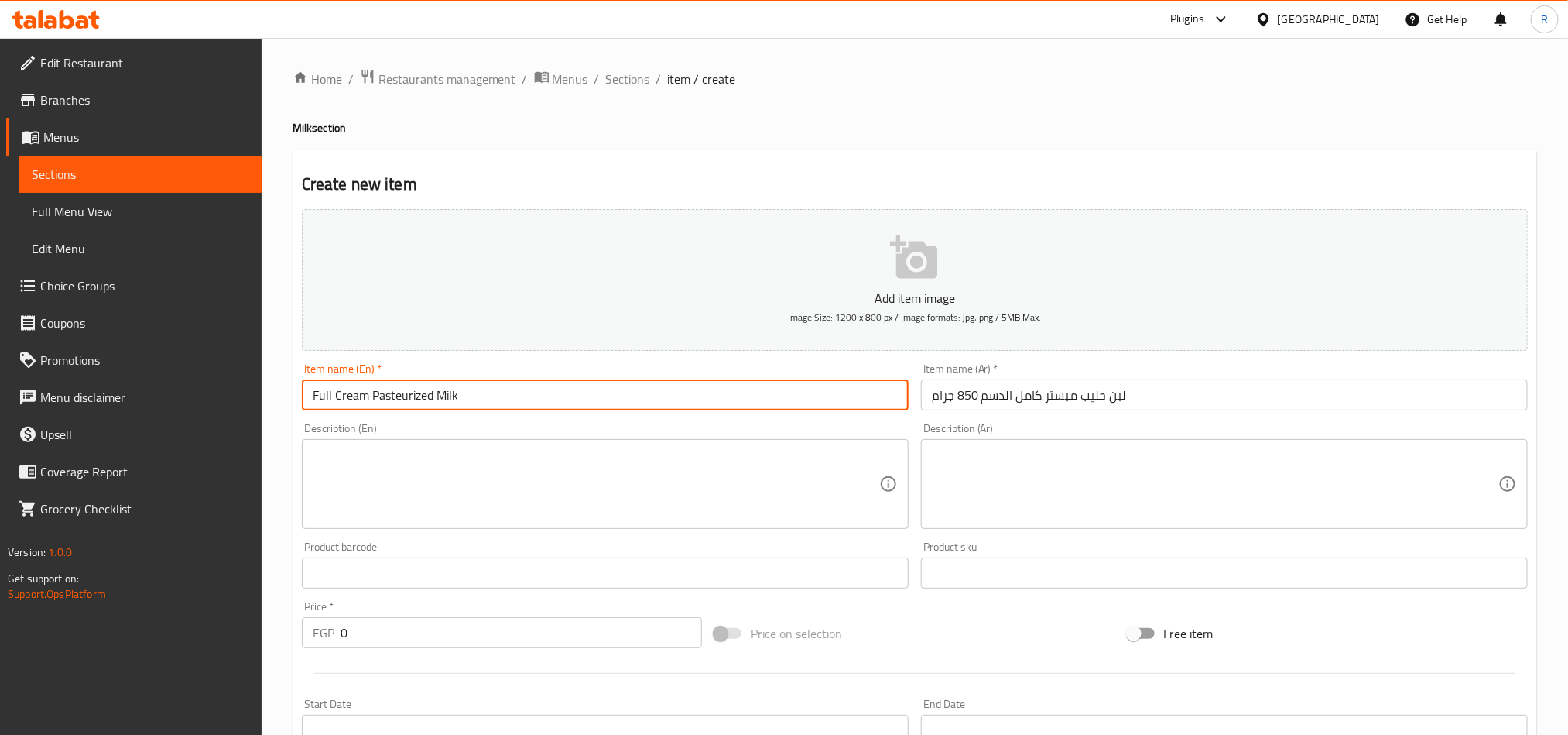
paste input "850g"
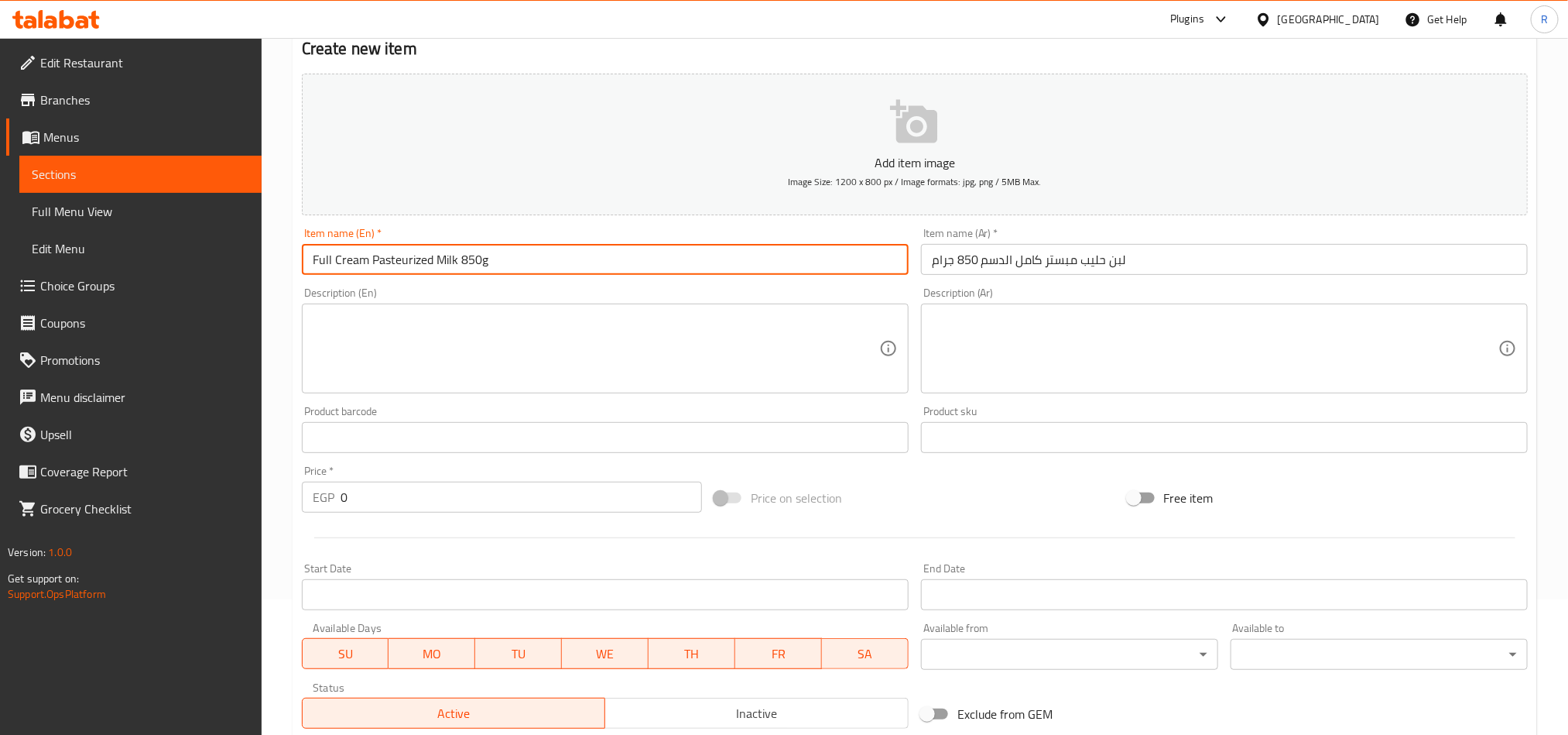
scroll to position [348, 0]
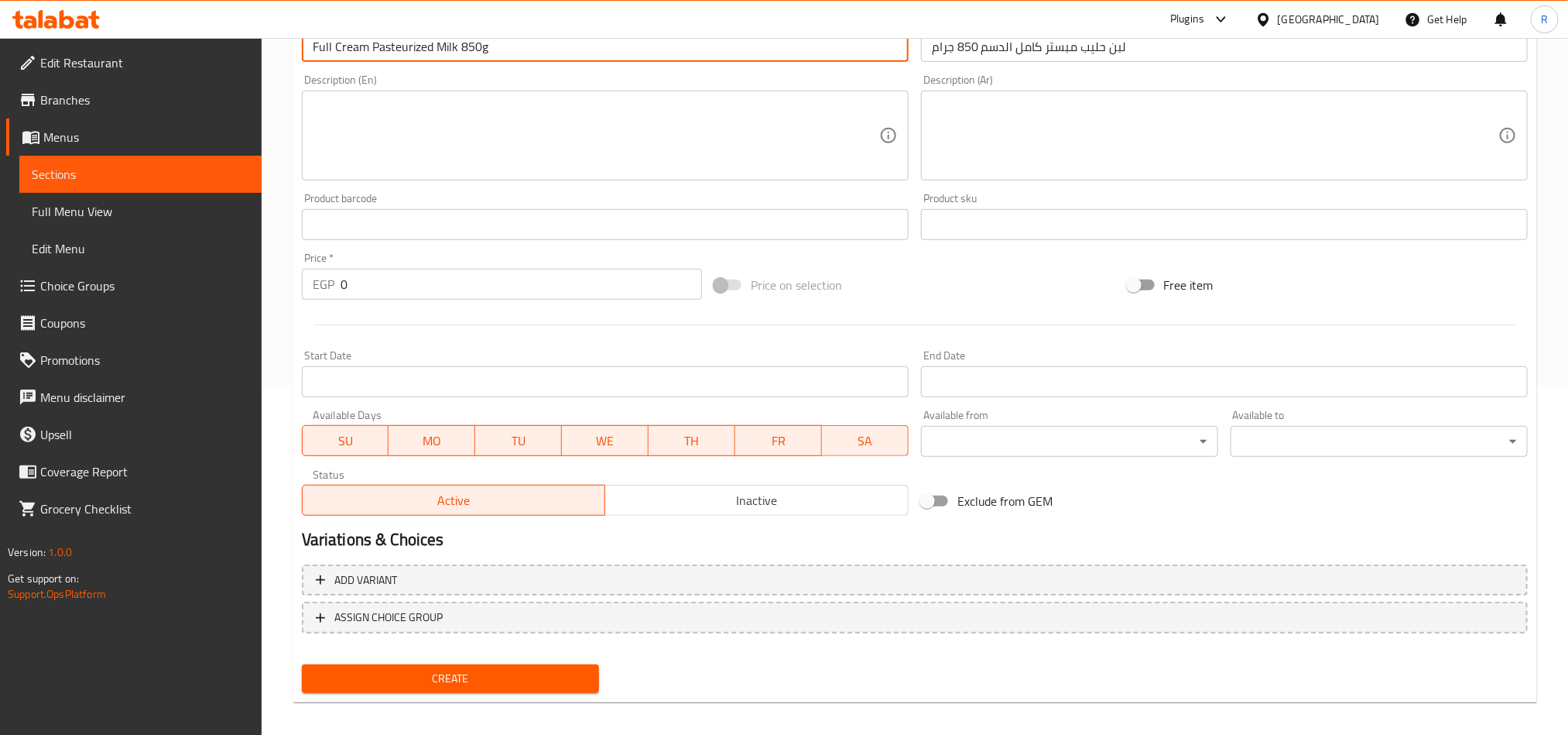
type input "Full Cream Pasteurized Milk 850g"
click at [723, 504] on span "Inactive" at bounding box center [757, 500] width 291 height 23
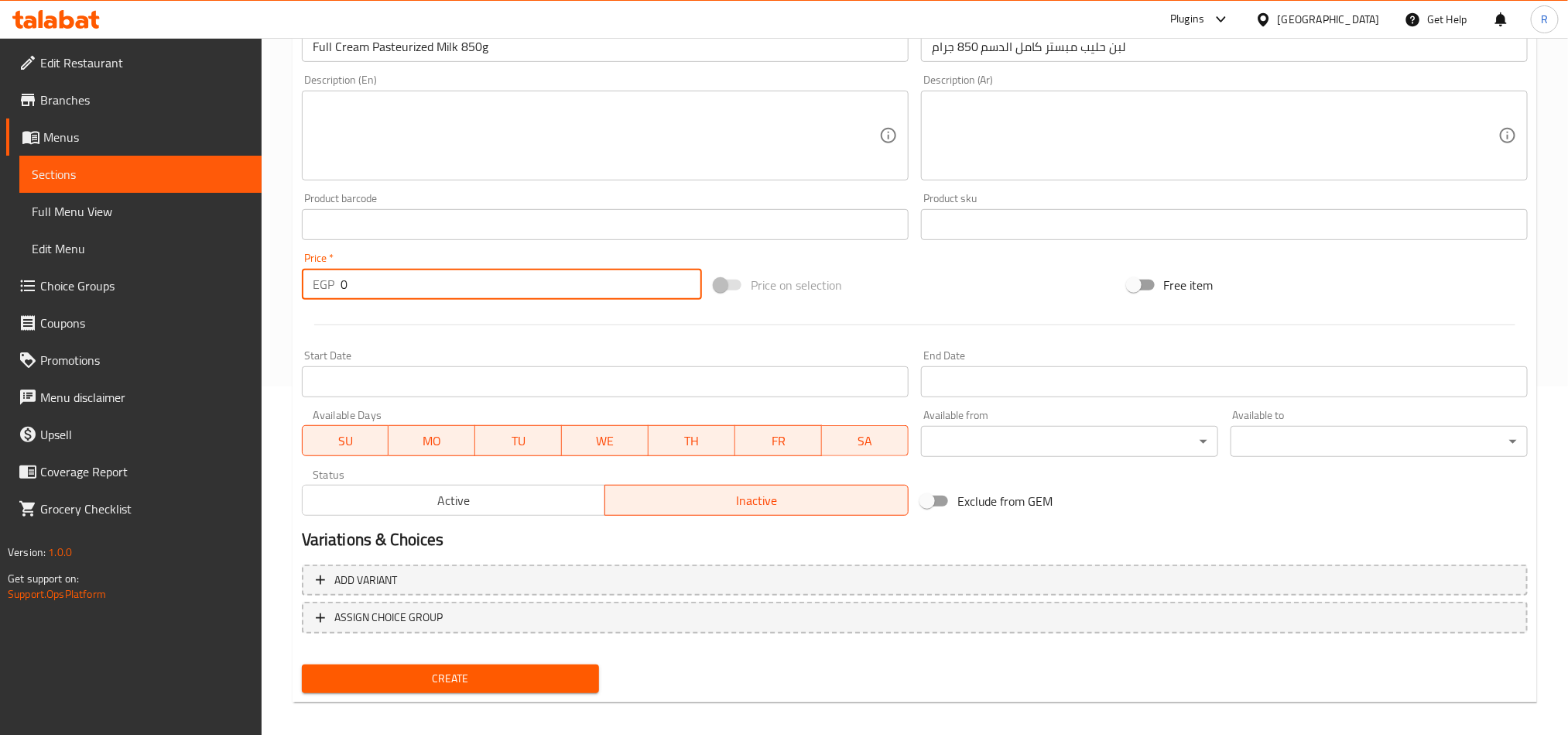
drag, startPoint x: 349, startPoint y: 284, endPoint x: 325, endPoint y: 278, distance: 24.7
click at [325, 278] on div "EGP 0 Price *" at bounding box center [502, 283] width 400 height 31
type input "63"
click at [493, 678] on span "Create" at bounding box center [451, 678] width 272 height 19
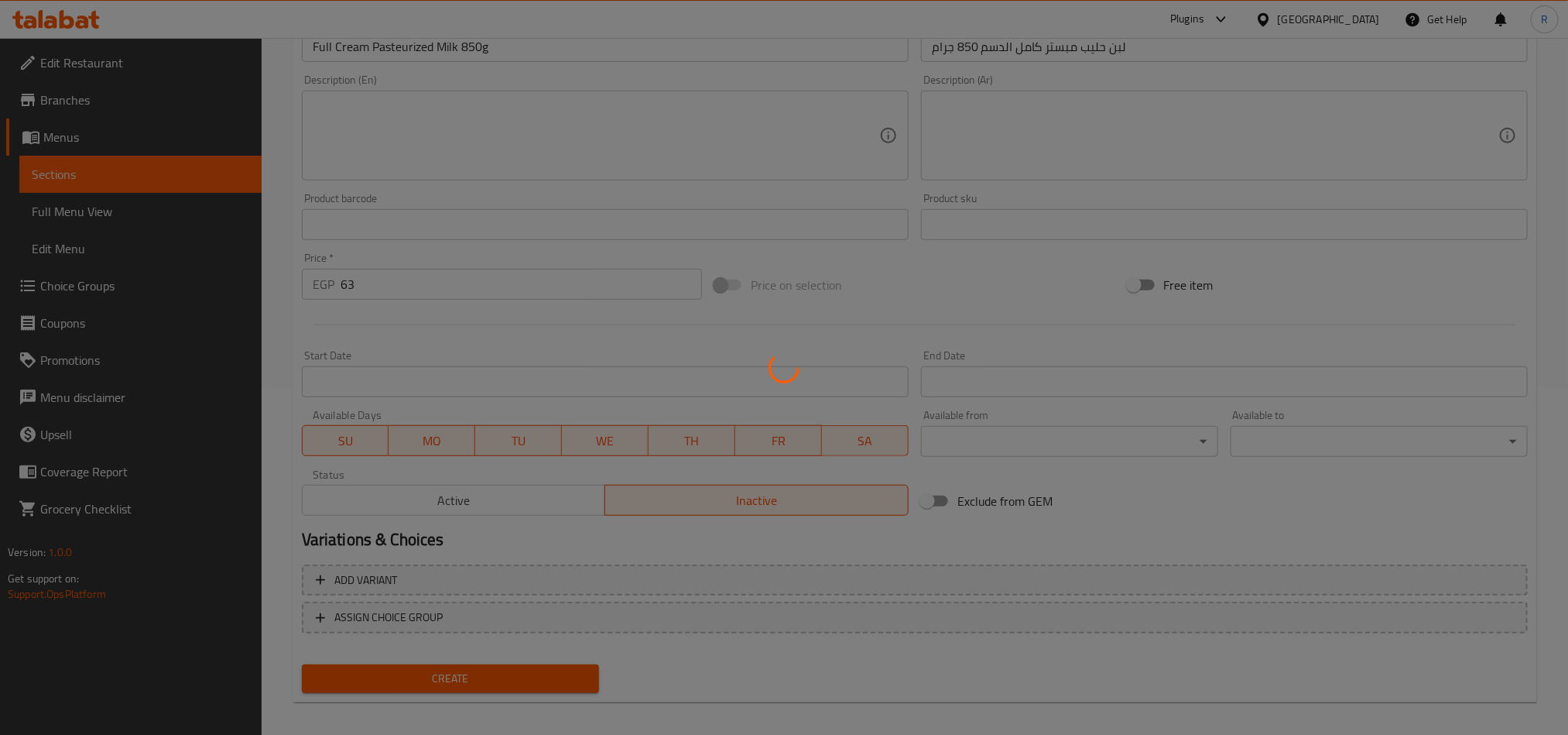
scroll to position [177, 0]
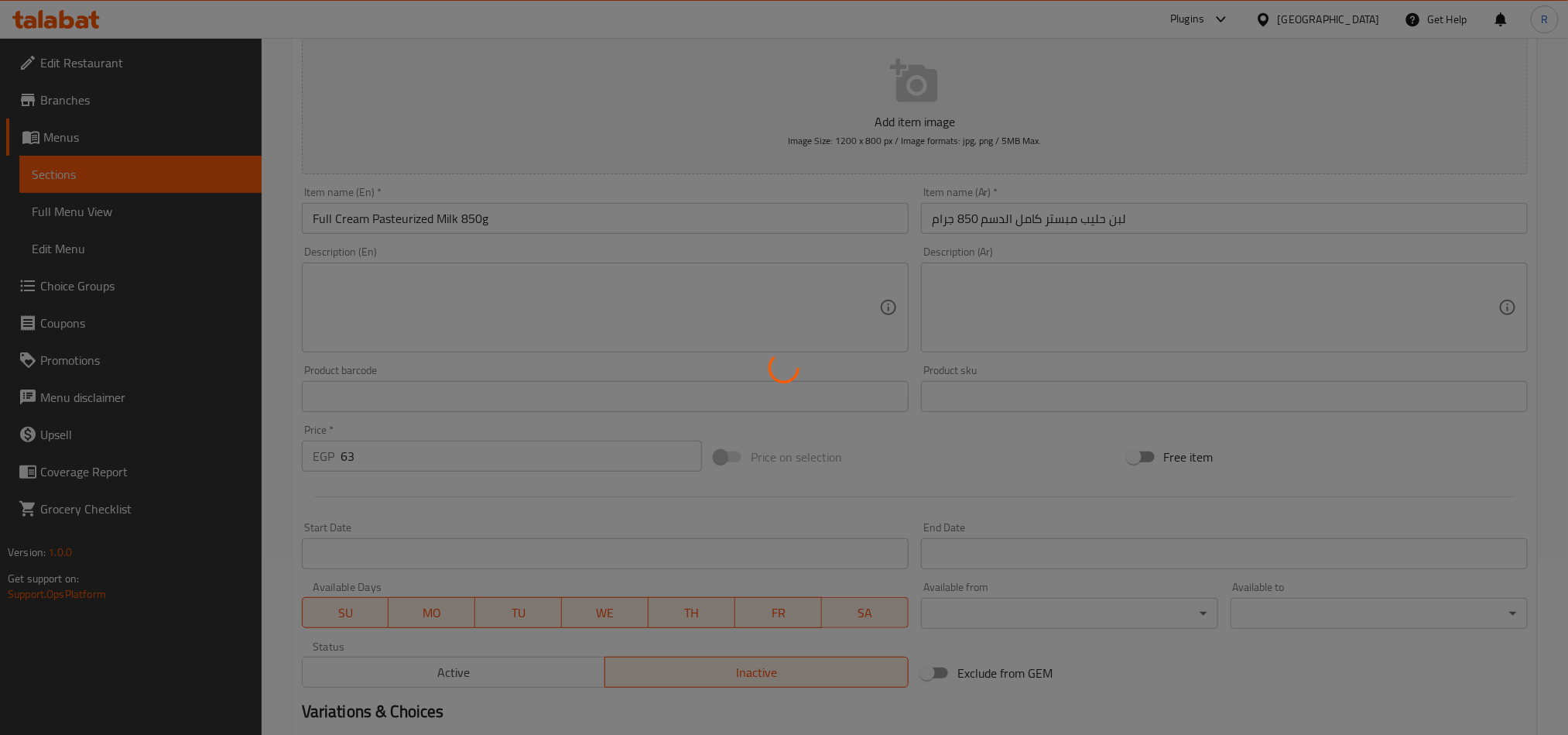
type input "0"
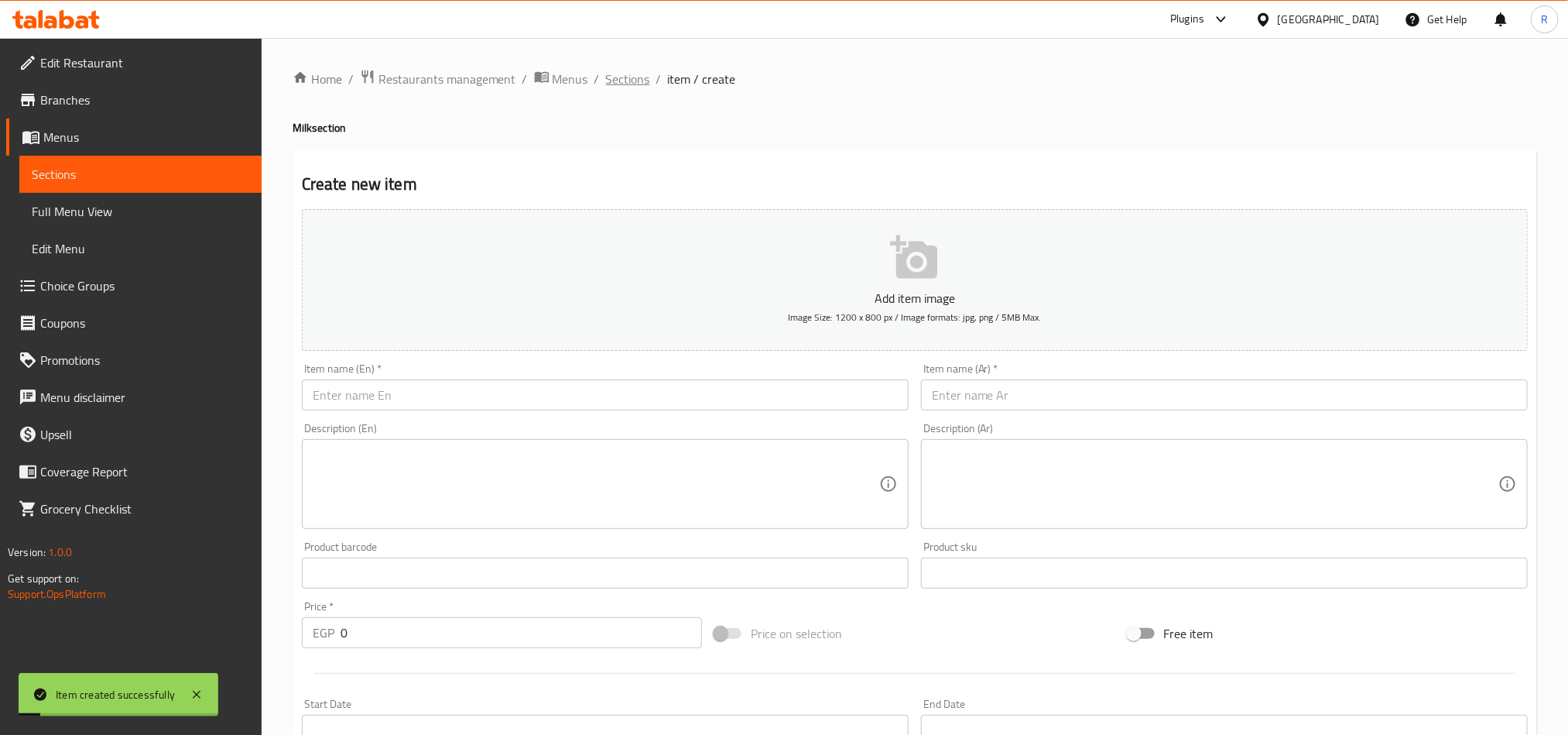
click at [626, 77] on span "Sections" at bounding box center [628, 79] width 44 height 19
click at [606, 70] on span "Sections" at bounding box center [628, 79] width 44 height 19
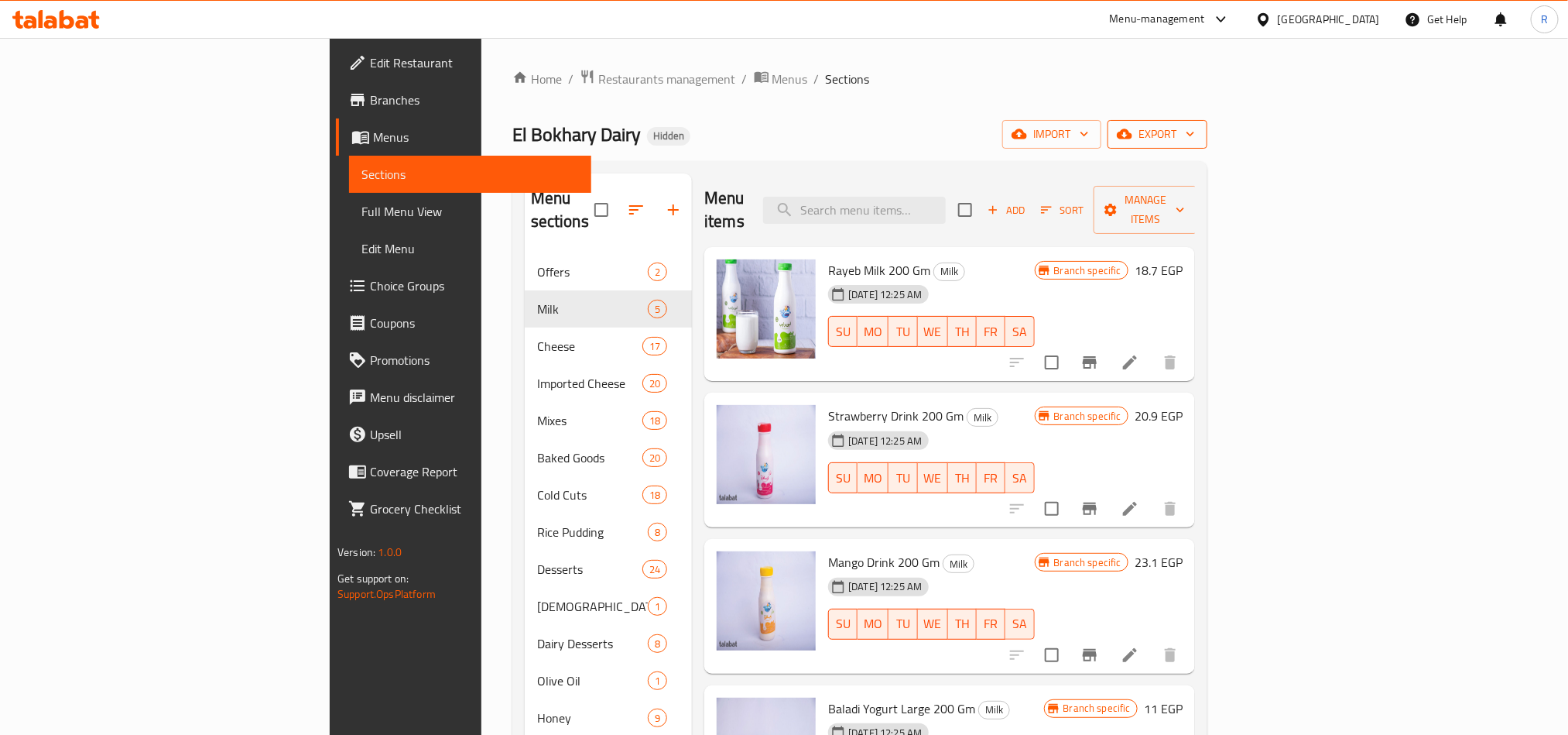
click at [1195, 128] on span "export" at bounding box center [1157, 134] width 75 height 19
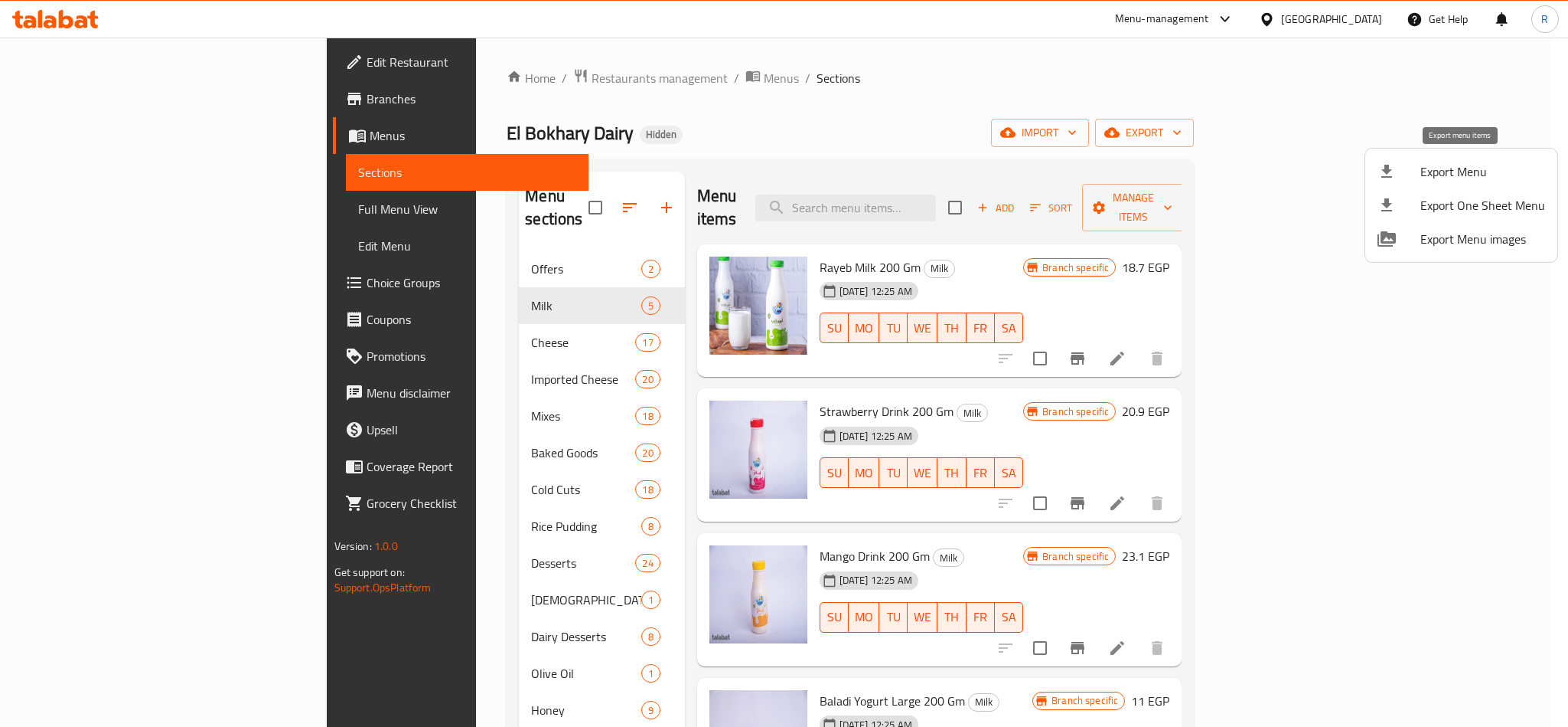
click at [1447, 162] on span "Export Menu" at bounding box center [1482, 171] width 125 height 18
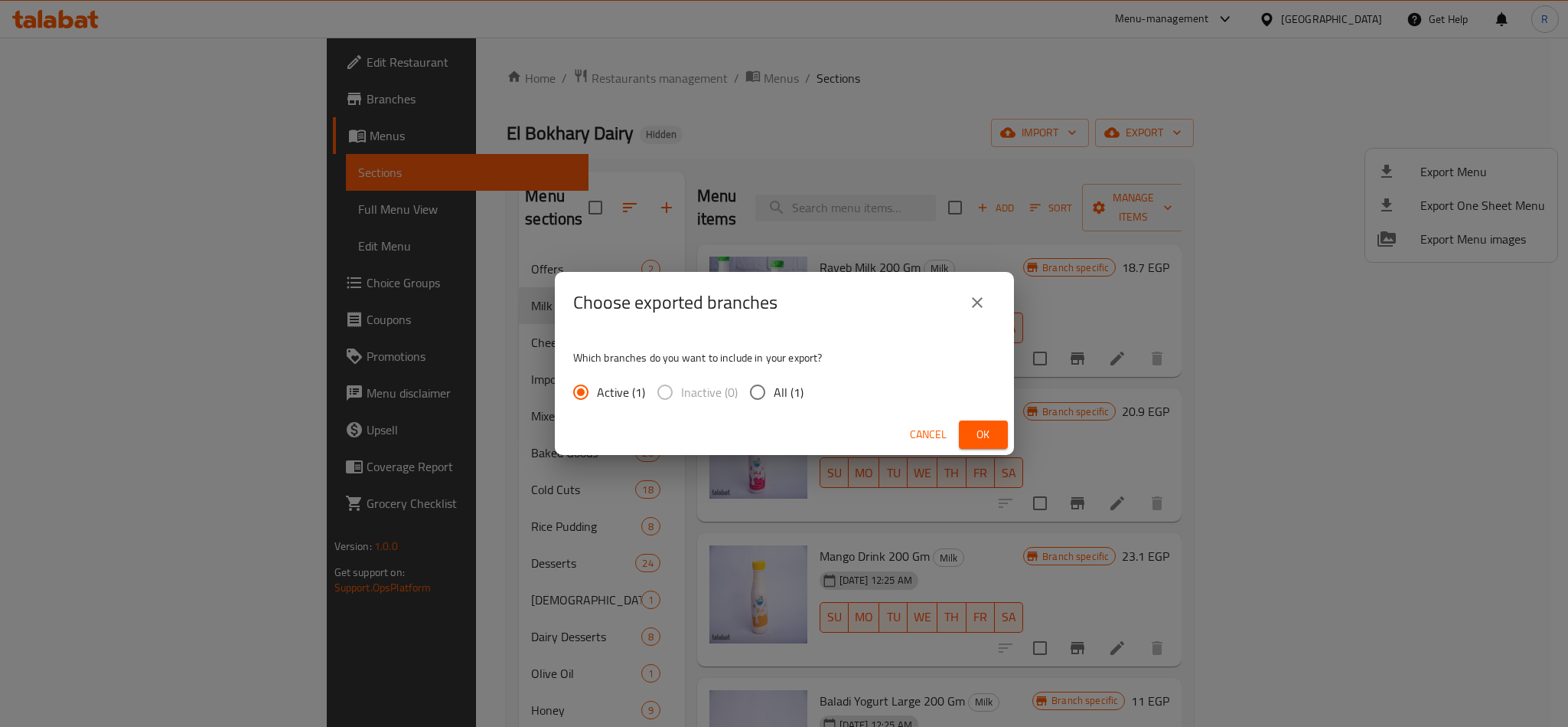
click at [978, 425] on span "Ok" at bounding box center [983, 434] width 24 height 19
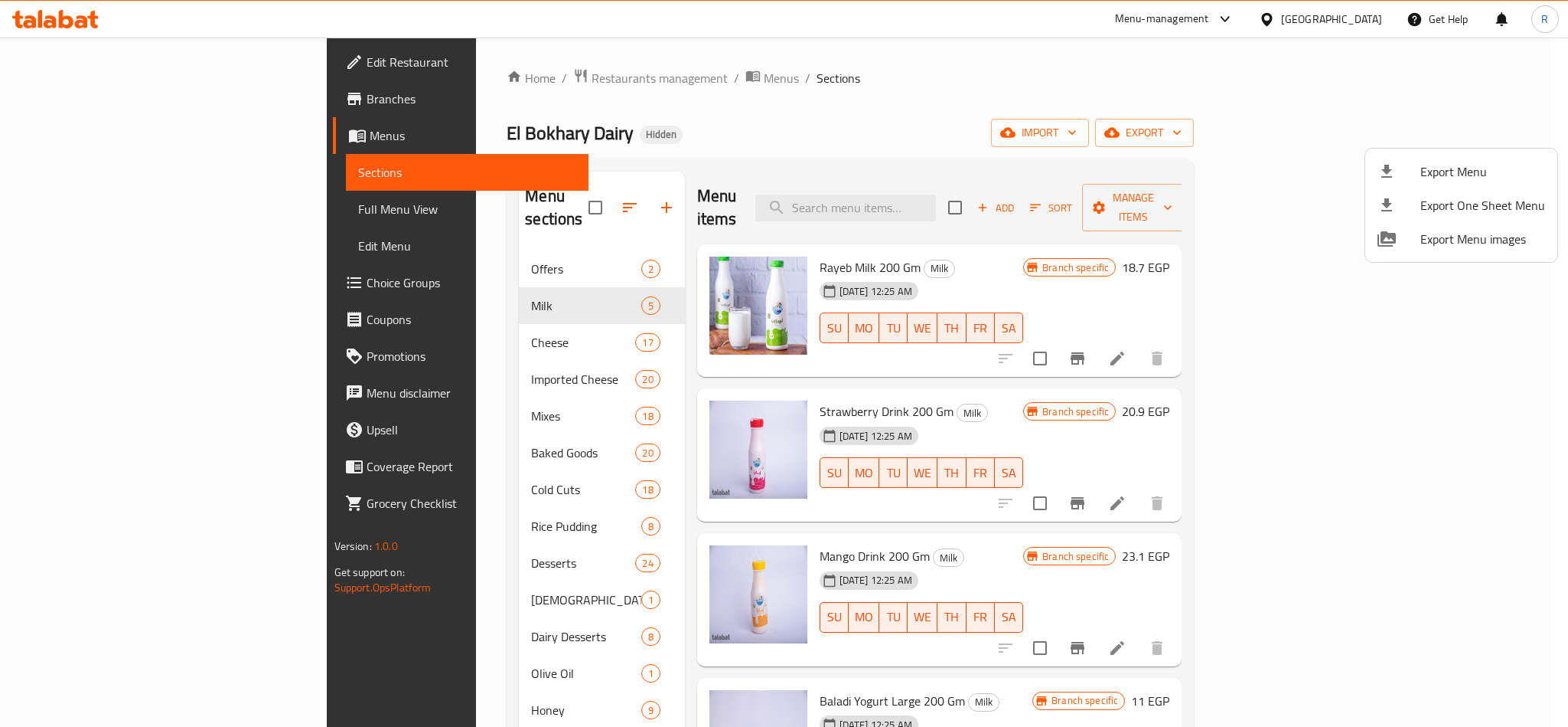
click at [1141, 115] on div at bounding box center [784, 364] width 1568 height 727
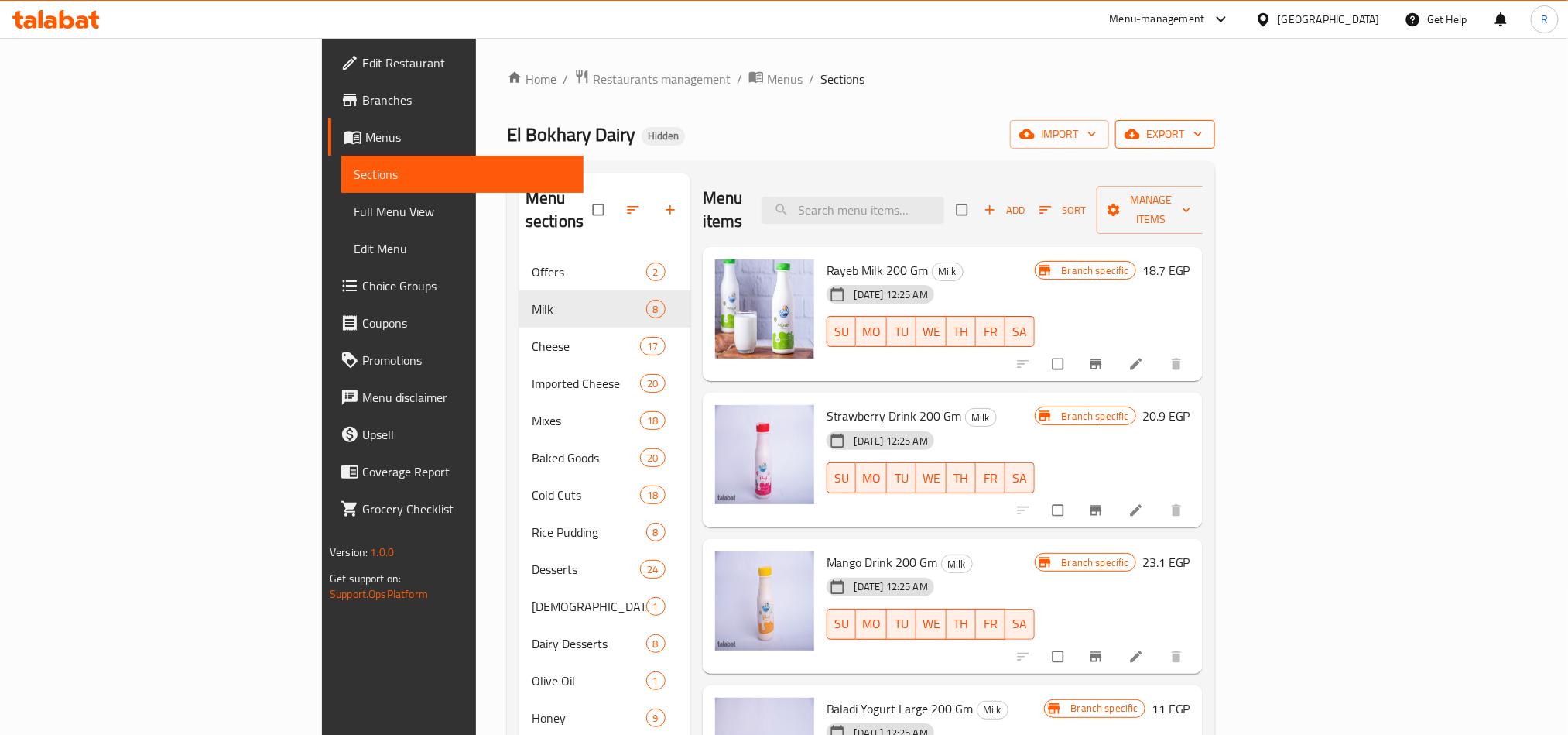
click at [1202, 131] on span "export" at bounding box center [1164, 134] width 75 height 19
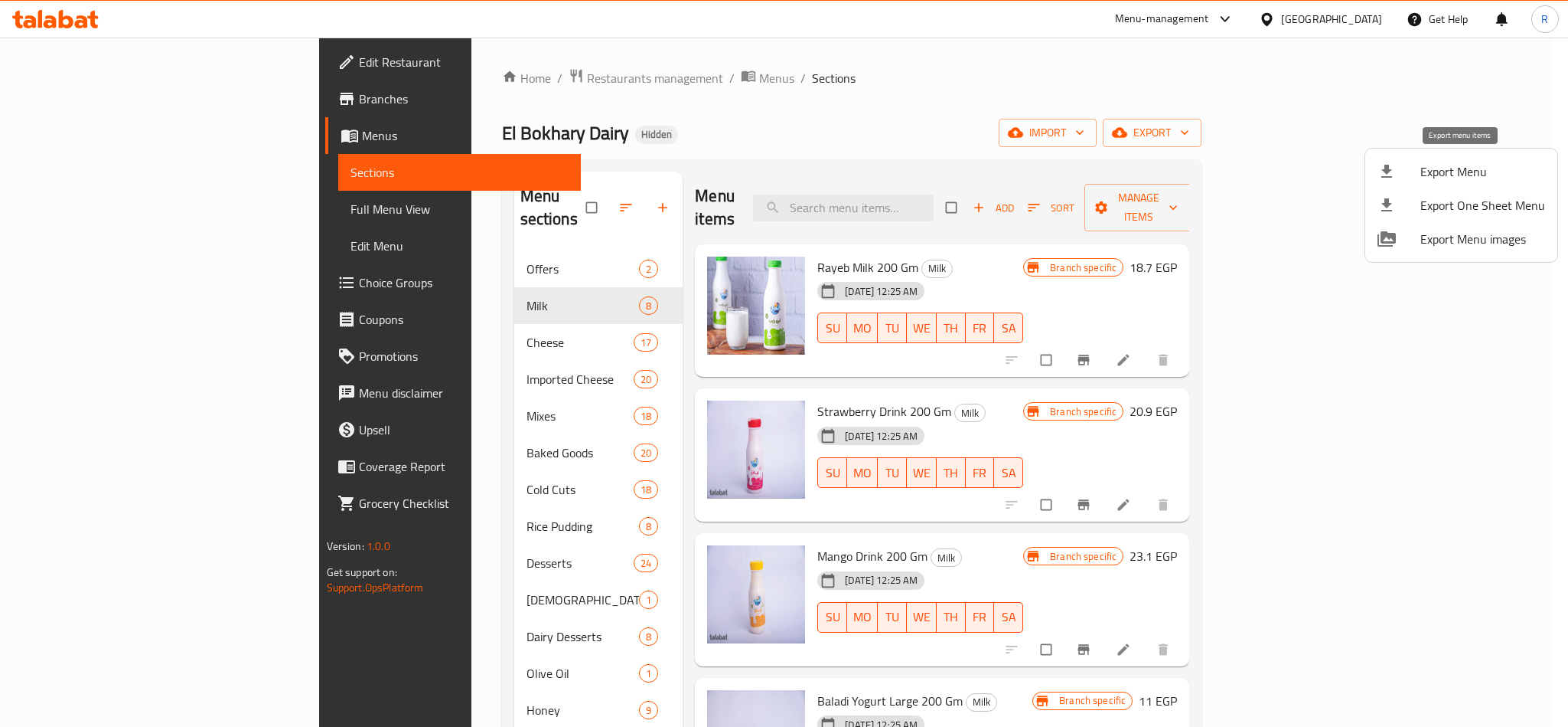
click at [1426, 177] on span "Export Menu" at bounding box center [1482, 171] width 125 height 18
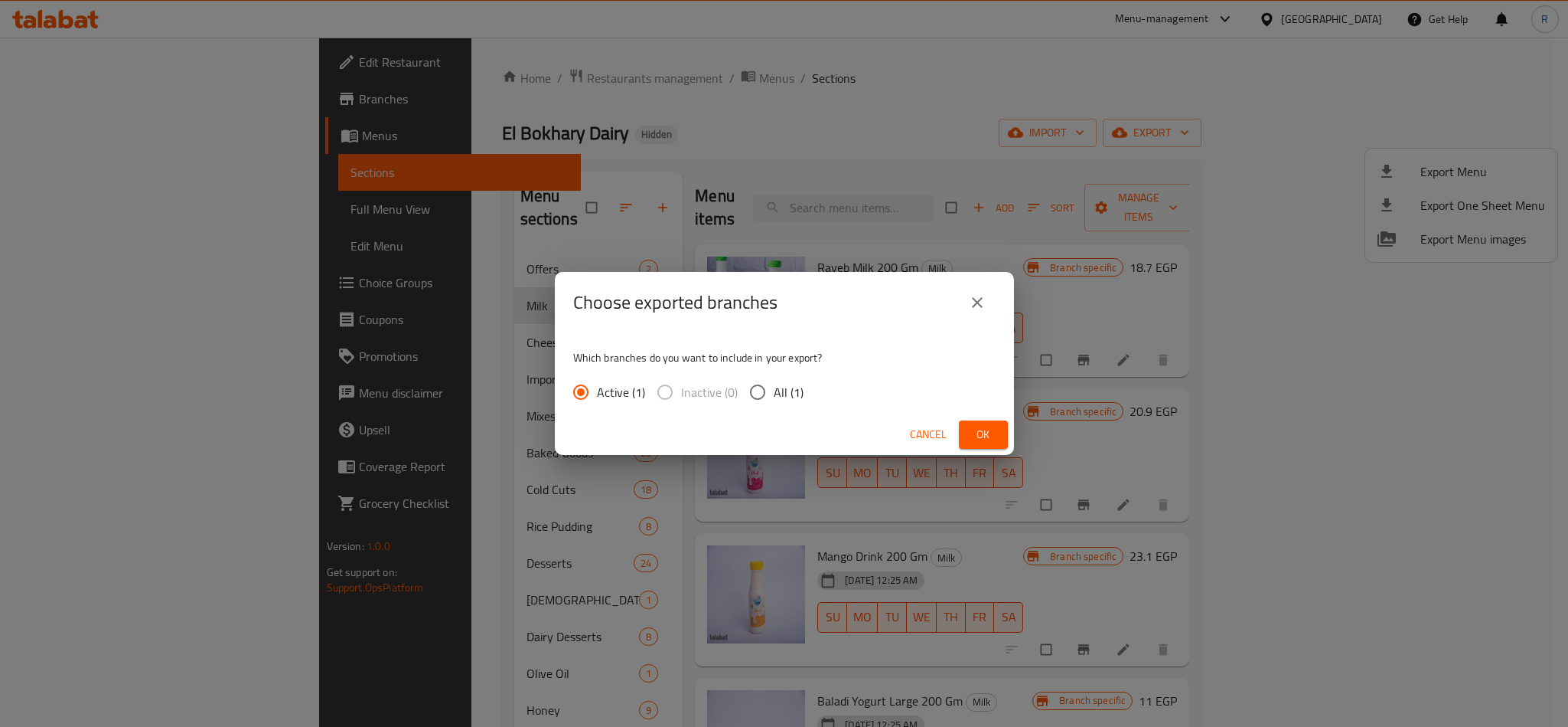
click at [1006, 438] on button "Ok" at bounding box center [983, 434] width 49 height 28
